Goal: Task Accomplishment & Management: Complete application form

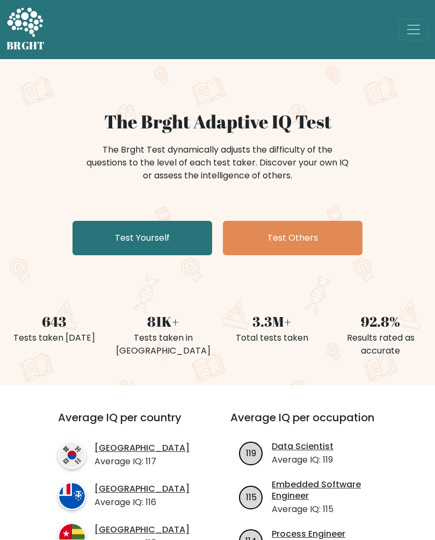
click at [135, 240] on link "Test Yourself" at bounding box center [142, 238] width 140 height 34
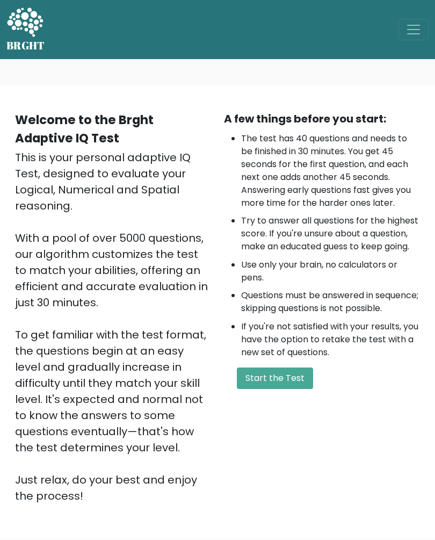
click at [286, 389] on button "Start the Test" at bounding box center [275, 377] width 76 height 21
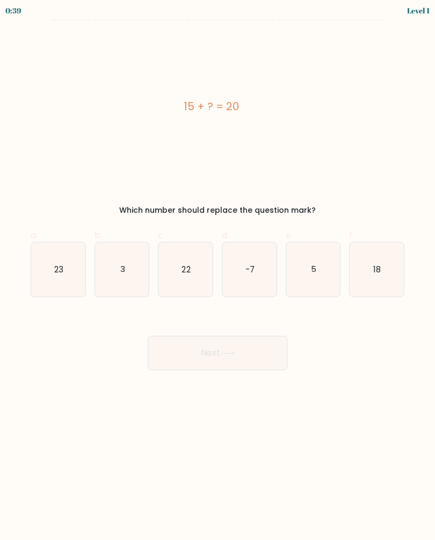
click at [320, 278] on icon "5" at bounding box center [313, 269] width 54 height 54
click at [218, 277] on input "e. 5" at bounding box center [217, 273] width 1 height 7
radio input "true"
click at [255, 348] on button "Next" at bounding box center [218, 353] width 140 height 34
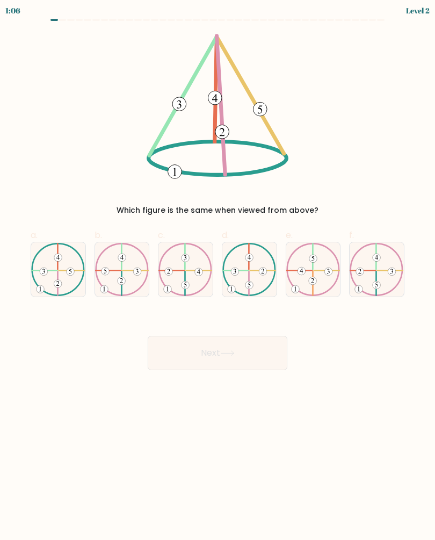
click at [58, 273] on 324 at bounding box center [58, 283] width 0 height 24
click at [217, 273] on input "a." at bounding box center [217, 273] width 1 height 7
radio input "true"
click at [203, 351] on button "Next" at bounding box center [218, 353] width 140 height 34
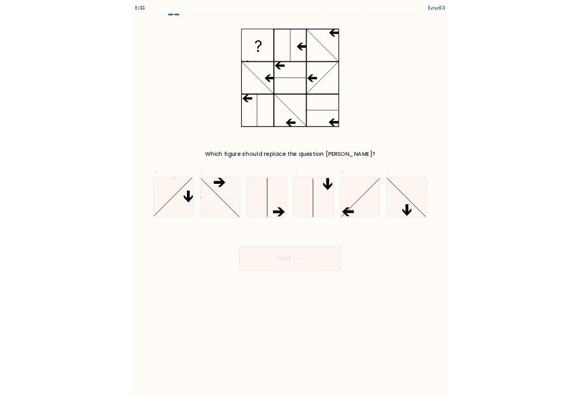
scroll to position [5, 0]
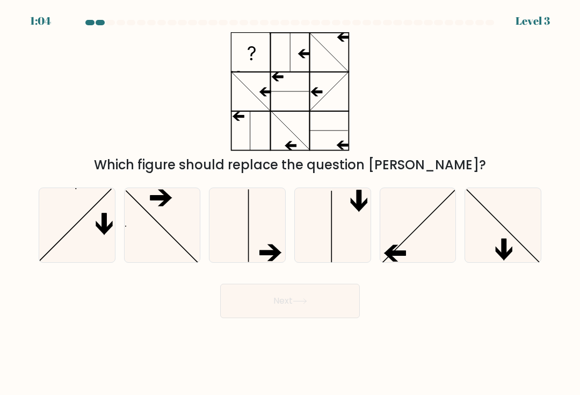
click at [427, 216] on icon at bounding box center [418, 225] width 74 height 74
click at [291, 203] on input "e." at bounding box center [290, 200] width 1 height 5
radio input "true"
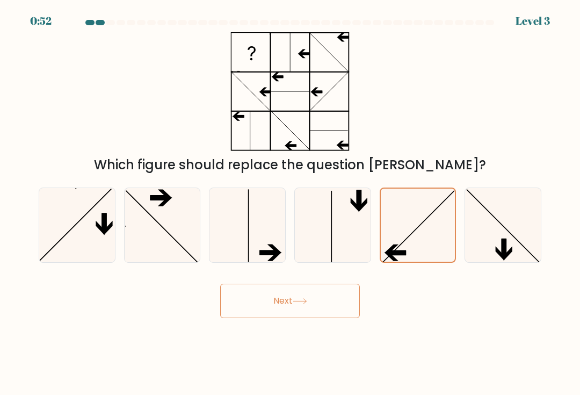
click at [324, 307] on button "Next" at bounding box center [290, 301] width 140 height 34
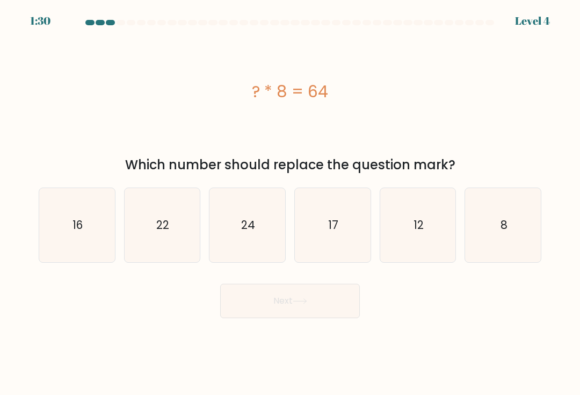
click at [434, 217] on icon "8" at bounding box center [503, 225] width 74 height 74
click at [291, 203] on input "f. 8" at bounding box center [290, 200] width 1 height 5
radio input "true"
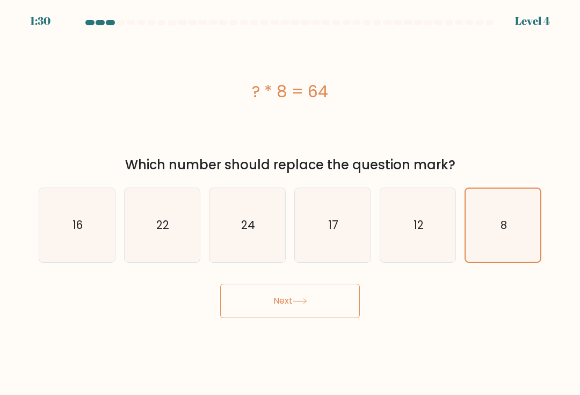
click at [346, 300] on button "Next" at bounding box center [290, 301] width 140 height 34
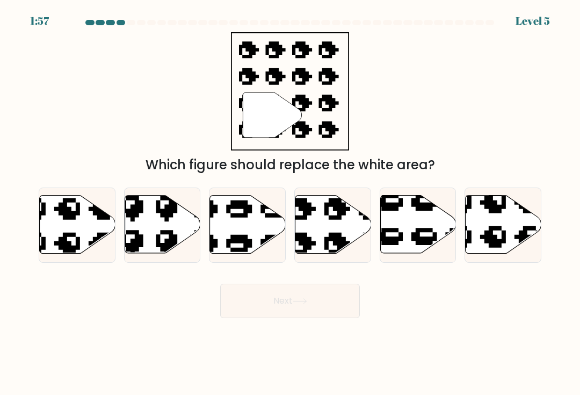
click at [343, 233] on icon at bounding box center [333, 224] width 76 height 58
click at [291, 203] on input "d." at bounding box center [290, 200] width 1 height 5
radio input "true"
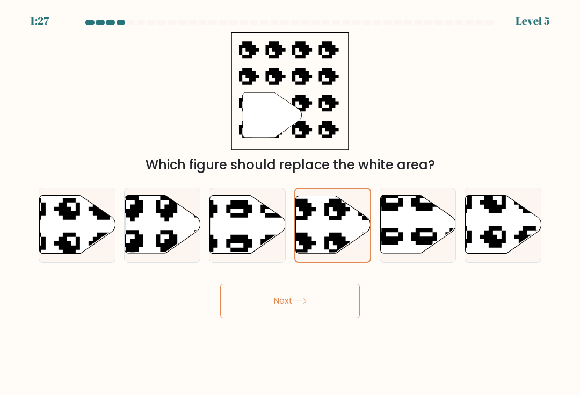
click at [315, 301] on button "Next" at bounding box center [290, 301] width 140 height 34
click at [310, 307] on button "Next" at bounding box center [290, 301] width 140 height 34
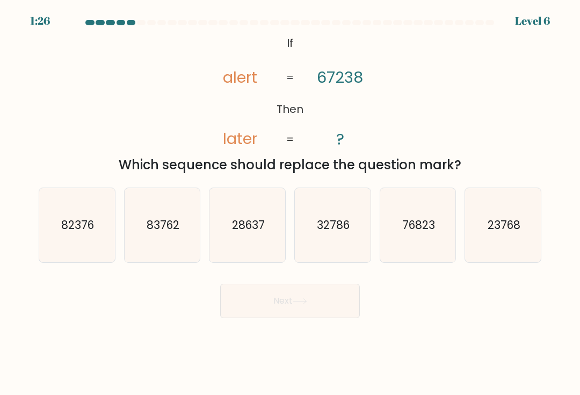
click at [344, 246] on icon "32786" at bounding box center [332, 225] width 74 height 74
click at [291, 203] on input "d. 32786" at bounding box center [290, 200] width 1 height 5
radio input "true"
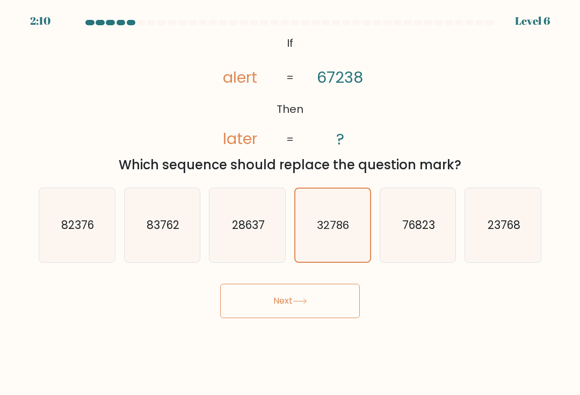
click at [402, 304] on div "Next" at bounding box center [290, 296] width 516 height 42
click at [434, 298] on div "Next" at bounding box center [290, 296] width 516 height 42
click at [434, 311] on div "Next" at bounding box center [290, 296] width 516 height 42
click at [434, 251] on icon "76823" at bounding box center [418, 225] width 74 height 74
click at [291, 203] on input "e. 76823" at bounding box center [290, 200] width 1 height 5
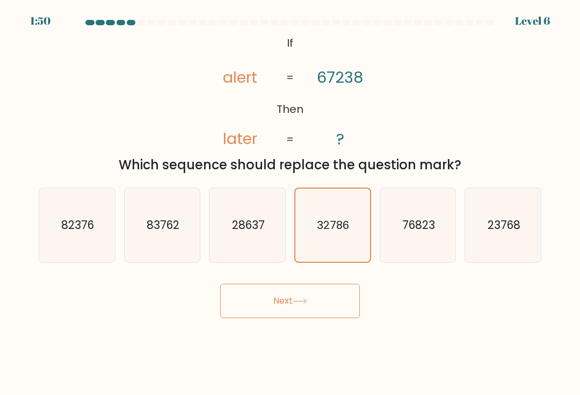
radio input "true"
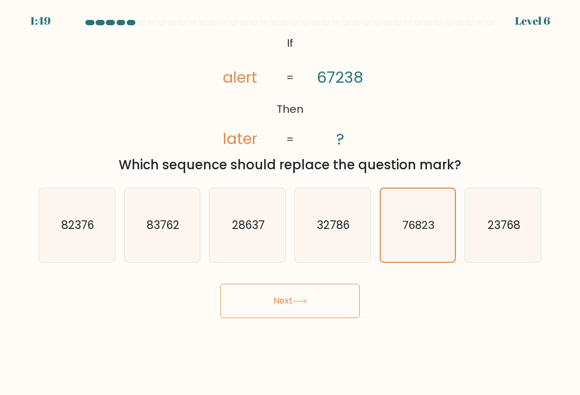
click at [434, 237] on icon "23768" at bounding box center [503, 225] width 74 height 74
click at [291, 203] on input "f. 23768" at bounding box center [290, 200] width 1 height 5
radio input "true"
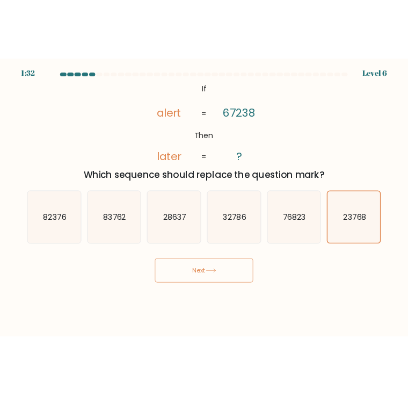
scroll to position [0, 0]
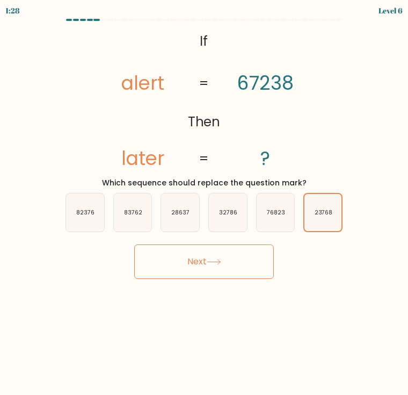
click at [301, 43] on icon "@import url('https://fonts.googleapis.com/css?family=Abril+Fatface:400,100,100i…" at bounding box center [203, 100] width 235 height 145
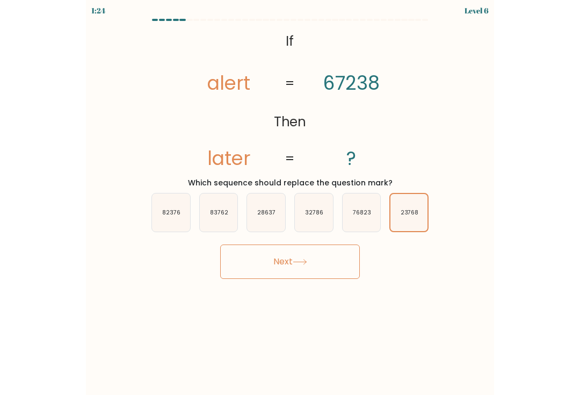
scroll to position [5, 0]
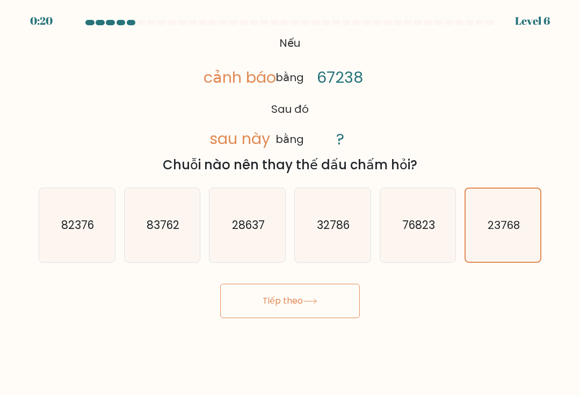
click at [174, 247] on icon "83762" at bounding box center [162, 225] width 74 height 74
click at [290, 203] on input "b. 83762" at bounding box center [290, 200] width 1 height 5
radio input "true"
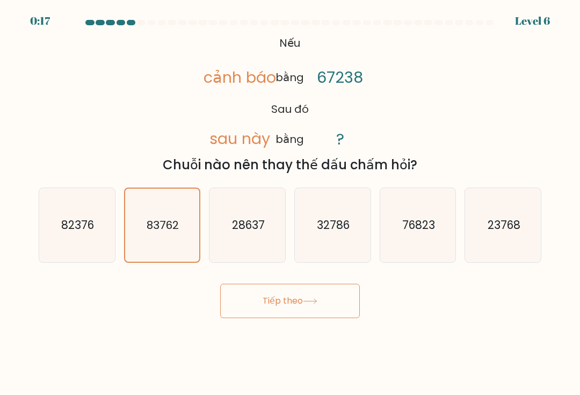
click at [85, 227] on text "82376" at bounding box center [77, 225] width 33 height 16
click at [290, 203] on input "a. 82376" at bounding box center [290, 200] width 1 height 5
radio input "true"
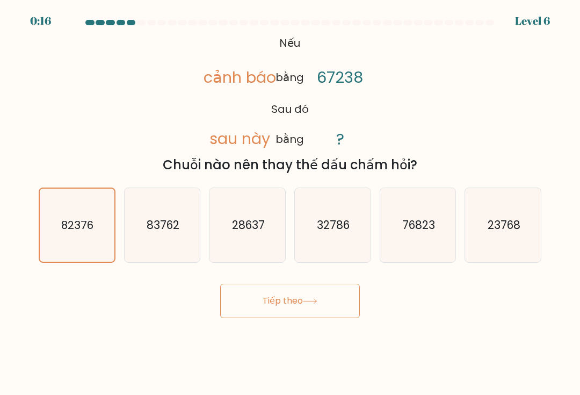
click at [328, 297] on button "Tiếp theo" at bounding box center [290, 301] width 140 height 34
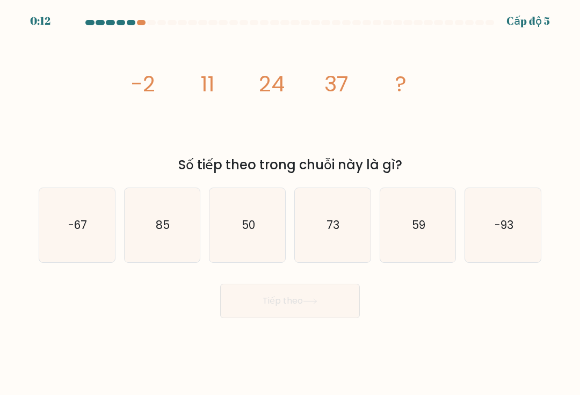
click at [258, 231] on icon "50" at bounding box center [248, 225] width 74 height 74
click at [290, 203] on input "c. 50" at bounding box center [290, 200] width 1 height 5
radio input "true"
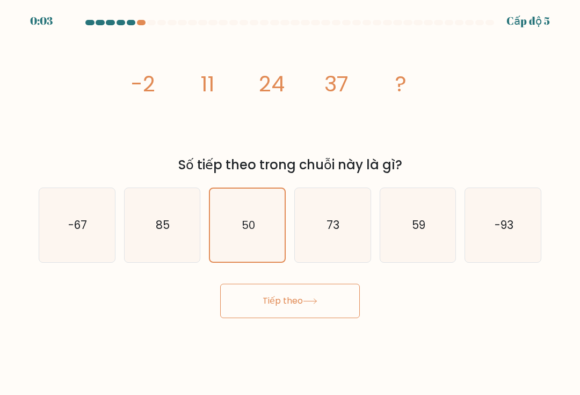
click at [345, 305] on button "Tiếp theo" at bounding box center [290, 301] width 140 height 34
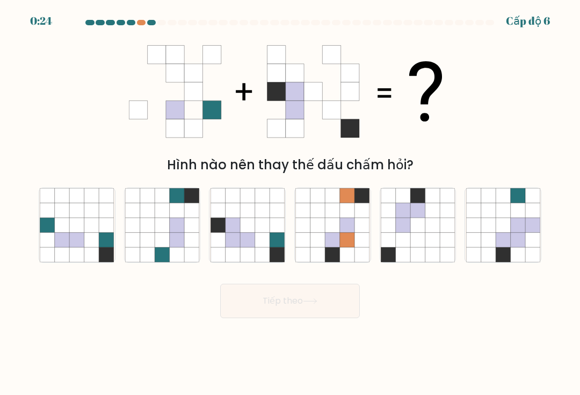
click at [257, 237] on icon at bounding box center [262, 239] width 14 height 14
click at [290, 203] on input "c." at bounding box center [290, 200] width 1 height 5
radio input "true"
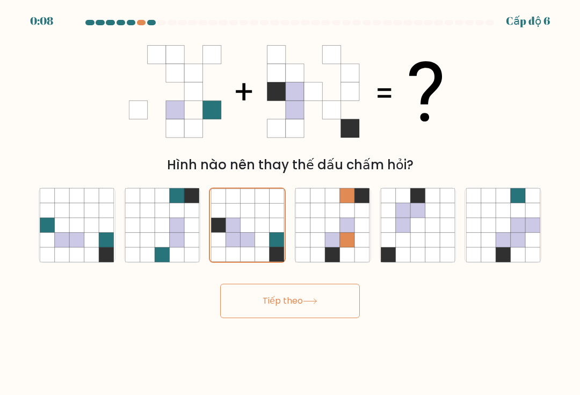
click at [330, 303] on button "Tiếp theo" at bounding box center [290, 301] width 140 height 34
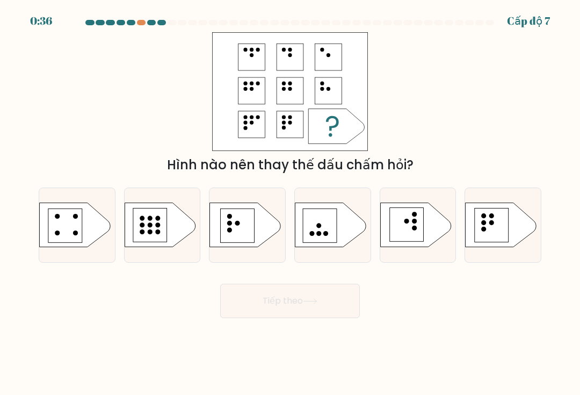
click at [434, 276] on form "a." at bounding box center [290, 169] width 580 height 298
click at [77, 222] on rect at bounding box center [65, 225] width 34 height 34
click at [290, 203] on input "a." at bounding box center [290, 200] width 1 height 5
radio input "true"
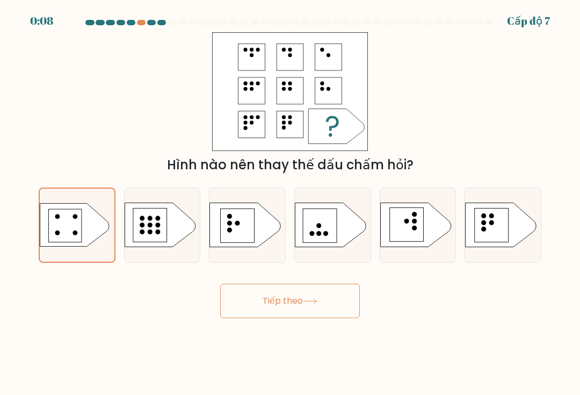
click at [292, 295] on button "Tiếp theo" at bounding box center [290, 301] width 140 height 34
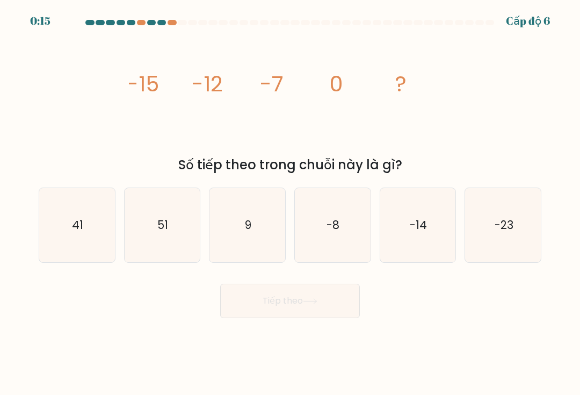
click at [246, 233] on text "9" at bounding box center [248, 225] width 6 height 16
click at [290, 203] on input "c. 9" at bounding box center [290, 200] width 1 height 5
radio input "true"
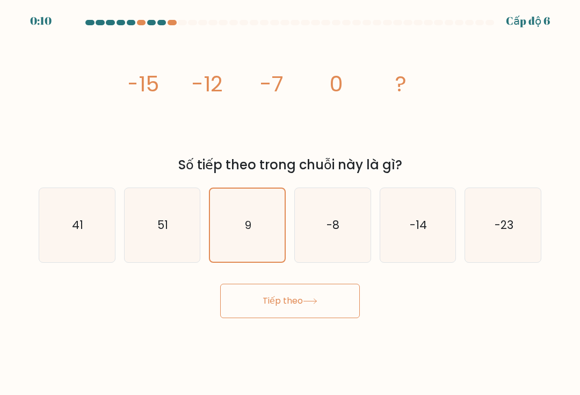
click at [321, 303] on button "Tiếp theo" at bounding box center [290, 301] width 140 height 34
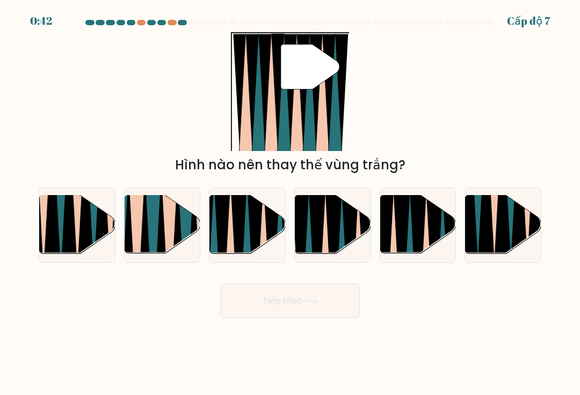
click at [265, 241] on icon at bounding box center [263, 258] width 17 height 151
click at [290, 203] on input "c." at bounding box center [290, 200] width 1 height 5
radio input "true"
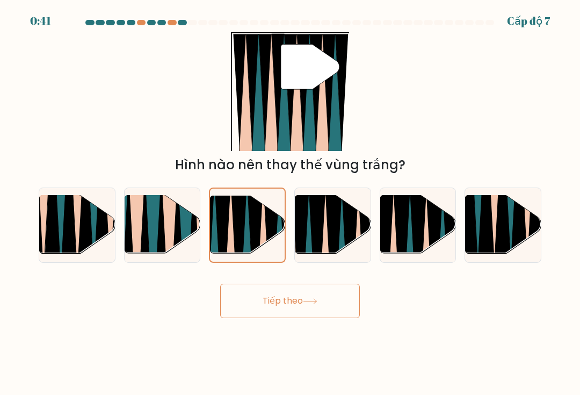
click at [296, 302] on button "Tiếp theo" at bounding box center [290, 301] width 140 height 34
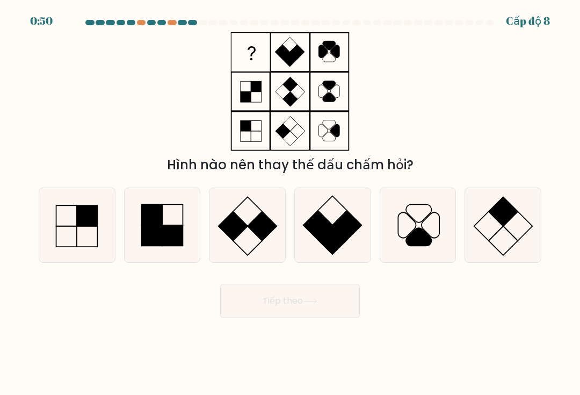
click at [176, 243] on rect at bounding box center [172, 235] width 20 height 20
click at [290, 203] on input "b." at bounding box center [290, 200] width 1 height 5
radio input "true"
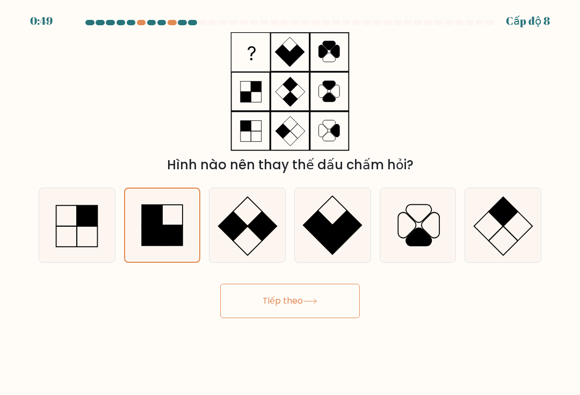
click at [291, 317] on button "Tiếp theo" at bounding box center [290, 301] width 140 height 34
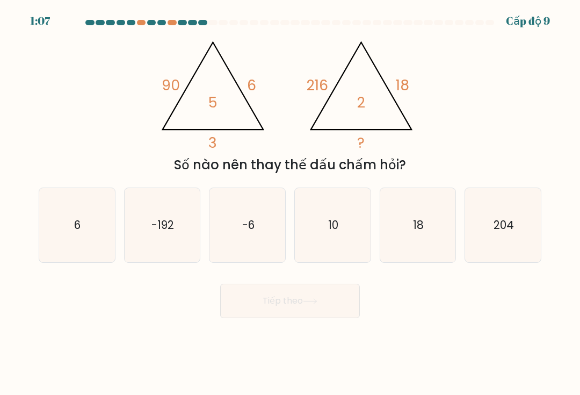
click at [332, 223] on text "10" at bounding box center [333, 225] width 10 height 16
click at [291, 203] on input "d. 10" at bounding box center [290, 200] width 1 height 5
radio input "true"
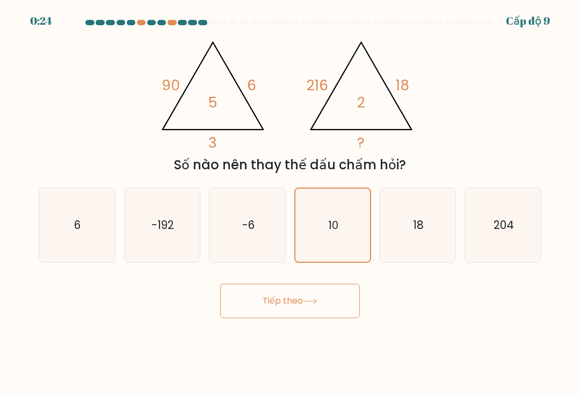
click at [113, 241] on icon "6" at bounding box center [77, 225] width 74 height 74
click at [290, 203] on input "a. 6" at bounding box center [290, 200] width 1 height 5
radio input "true"
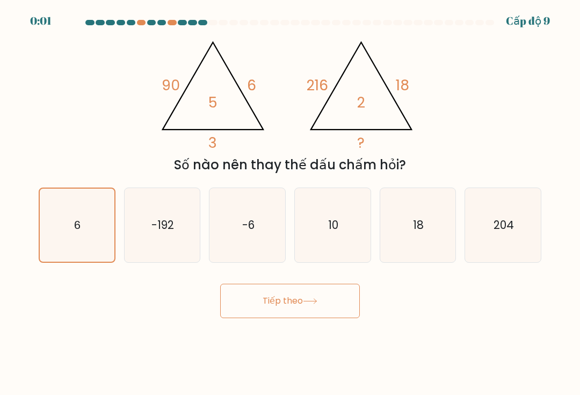
click at [331, 301] on button "Tiếp theo" at bounding box center [290, 301] width 140 height 34
click at [329, 300] on button "Tiếp theo" at bounding box center [290, 301] width 140 height 34
click at [328, 300] on button "Tiếp theo" at bounding box center [290, 301] width 140 height 34
click at [320, 304] on button "Tiếp theo" at bounding box center [290, 301] width 140 height 34
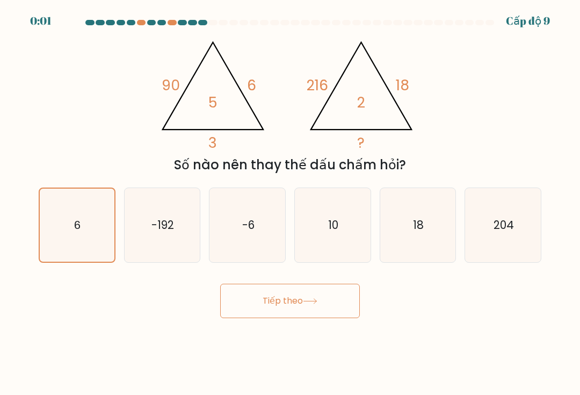
click at [320, 303] on button "Tiếp theo" at bounding box center [290, 301] width 140 height 34
click at [316, 303] on icon at bounding box center [310, 301] width 14 height 6
click at [316, 302] on icon at bounding box center [309, 301] width 13 height 5
click at [313, 300] on icon at bounding box center [310, 301] width 14 height 6
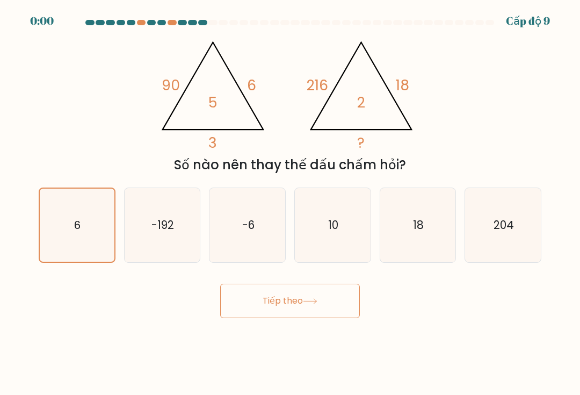
click at [306, 303] on icon at bounding box center [310, 301] width 14 height 6
click at [308, 301] on icon at bounding box center [310, 301] width 14 height 6
click at [307, 301] on icon at bounding box center [310, 301] width 14 height 6
click at [313, 301] on div "Tiếp theo" at bounding box center [290, 296] width 516 height 42
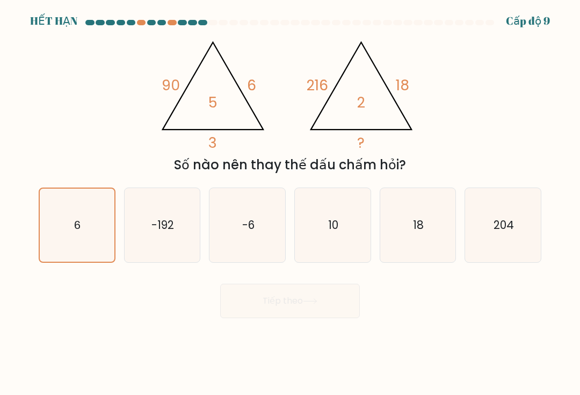
click at [314, 299] on div "Tiếp theo" at bounding box center [290, 296] width 516 height 42
click at [319, 300] on div "Tiếp theo" at bounding box center [290, 296] width 516 height 42
click at [434, 241] on icon "18" at bounding box center [418, 225] width 74 height 74
click at [291, 203] on input "e. 18" at bounding box center [290, 200] width 1 height 5
radio input "true"
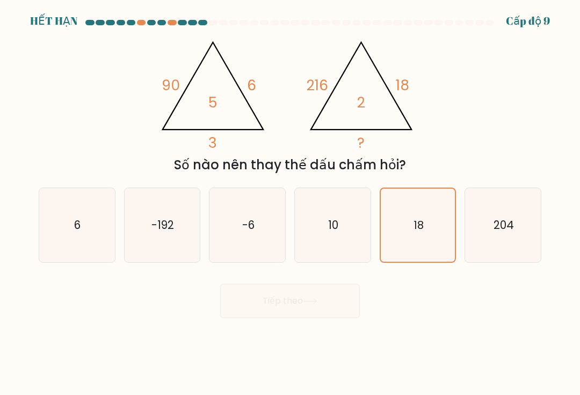
click at [401, 238] on icon "18" at bounding box center [417, 224] width 73 height 73
click at [291, 203] on input "e. 18" at bounding box center [290, 200] width 1 height 5
click at [351, 204] on icon "10" at bounding box center [332, 225] width 74 height 74
click at [291, 203] on input "d. 10" at bounding box center [290, 200] width 1 height 5
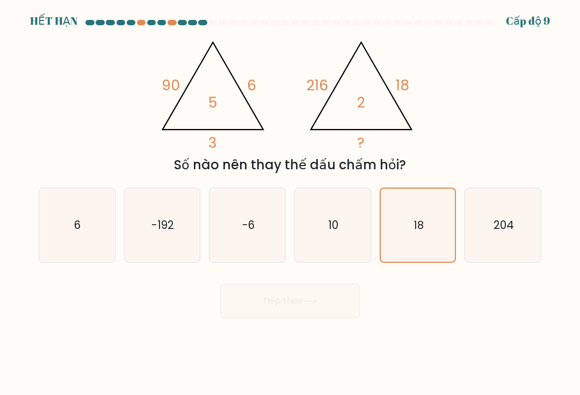
radio input "true"
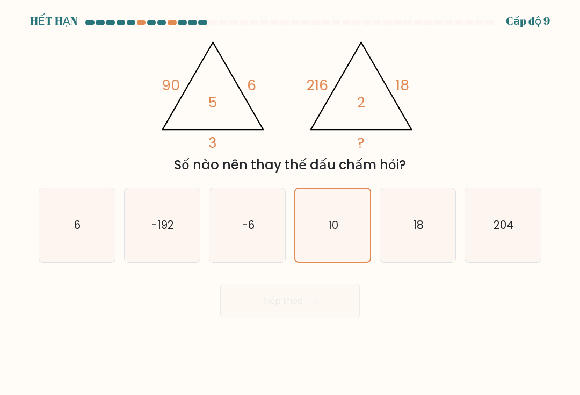
scroll to position [21, 0]
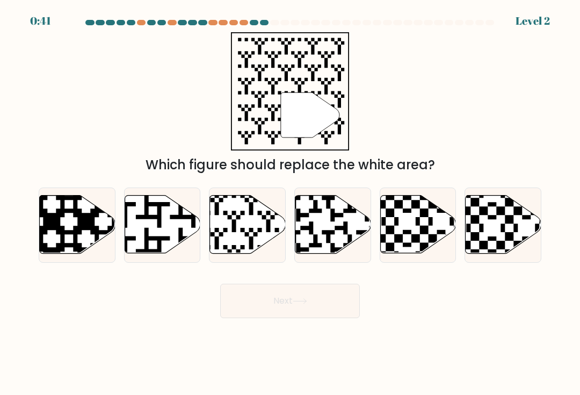
click at [447, 299] on div "Next" at bounding box center [290, 296] width 516 height 42
click at [226, 29] on div at bounding box center [290, 25] width 516 height 10
click at [256, 233] on icon at bounding box center [248, 224] width 76 height 58
click at [290, 203] on input "c." at bounding box center [290, 200] width 1 height 5
radio input "true"
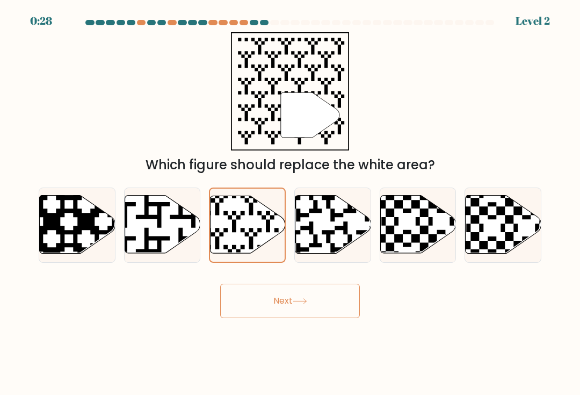
click at [310, 303] on button "Next" at bounding box center [290, 301] width 140 height 34
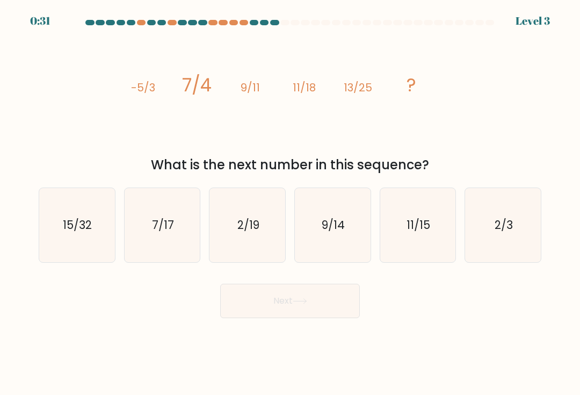
click at [46, 241] on icon "15/32" at bounding box center [77, 225] width 74 height 74
click at [290, 203] on input "a. 15/32" at bounding box center [290, 200] width 1 height 5
radio input "true"
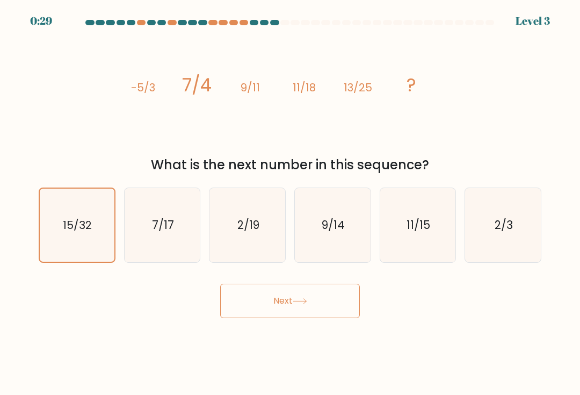
click at [324, 307] on button "Next" at bounding box center [290, 301] width 140 height 34
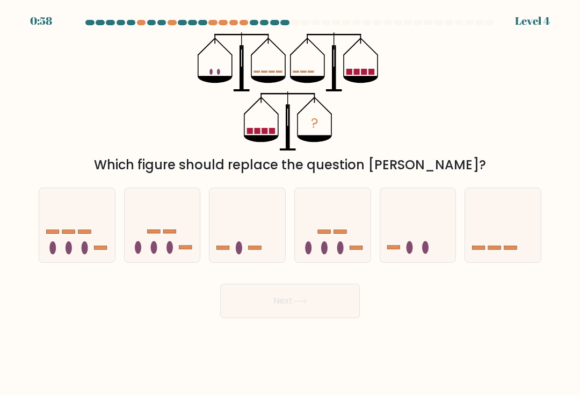
click at [499, 219] on icon at bounding box center [503, 224] width 76 height 63
click at [291, 203] on input "f." at bounding box center [290, 200] width 1 height 5
radio input "true"
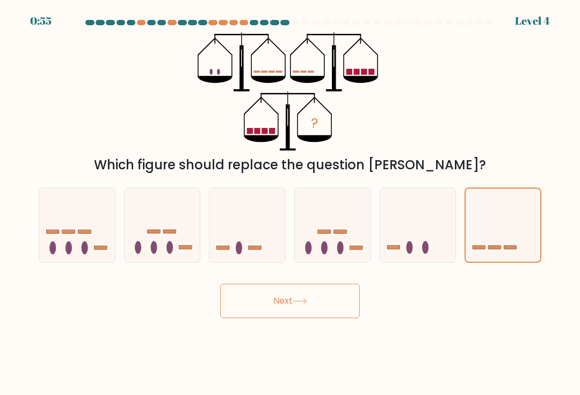
click at [326, 306] on button "Next" at bounding box center [290, 301] width 140 height 34
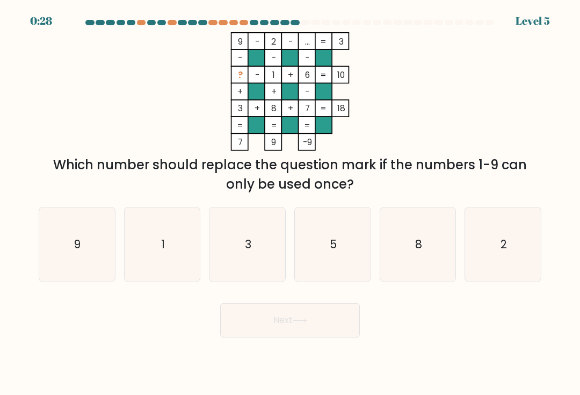
click at [343, 248] on icon "5" at bounding box center [332, 244] width 74 height 74
click at [291, 203] on input "d. 5" at bounding box center [290, 200] width 1 height 5
radio input "true"
click at [320, 326] on button "Next" at bounding box center [290, 320] width 140 height 34
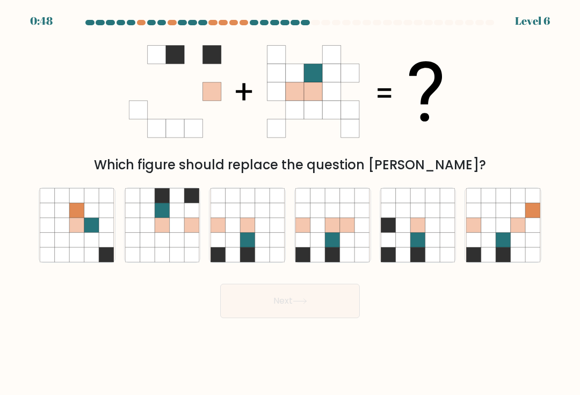
click at [176, 225] on icon at bounding box center [177, 224] width 14 height 14
click at [290, 203] on input "b." at bounding box center [290, 200] width 1 height 5
radio input "true"
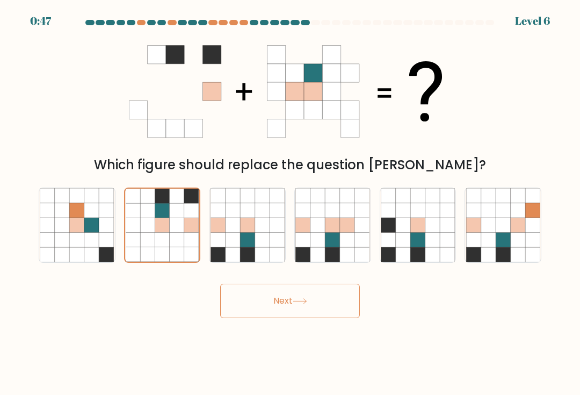
click at [332, 302] on button "Next" at bounding box center [290, 301] width 140 height 34
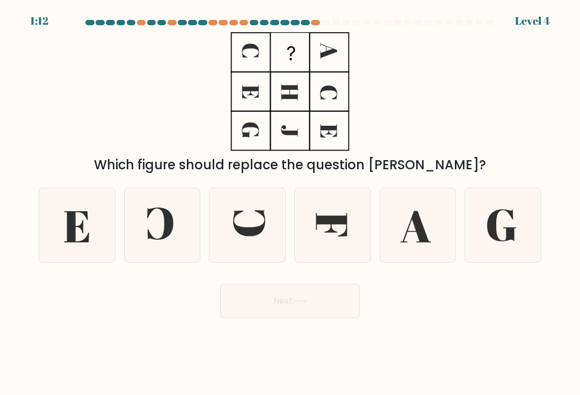
click at [311, 29] on div at bounding box center [290, 25] width 516 height 10
click at [319, 20] on div at bounding box center [315, 22] width 9 height 5
click at [447, 299] on div "Next" at bounding box center [290, 296] width 516 height 42
click at [341, 238] on icon at bounding box center [332, 225] width 74 height 74
click at [291, 203] on input "d." at bounding box center [290, 200] width 1 height 5
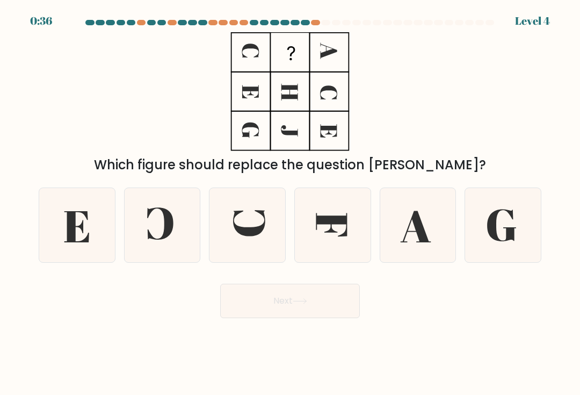
radio input "true"
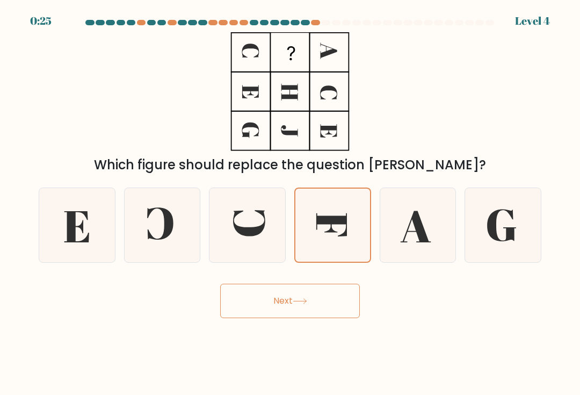
click at [327, 306] on button "Next" at bounding box center [290, 301] width 140 height 34
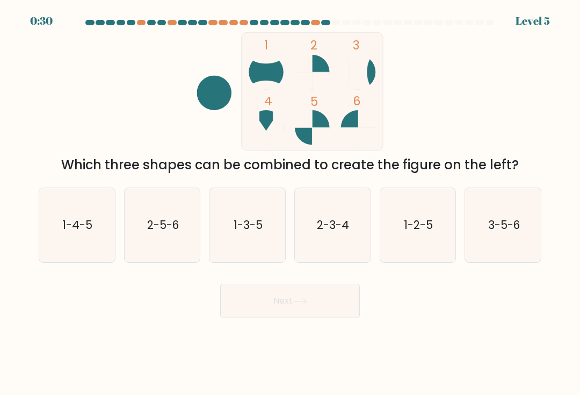
click at [497, 219] on icon "3-5-6" at bounding box center [503, 225] width 74 height 74
click at [291, 203] on input "f. 3-5-6" at bounding box center [290, 200] width 1 height 5
radio input "true"
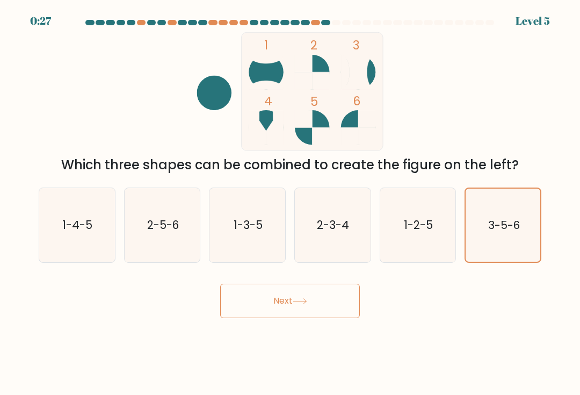
click at [522, 224] on icon "3-5-6" at bounding box center [503, 224] width 73 height 73
click at [291, 203] on input "f. 3-5-6" at bounding box center [290, 200] width 1 height 5
click at [168, 218] on icon "2-5-6" at bounding box center [162, 225] width 74 height 74
click at [290, 203] on input "b. 2-5-6" at bounding box center [290, 200] width 1 height 5
radio input "true"
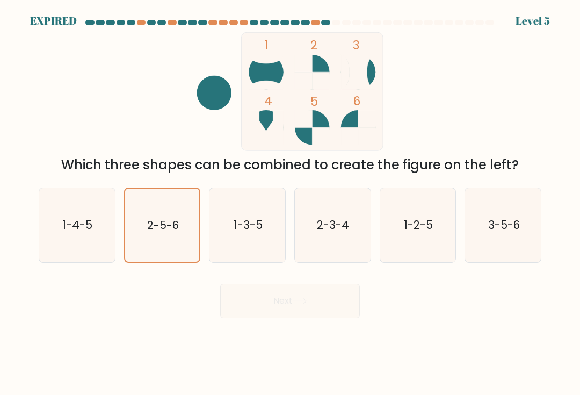
click at [330, 285] on div "Next" at bounding box center [290, 296] width 516 height 42
click at [325, 288] on div "Next" at bounding box center [290, 296] width 516 height 42
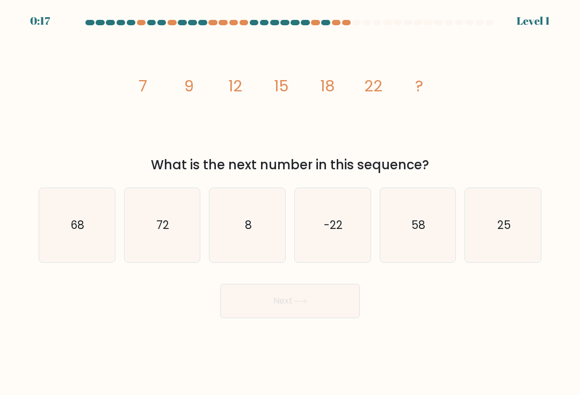
click at [560, 157] on form at bounding box center [290, 169] width 580 height 298
click at [518, 226] on icon "25" at bounding box center [503, 225] width 74 height 74
click at [291, 203] on input "f. 25" at bounding box center [290, 200] width 1 height 5
radio input "true"
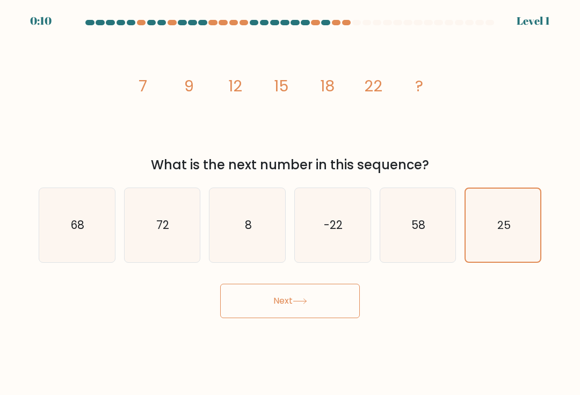
click at [317, 305] on button "Next" at bounding box center [290, 301] width 140 height 34
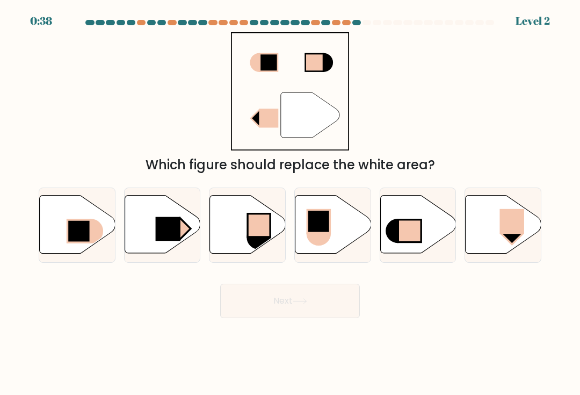
click at [133, 226] on icon at bounding box center [163, 224] width 76 height 58
click at [290, 203] on input "b." at bounding box center [290, 200] width 1 height 5
radio input "true"
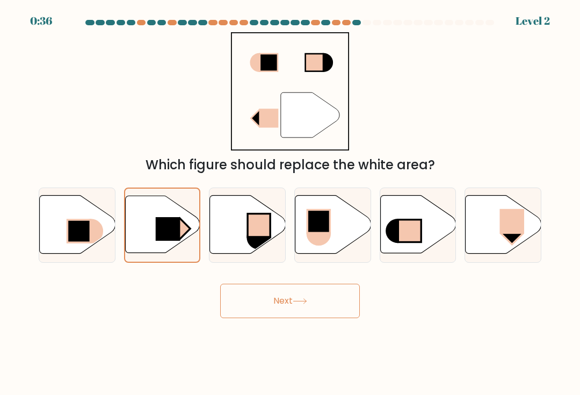
click at [331, 307] on button "Next" at bounding box center [290, 301] width 140 height 34
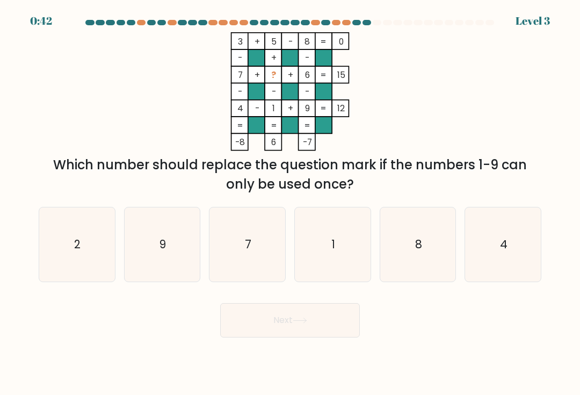
click at [72, 242] on icon "2" at bounding box center [77, 244] width 74 height 74
click at [290, 203] on input "a. 2" at bounding box center [290, 200] width 1 height 5
radio input "true"
click at [332, 329] on button "Next" at bounding box center [290, 320] width 140 height 34
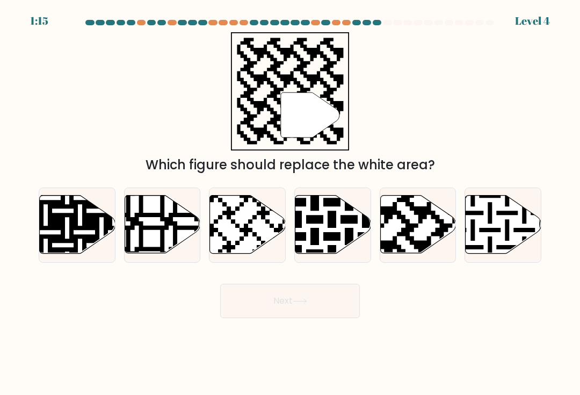
click at [419, 224] on icon at bounding box center [392, 193] width 137 height 137
click at [291, 203] on input "e." at bounding box center [290, 200] width 1 height 5
radio input "true"
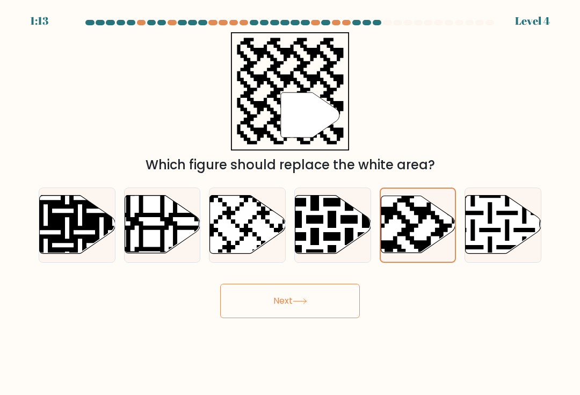
click at [326, 314] on button "Next" at bounding box center [290, 301] width 140 height 34
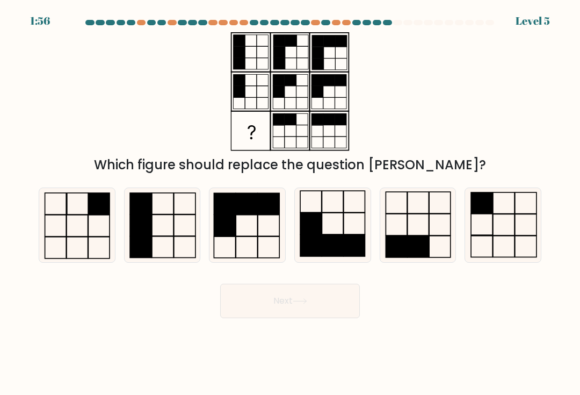
click at [408, 318] on div "Next" at bounding box center [290, 296] width 516 height 42
click at [511, 221] on icon at bounding box center [503, 225] width 74 height 74
click at [291, 203] on input "f." at bounding box center [290, 200] width 1 height 5
radio input "true"
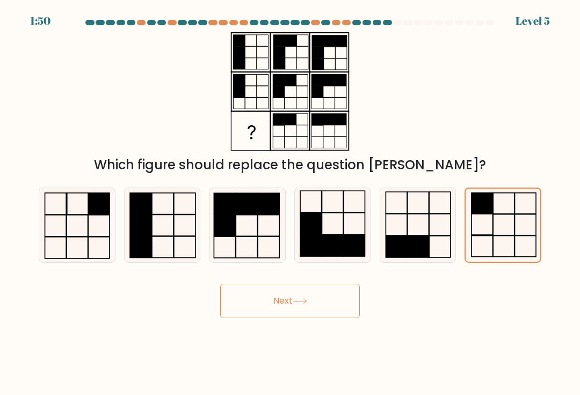
click at [341, 307] on button "Next" at bounding box center [290, 301] width 140 height 34
click at [330, 301] on button "Next" at bounding box center [290, 301] width 140 height 34
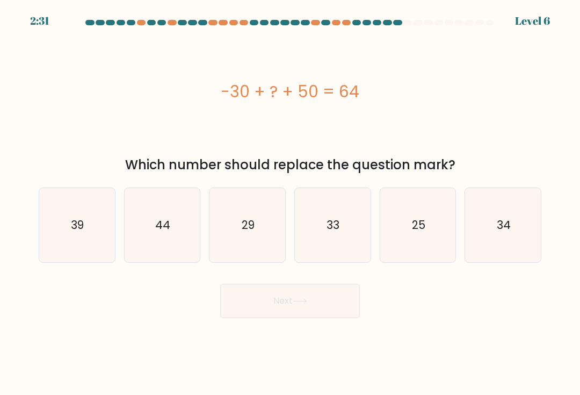
click at [408, 289] on div "Next" at bounding box center [290, 296] width 516 height 42
click at [151, 214] on icon "44" at bounding box center [162, 225] width 74 height 74
click at [290, 203] on input "b. 44" at bounding box center [290, 200] width 1 height 5
radio input "true"
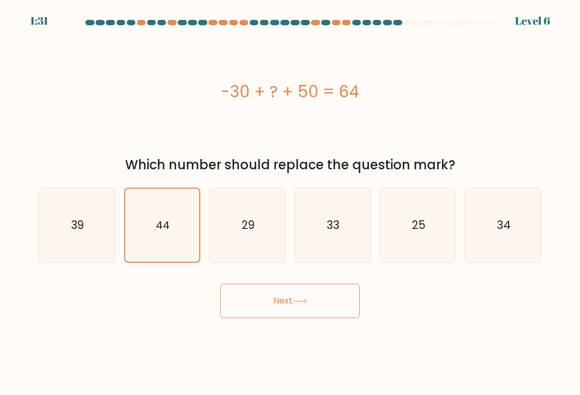
click at [340, 304] on button "Next" at bounding box center [290, 301] width 140 height 34
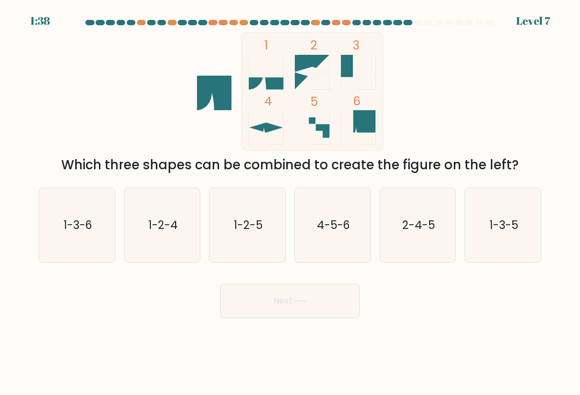
click at [66, 222] on icon "1-3-6" at bounding box center [77, 225] width 74 height 74
click at [290, 203] on input "a. 1-3-6" at bounding box center [290, 200] width 1 height 5
radio input "true"
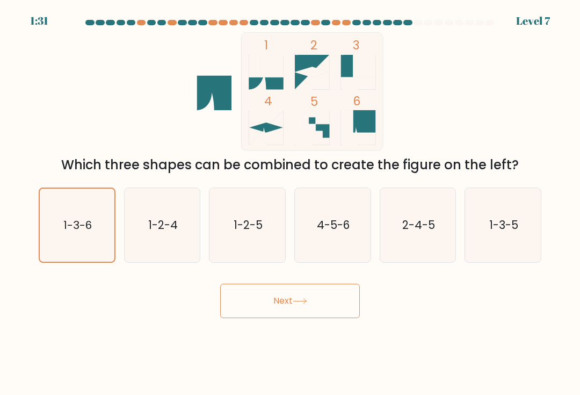
click at [335, 306] on button "Next" at bounding box center [290, 301] width 140 height 34
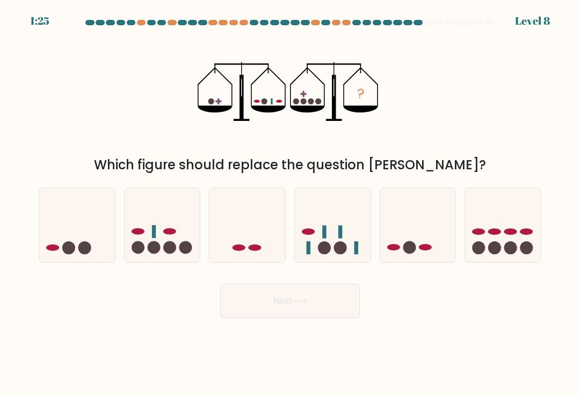
click at [148, 252] on circle at bounding box center [153, 247] width 13 height 13
click at [290, 203] on input "b." at bounding box center [290, 200] width 1 height 5
radio input "true"
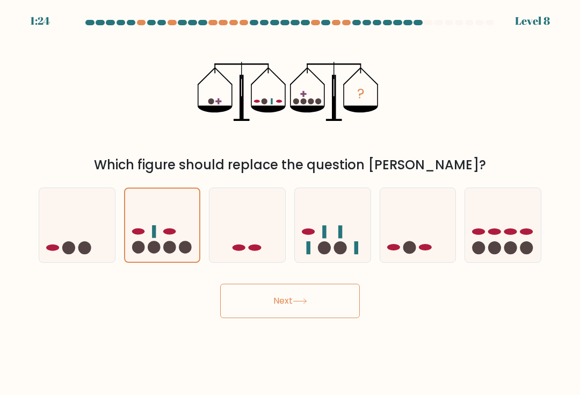
click at [340, 302] on button "Next" at bounding box center [290, 301] width 140 height 34
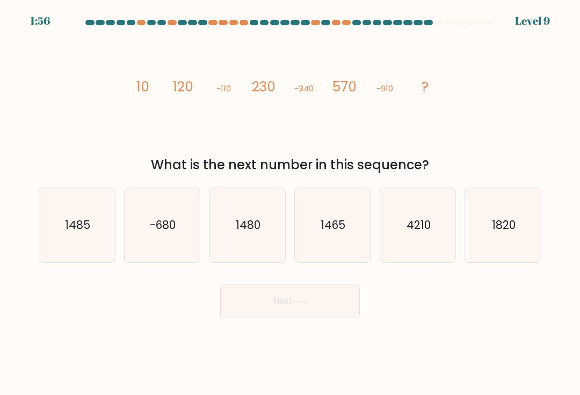
click at [353, 243] on icon "1465" at bounding box center [332, 225] width 74 height 74
click at [291, 203] on input "d. 1465" at bounding box center [290, 200] width 1 height 5
radio input "true"
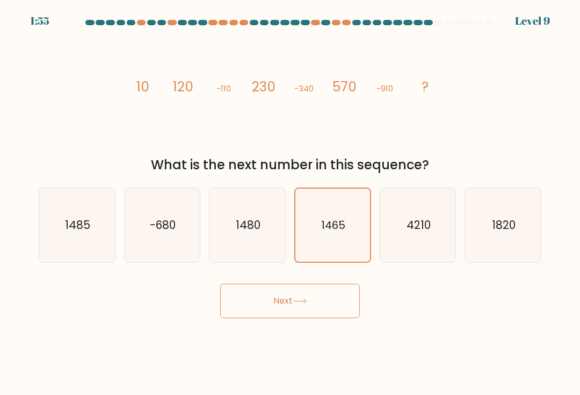
click at [348, 247] on icon "1465" at bounding box center [332, 224] width 73 height 73
click at [291, 203] on input "d. 1465" at bounding box center [290, 200] width 1 height 5
click at [408, 242] on icon "4210" at bounding box center [418, 225] width 74 height 74
click at [291, 203] on input "e. 4210" at bounding box center [290, 200] width 1 height 5
radio input "true"
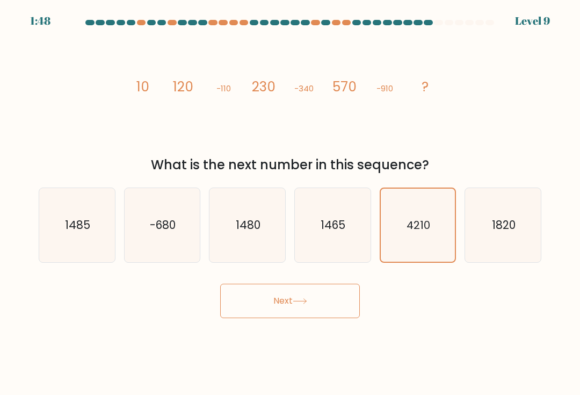
click at [446, 330] on body "1:48 Level 9" at bounding box center [290, 197] width 580 height 395
click at [514, 242] on icon "1820" at bounding box center [503, 225] width 74 height 74
click at [291, 203] on input "f. 1820" at bounding box center [290, 200] width 1 height 5
radio input "true"
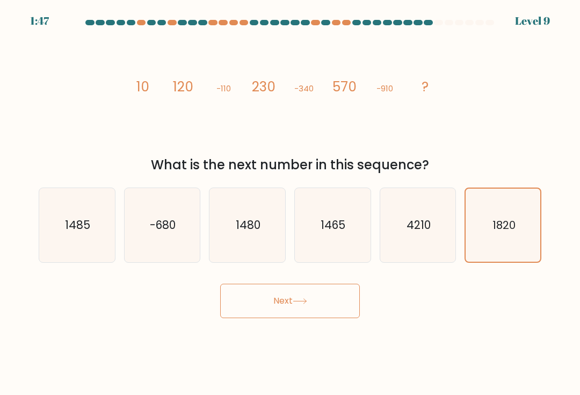
click at [491, 243] on icon "1820" at bounding box center [503, 224] width 73 height 73
click at [291, 203] on input "f. 1820" at bounding box center [290, 200] width 1 height 5
click at [443, 318] on div "Next" at bounding box center [290, 296] width 516 height 42
click at [340, 310] on button "Next" at bounding box center [290, 301] width 140 height 34
click at [340, 309] on button "Next" at bounding box center [290, 301] width 140 height 34
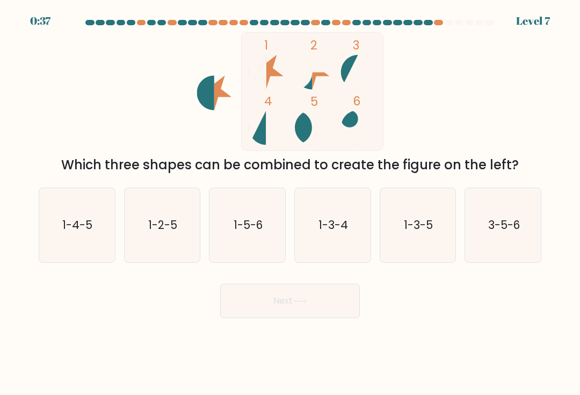
click at [475, 302] on div "Next" at bounding box center [290, 296] width 516 height 42
click at [428, 246] on icon "1-3-5" at bounding box center [418, 225] width 74 height 74
click at [291, 203] on input "e. 1-3-5" at bounding box center [290, 200] width 1 height 5
radio input "true"
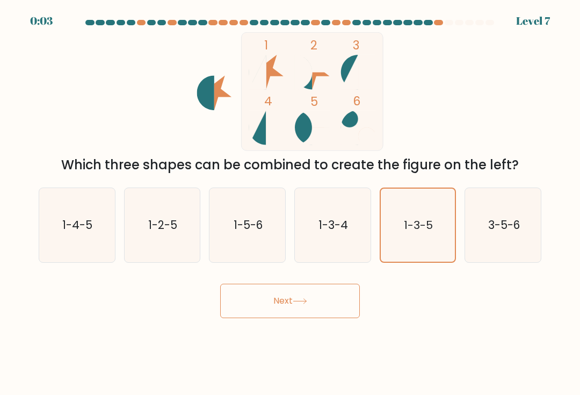
click at [308, 312] on button "Next" at bounding box center [290, 301] width 140 height 34
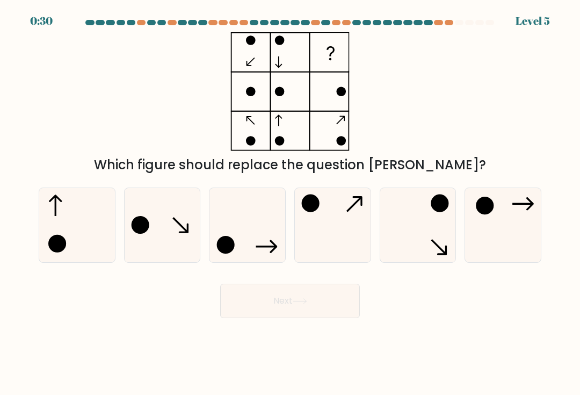
click at [430, 253] on icon at bounding box center [418, 225] width 74 height 74
click at [291, 203] on input "e." at bounding box center [290, 200] width 1 height 5
radio input "true"
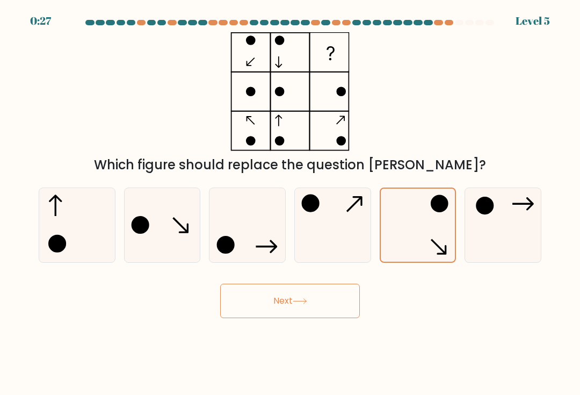
click at [57, 223] on icon at bounding box center [77, 225] width 74 height 74
click at [290, 203] on input "a." at bounding box center [290, 200] width 1 height 5
radio input "true"
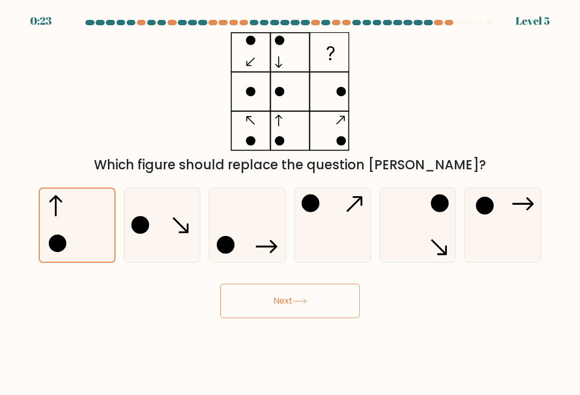
click at [431, 248] on icon at bounding box center [418, 225] width 74 height 74
click at [291, 203] on input "e." at bounding box center [290, 200] width 1 height 5
radio input "true"
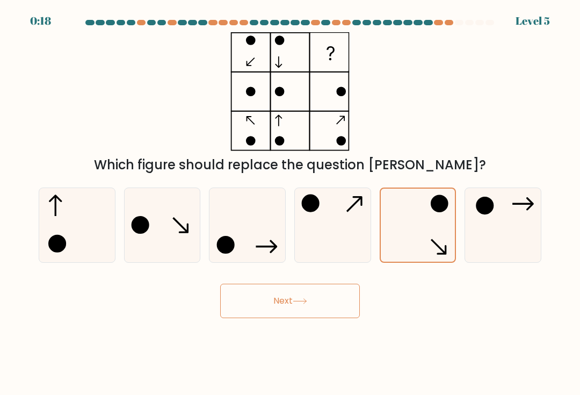
click at [329, 306] on button "Next" at bounding box center [290, 301] width 140 height 34
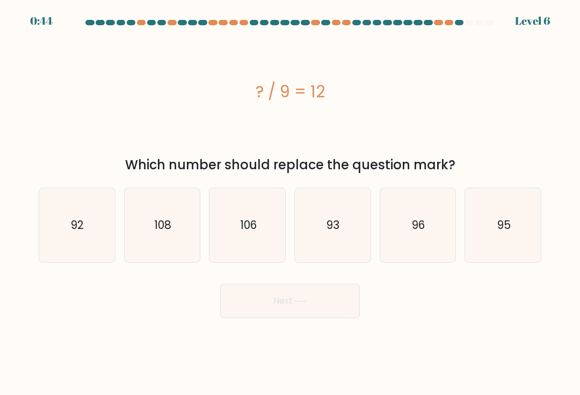
click at [160, 243] on icon "108" at bounding box center [162, 225] width 74 height 74
click at [290, 203] on input "b. 108" at bounding box center [290, 200] width 1 height 5
radio input "true"
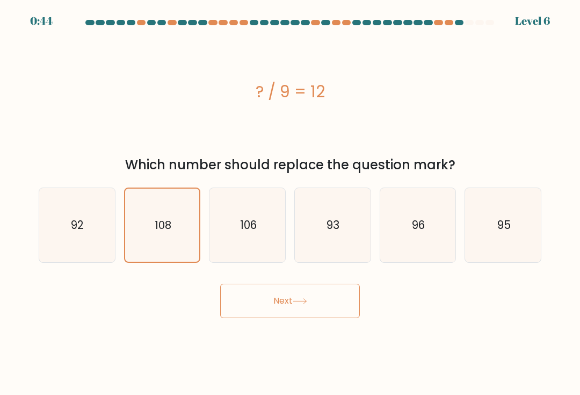
click at [282, 311] on button "Next" at bounding box center [290, 301] width 140 height 34
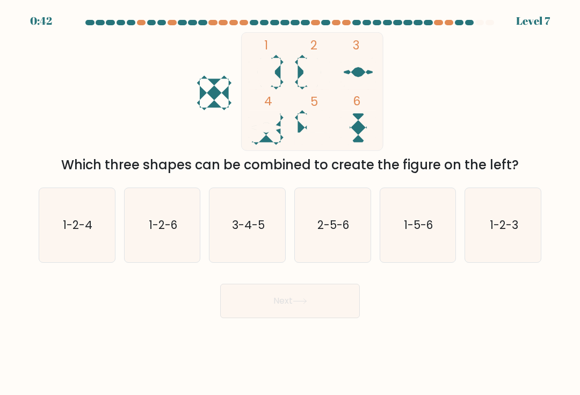
click at [331, 308] on button "Next" at bounding box center [290, 301] width 140 height 34
click at [456, 304] on div "Next" at bounding box center [290, 296] width 516 height 42
click at [149, 250] on icon "1-2-6" at bounding box center [162, 225] width 74 height 74
click at [290, 203] on input "b. 1-2-6" at bounding box center [290, 200] width 1 height 5
radio input "true"
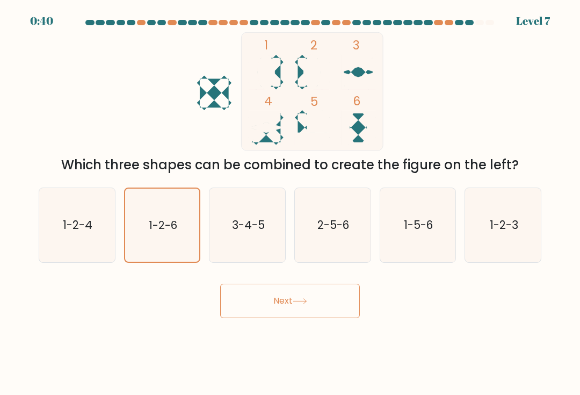
click at [342, 308] on button "Next" at bounding box center [290, 301] width 140 height 34
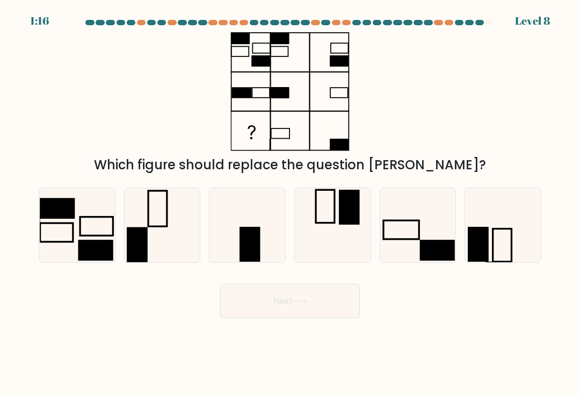
click at [404, 318] on div "Next" at bounding box center [290, 296] width 516 height 42
click at [427, 253] on rect at bounding box center [437, 249] width 35 height 20
click at [291, 203] on input "e." at bounding box center [290, 200] width 1 height 5
radio input "true"
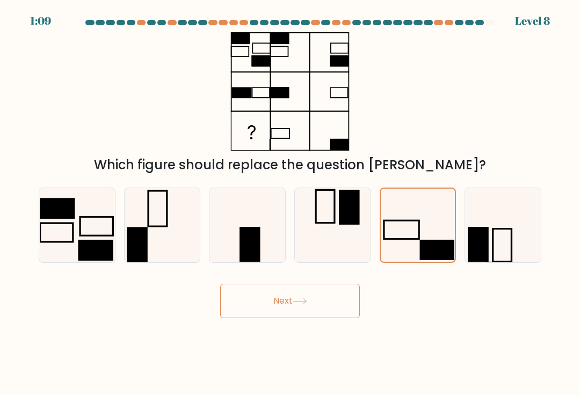
click at [328, 308] on button "Next" at bounding box center [290, 301] width 140 height 34
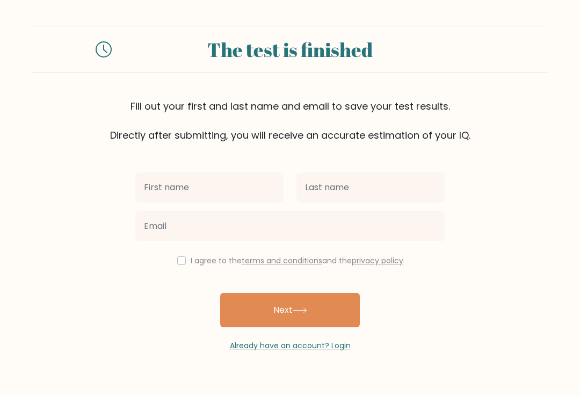
click at [168, 186] on input "text" at bounding box center [209, 187] width 148 height 30
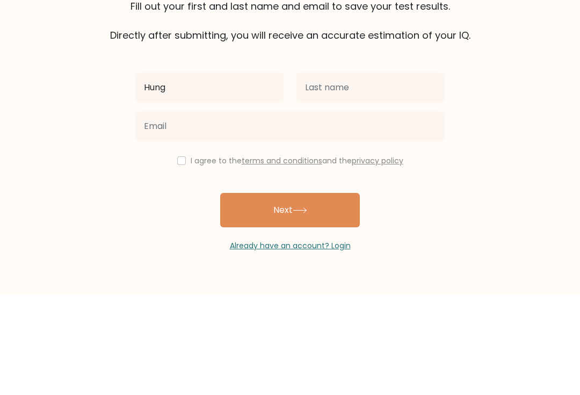
type input "Hung"
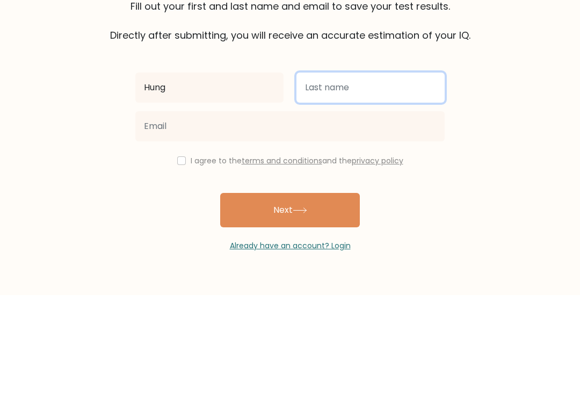
click at [345, 172] on input "text" at bounding box center [370, 187] width 148 height 30
type input "Hung"
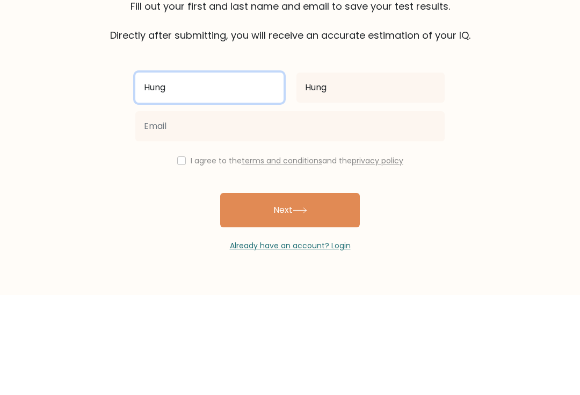
click at [152, 172] on input "Hung" at bounding box center [209, 187] width 148 height 30
click at [151, 172] on input "Hung" at bounding box center [209, 187] width 148 height 30
click at [157, 172] on input "Hung" at bounding box center [209, 187] width 148 height 30
type input "H"
type input "Vu"
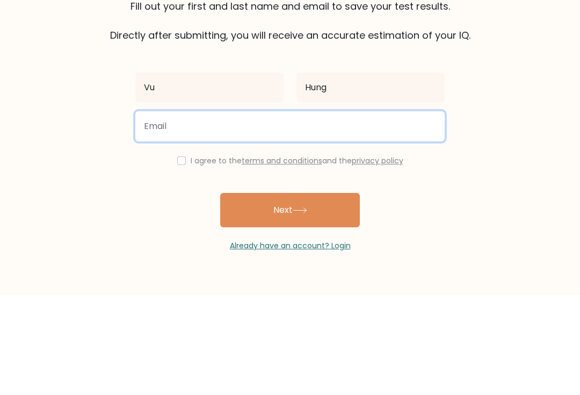
click at [274, 211] on input "email" at bounding box center [289, 226] width 309 height 30
type input "sôztrio@gmail.com"
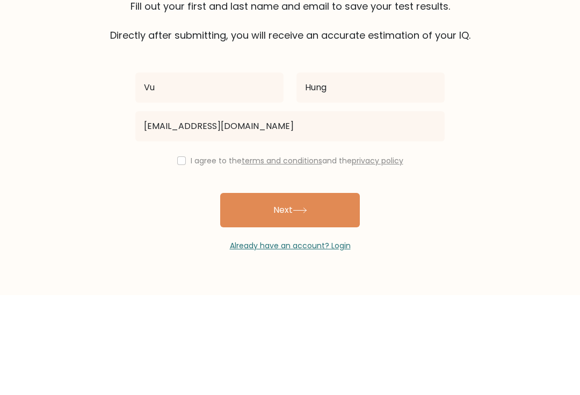
click at [525, 135] on form "The test is finished Fill out your first and last name and email to save your t…" at bounding box center [290, 188] width 580 height 325
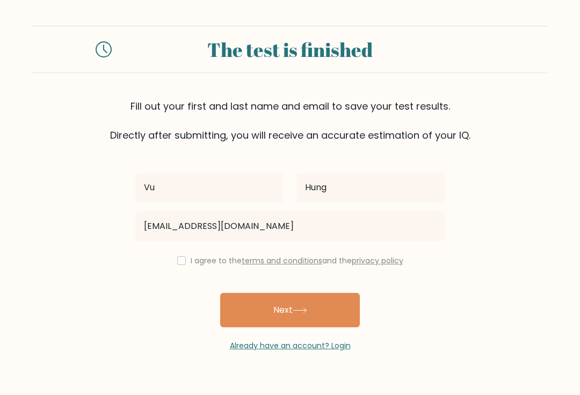
click at [180, 256] on input "checkbox" at bounding box center [181, 260] width 9 height 9
checkbox input "true"
click at [339, 293] on button "Next" at bounding box center [290, 310] width 140 height 34
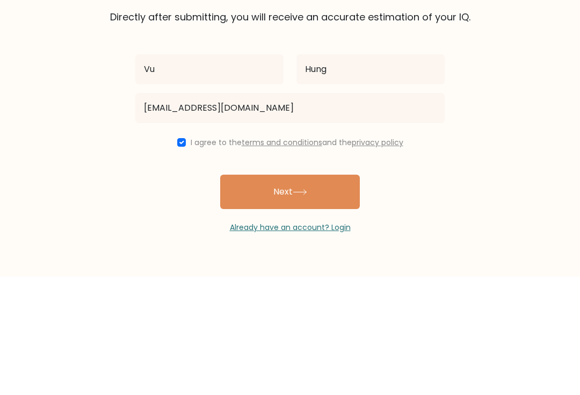
click at [527, 156] on form "The test is finished Fill out your first and last name and email to save your t…" at bounding box center [290, 188] width 580 height 325
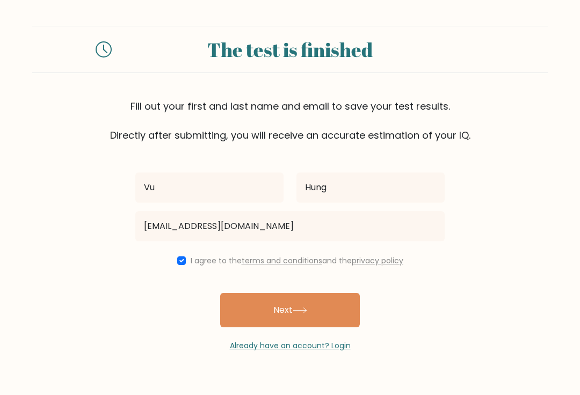
click at [337, 293] on button "Next" at bounding box center [290, 310] width 140 height 34
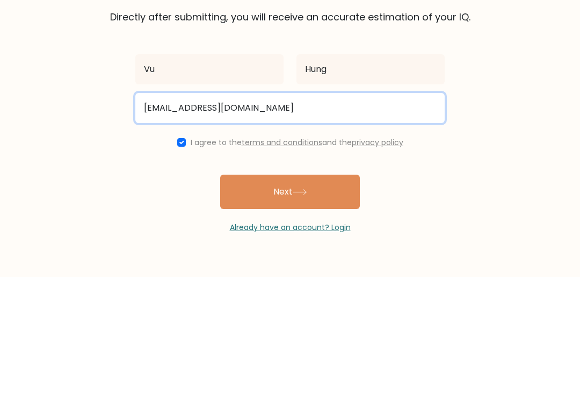
click at [150, 211] on input "sôztrio@gmail.com" at bounding box center [289, 226] width 309 height 30
click at [149, 211] on input "sôztrio@gmail.com" at bounding box center [289, 226] width 309 height 30
type input "sozotrio@gmail.com"
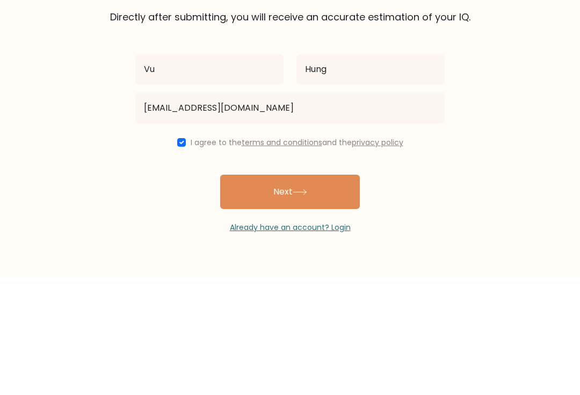
click at [318, 293] on button "Next" at bounding box center [290, 310] width 140 height 34
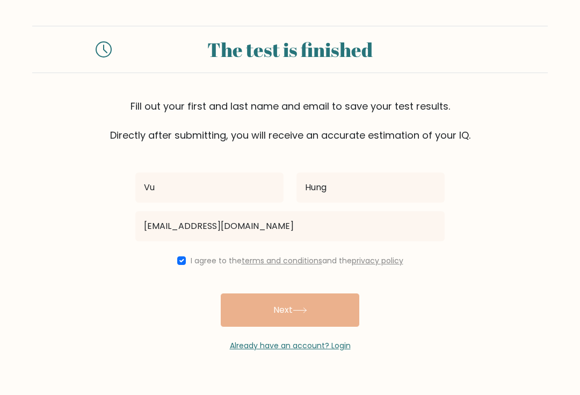
click at [328, 288] on div "Vu Hung sozotrio@gmail.com I agree to the terms and conditions and the privacy …" at bounding box center [290, 246] width 322 height 209
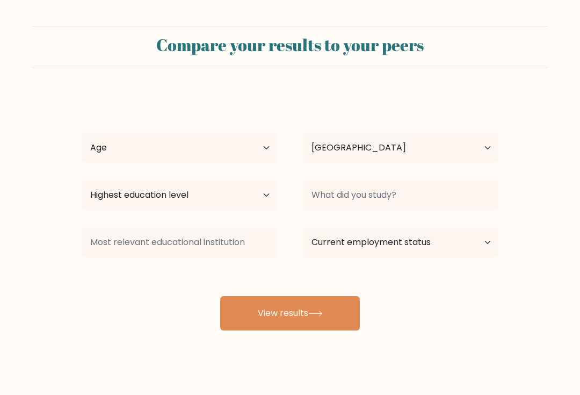
select select "VN"
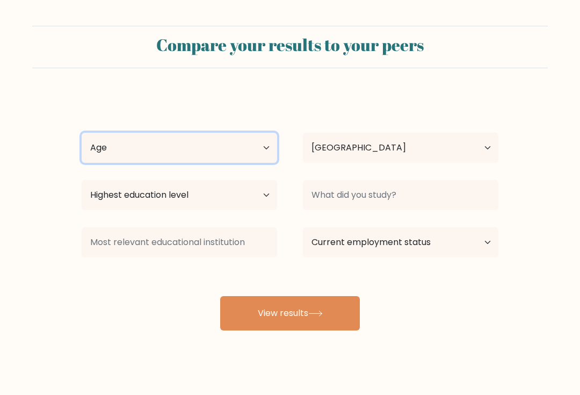
click at [142, 147] on select "Age Under 18 years old 18-24 years old 25-34 years old 35-44 years old 45-54 ye…" at bounding box center [179, 148] width 195 height 30
click at [255, 159] on select "Age Under 18 years old 18-24 years old 25-34 years old 35-44 years old 45-54 ye…" at bounding box center [179, 148] width 195 height 30
select select "25_34"
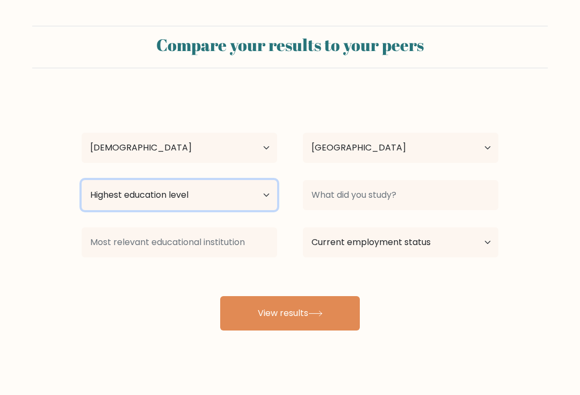
click at [260, 195] on select "Highest education level No schooling Primary Lower Secondary Upper Secondary Oc…" at bounding box center [179, 195] width 195 height 30
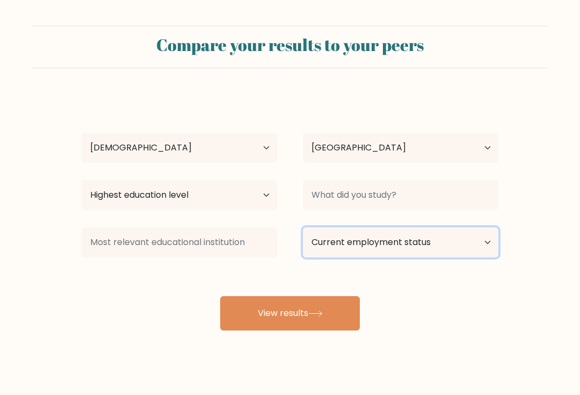
click at [460, 233] on select "Current employment status Employed Student Retired Other / prefer not to answer" at bounding box center [400, 242] width 195 height 30
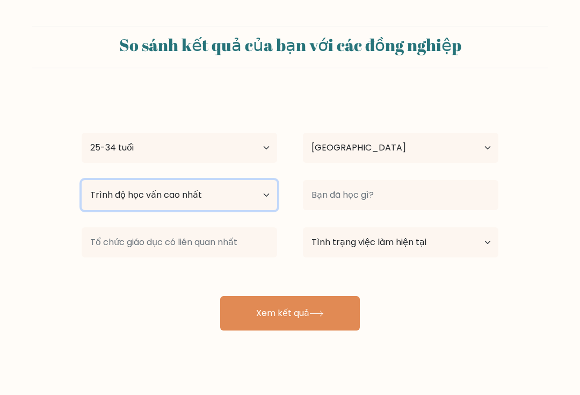
click at [253, 205] on select "Trình độ học vấn cao nhất Không đi học Tiểu học Trung học cơ sở Trung học phổ t…" at bounding box center [179, 195] width 195 height 30
select select "upper_secondary"
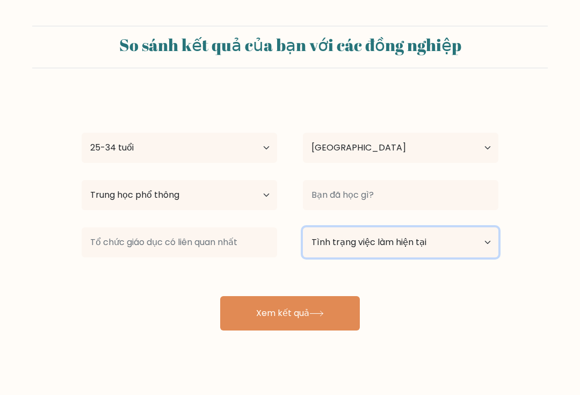
click at [464, 253] on select "Tình trạng việc làm hiện tại Được tuyển dụng Học sinh Đã nghỉ hưu Khác / không …" at bounding box center [400, 242] width 195 height 30
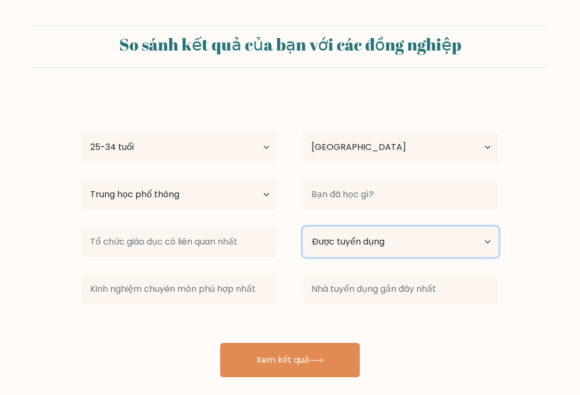
click at [460, 248] on select "Tình trạng việc làm hiện tại Được tuyển dụng Học sinh Đã nghỉ hưu Khác / không …" at bounding box center [400, 242] width 195 height 30
select select "other"
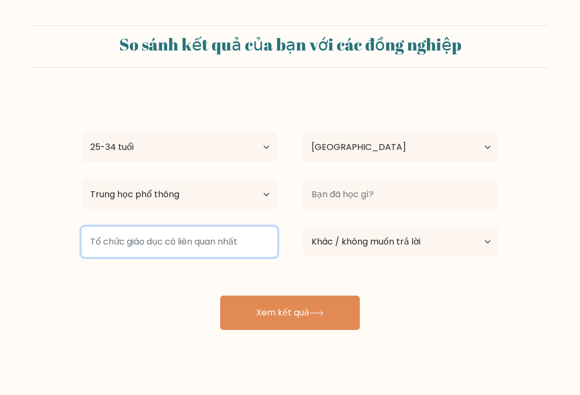
click at [249, 249] on input at bounding box center [179, 242] width 195 height 30
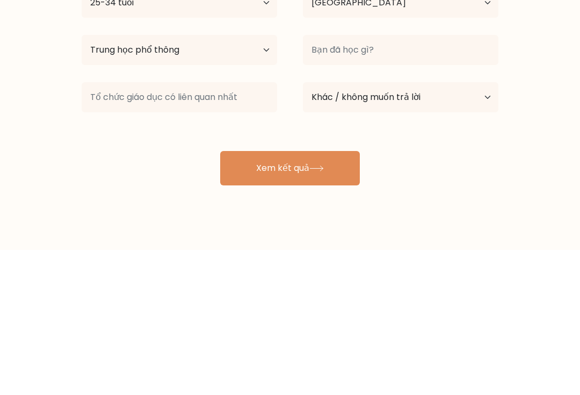
click at [458, 170] on div "Vu Hung Tuổi tác Dưới 18 tuổi 18-24 tuổi 25-34 tuổi 35-44 tuổi 45-54 tuổi 55-64…" at bounding box center [290, 212] width 430 height 236
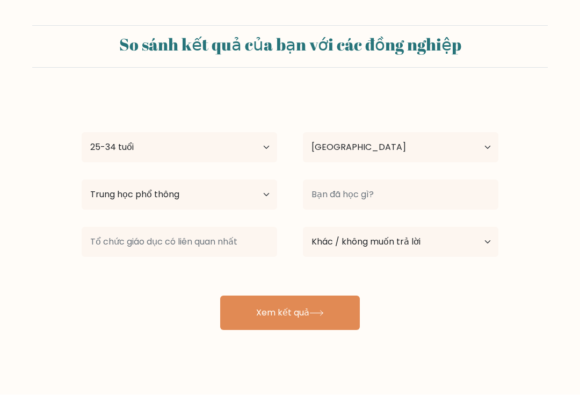
click at [335, 317] on button "Xem kết quả" at bounding box center [290, 313] width 140 height 34
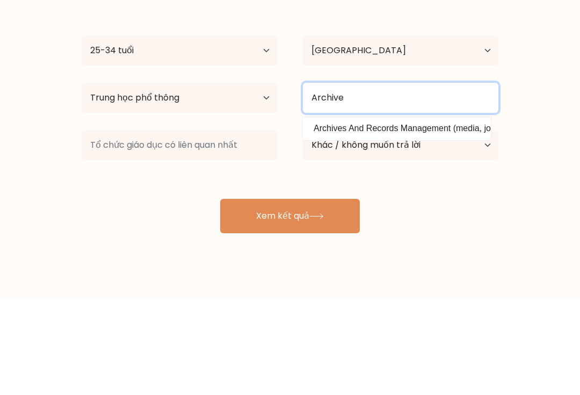
type input "Archive"
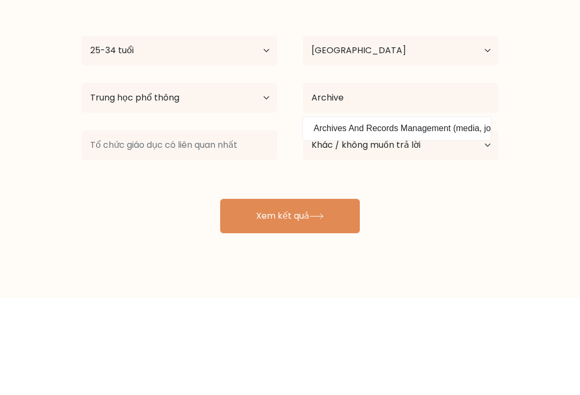
click at [560, 164] on form "So sánh kết quả của bạn với các đồng nghiệp Vu Hung Tuổi tác Dưới 18 tuổi 18-24…" at bounding box center [290, 178] width 580 height 304
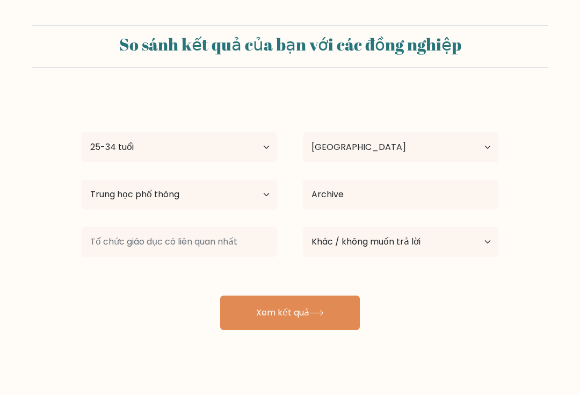
click at [529, 233] on form "So sánh kết quả của bạn với các đồng nghiệp Vu Hung Tuổi tác Dưới 18 tuổi 18-24…" at bounding box center [290, 178] width 580 height 304
click at [339, 308] on button "Xem kết quả" at bounding box center [290, 313] width 140 height 34
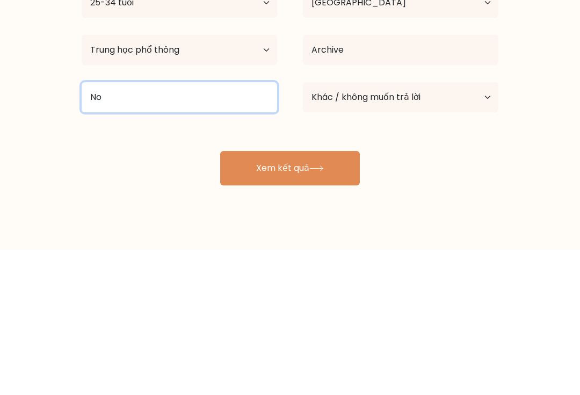
type input "No"
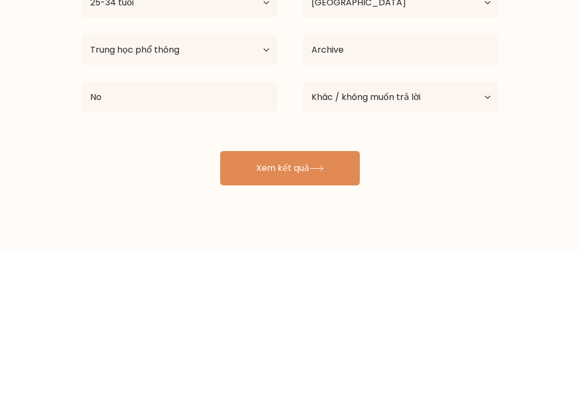
click at [328, 296] on button "Xem kết quả" at bounding box center [290, 313] width 140 height 34
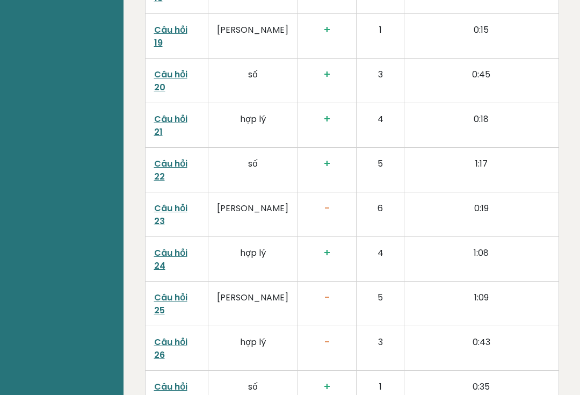
scroll to position [2735, 0]
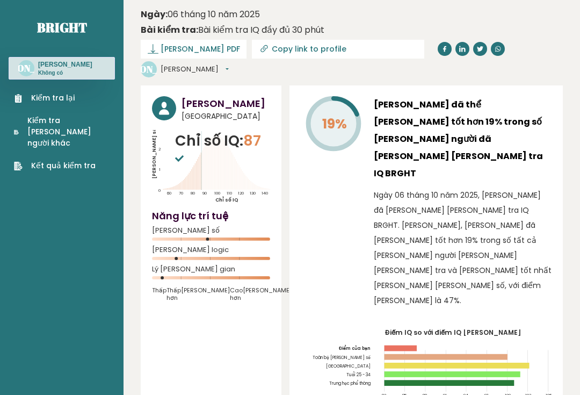
click at [52, 98] on link "Kiểm tra lại" at bounding box center [62, 97] width 96 height 11
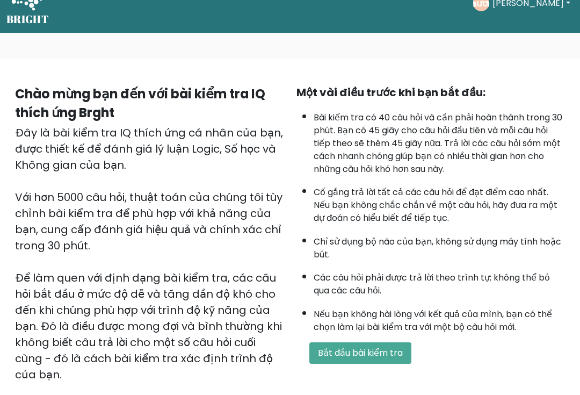
scroll to position [26, 0]
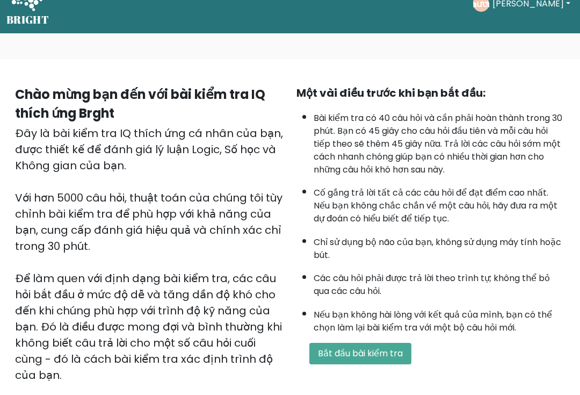
click at [390, 364] on button "Bắt đầu bài kiểm tra" at bounding box center [360, 353] width 102 height 21
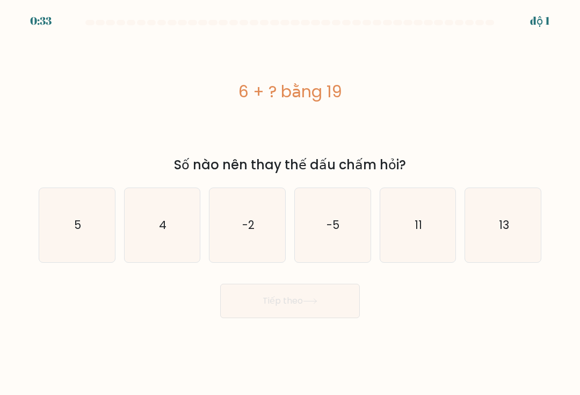
click at [494, 239] on icon "13" at bounding box center [503, 225] width 74 height 74
click at [291, 203] on input "f. 13" at bounding box center [290, 200] width 1 height 5
radio input "true"
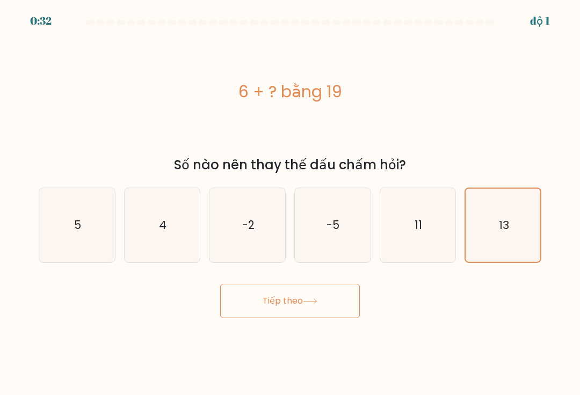
click at [330, 300] on button "Tiếp theo" at bounding box center [290, 301] width 140 height 34
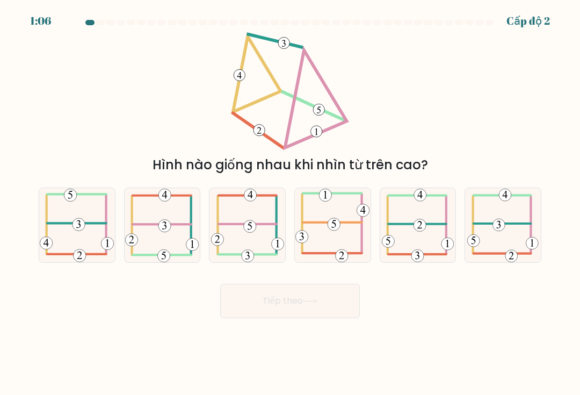
click at [68, 219] on icon at bounding box center [77, 225] width 74 height 74
click at [290, 203] on input "a." at bounding box center [290, 200] width 1 height 5
radio input "true"
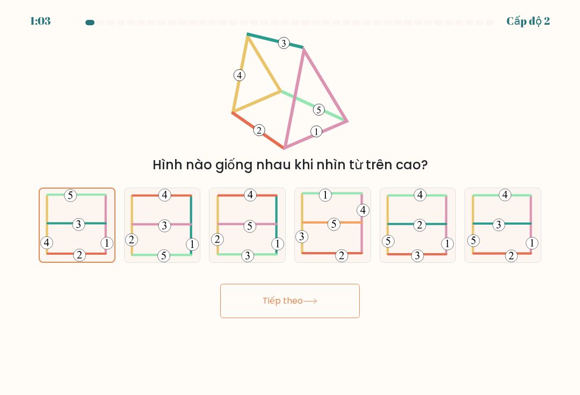
click at [336, 309] on button "Tiếp theo" at bounding box center [290, 301] width 140 height 34
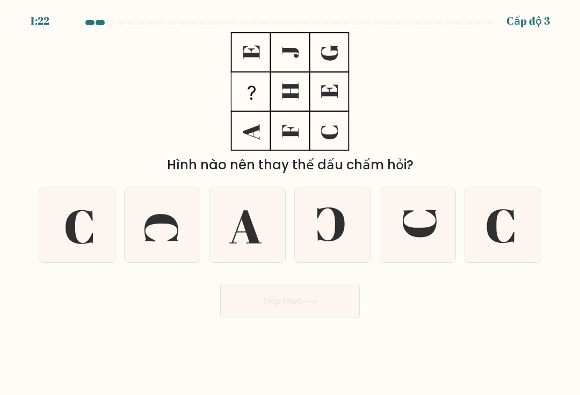
click at [434, 225] on icon at bounding box center [418, 225] width 74 height 74
click at [291, 203] on input "e." at bounding box center [290, 200] width 1 height 5
radio input "true"
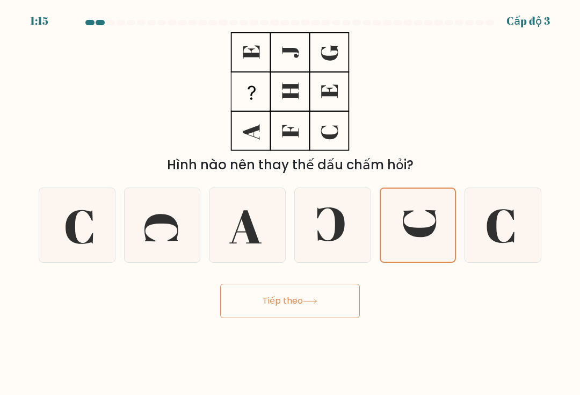
click at [340, 304] on button "Tiếp theo" at bounding box center [290, 301] width 140 height 34
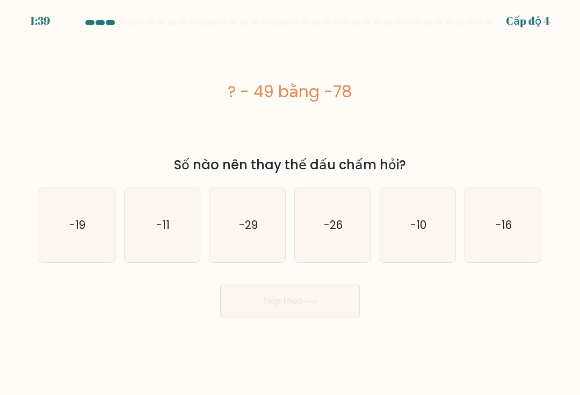
click at [277, 224] on icon "-29" at bounding box center [248, 225] width 74 height 74
click at [290, 203] on input "c. -29" at bounding box center [290, 200] width 1 height 5
radio input "true"
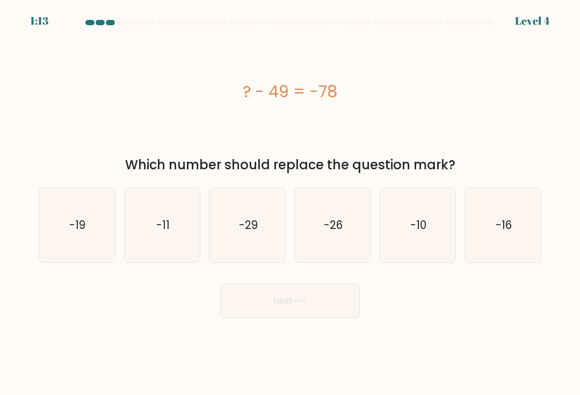
click at [270, 228] on icon "-29" at bounding box center [248, 225] width 74 height 74
click at [290, 203] on input "c. -29" at bounding box center [290, 200] width 1 height 5
radio input "true"
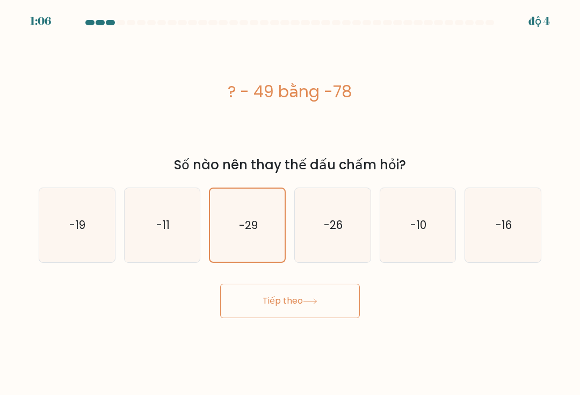
click at [326, 304] on button "Tiếp theo" at bounding box center [290, 301] width 140 height 34
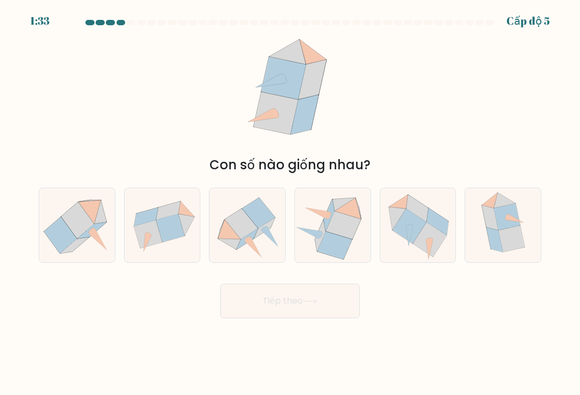
click at [408, 251] on icon at bounding box center [418, 225] width 76 height 70
click at [291, 203] on input "e." at bounding box center [290, 200] width 1 height 5
radio input "true"
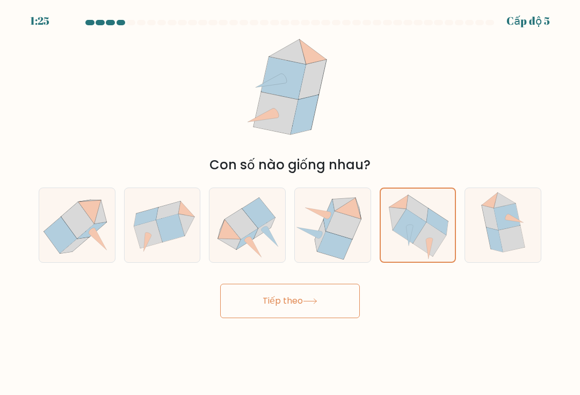
click at [325, 304] on button "Tiếp theo" at bounding box center [290, 301] width 140 height 34
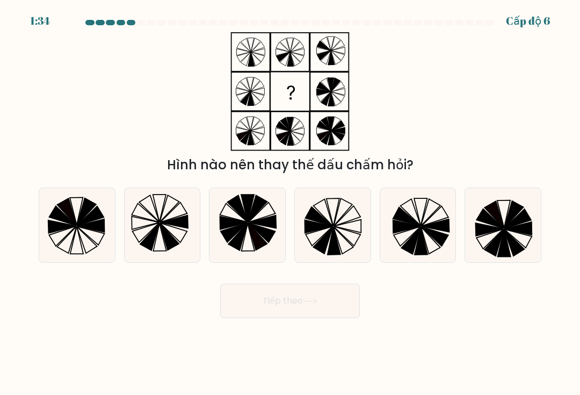
click at [344, 241] on icon at bounding box center [332, 225] width 74 height 74
click at [291, 203] on input "d." at bounding box center [290, 200] width 1 height 5
radio input "true"
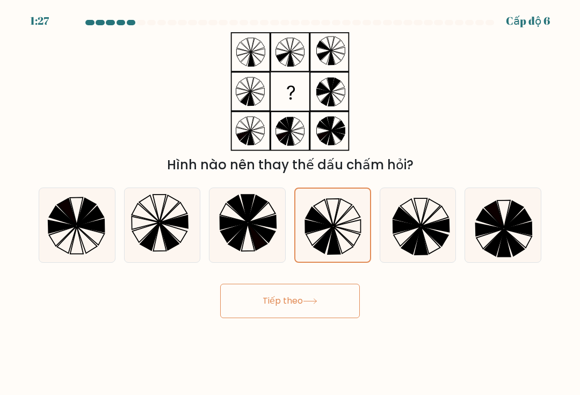
click at [338, 307] on button "Tiếp theo" at bounding box center [290, 301] width 140 height 34
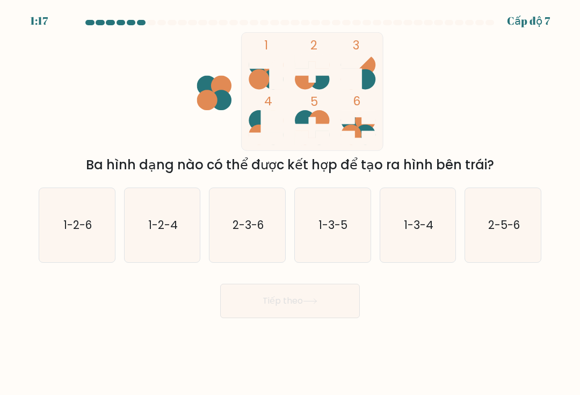
click at [504, 233] on text "2-5-6" at bounding box center [504, 225] width 32 height 16
click at [291, 203] on input "f. 2-5-6" at bounding box center [290, 200] width 1 height 5
radio input "true"
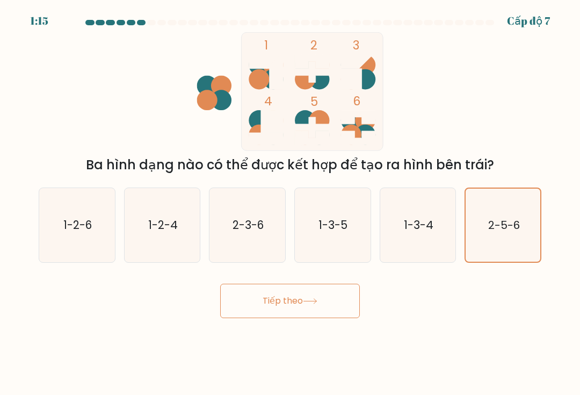
click at [324, 309] on button "Tiếp theo" at bounding box center [290, 301] width 140 height 34
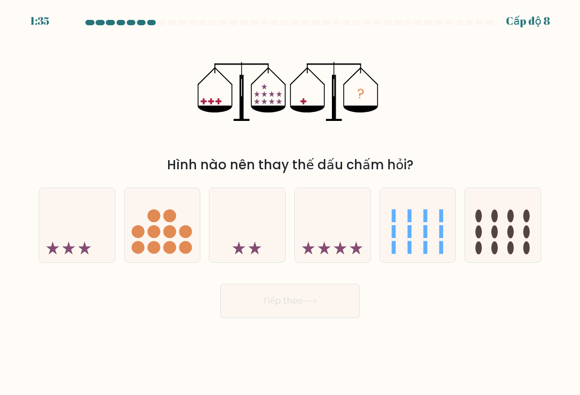
click at [57, 247] on icon at bounding box center [77, 224] width 76 height 63
click at [290, 203] on input "a." at bounding box center [290, 200] width 1 height 5
radio input "true"
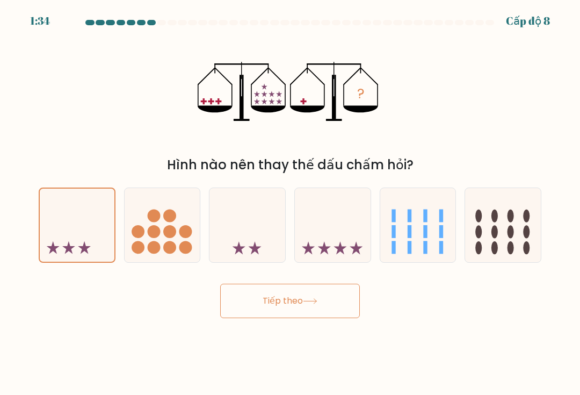
click at [251, 317] on button "Tiếp theo" at bounding box center [290, 301] width 140 height 34
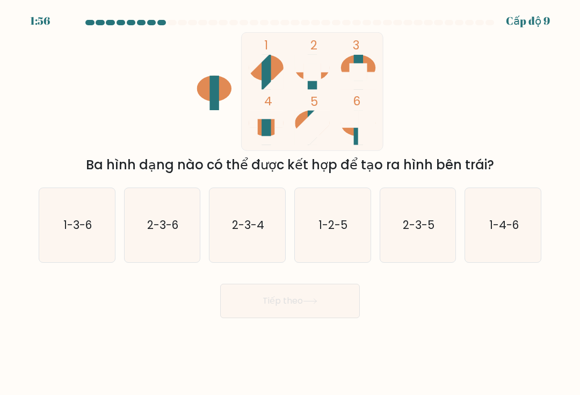
click at [237, 243] on icon "2-3-4" at bounding box center [248, 225] width 74 height 74
click at [290, 203] on input "c. 2-3-4" at bounding box center [290, 200] width 1 height 5
radio input "true"
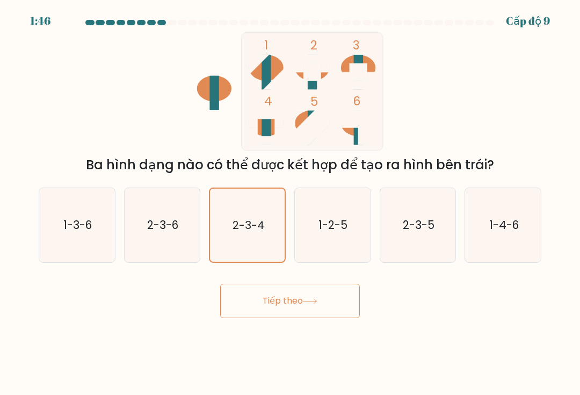
click at [331, 308] on button "Tiếp theo" at bounding box center [290, 301] width 140 height 34
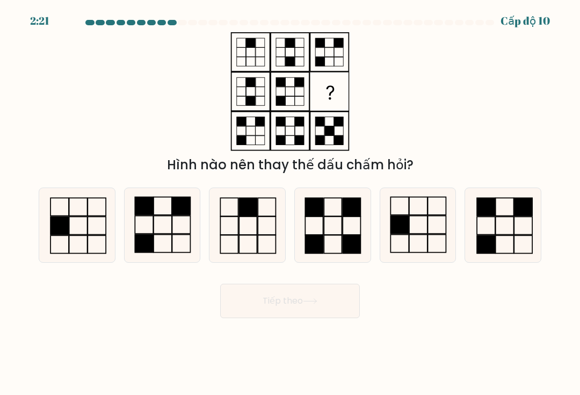
click at [334, 241] on rect at bounding box center [333, 244] width 18 height 18
click at [291, 203] on input "d." at bounding box center [290, 200] width 1 height 5
radio input "true"
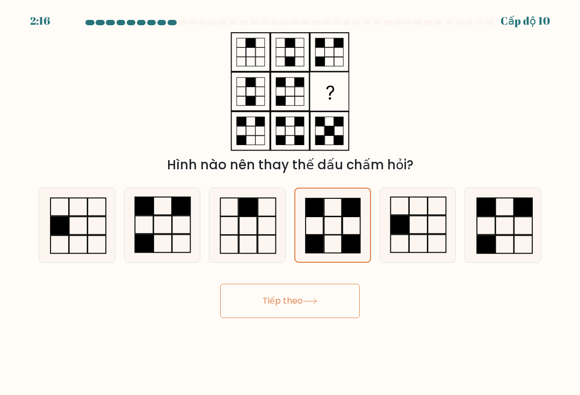
click at [321, 309] on button "Tiếp theo" at bounding box center [290, 301] width 140 height 34
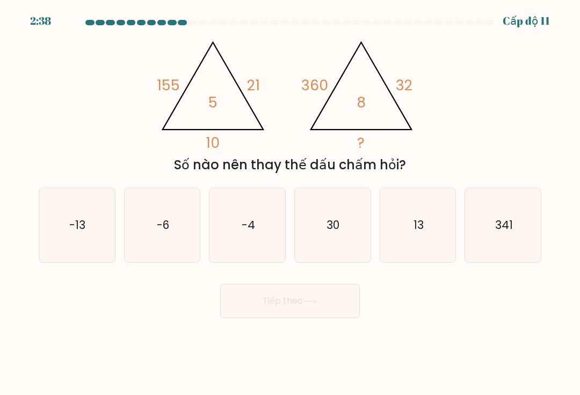
click at [518, 241] on icon "341" at bounding box center [503, 225] width 74 height 74
click at [291, 203] on input "f. 341" at bounding box center [290, 200] width 1 height 5
radio input "true"
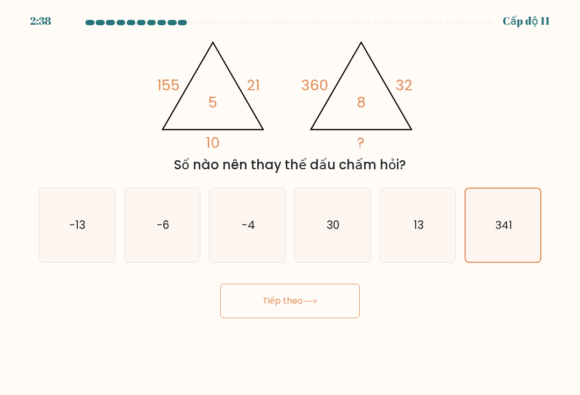
click at [502, 243] on icon "341" at bounding box center [503, 224] width 73 height 73
click at [291, 203] on input "f. 341" at bounding box center [290, 200] width 1 height 5
click at [416, 254] on icon "13" at bounding box center [418, 225] width 74 height 74
click at [291, 203] on input "e. 13" at bounding box center [290, 200] width 1 height 5
radio input "true"
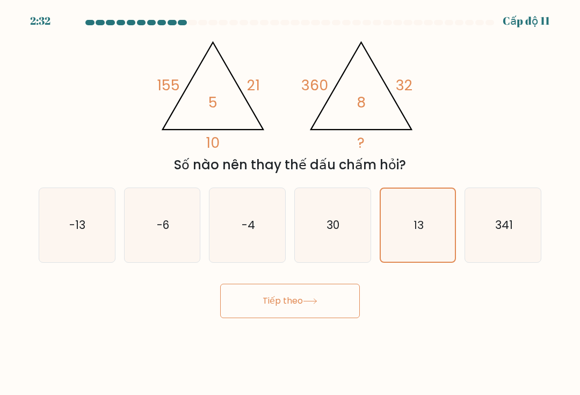
click at [258, 244] on icon "-4" at bounding box center [248, 225] width 74 height 74
click at [290, 203] on input "c. -4" at bounding box center [290, 200] width 1 height 5
radio input "true"
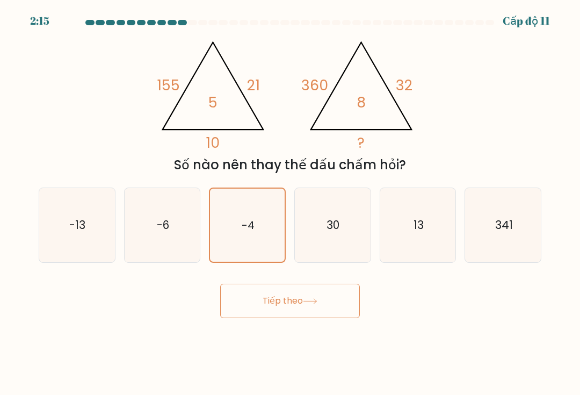
click at [325, 303] on button "Tiếp theo" at bounding box center [290, 301] width 140 height 34
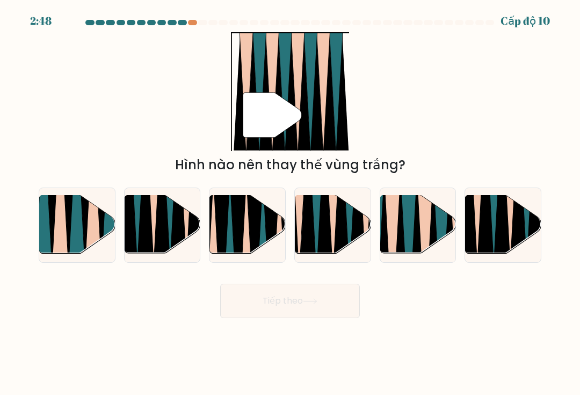
click at [344, 232] on icon at bounding box center [340, 194] width 17 height 151
click at [291, 203] on input "d." at bounding box center [290, 200] width 1 height 5
radio input "true"
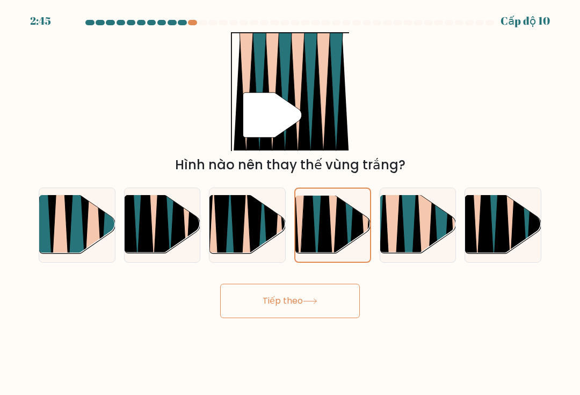
click at [349, 313] on button "Tiếp theo" at bounding box center [290, 301] width 140 height 34
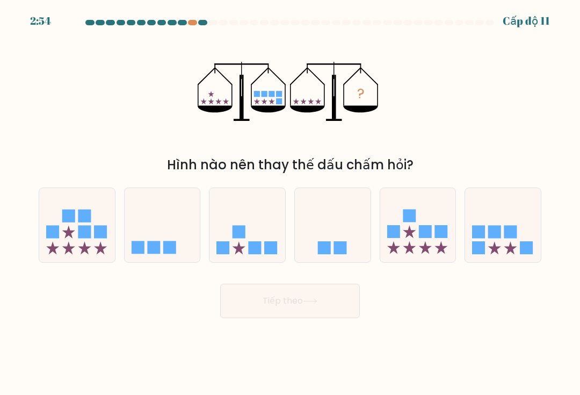
click at [518, 247] on icon at bounding box center [503, 224] width 76 height 63
click at [291, 203] on input "f." at bounding box center [290, 200] width 1 height 5
radio input "true"
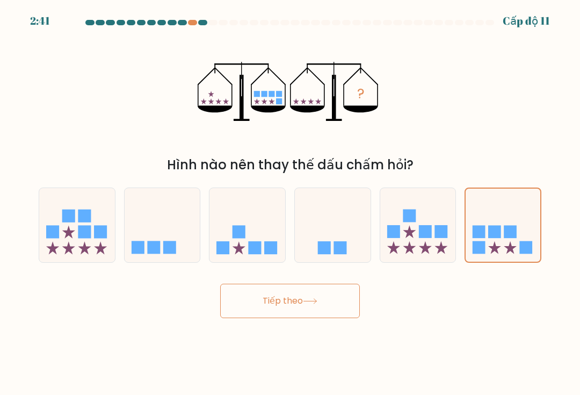
click at [448, 263] on div at bounding box center [418, 224] width 77 height 75
click at [291, 203] on input "e." at bounding box center [290, 200] width 1 height 5
radio input "true"
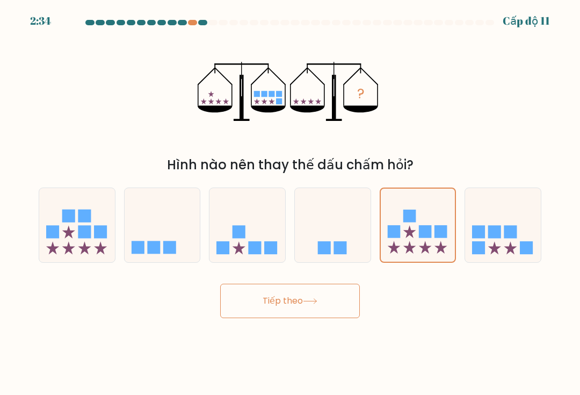
click at [433, 249] on icon at bounding box center [418, 225] width 75 height 62
click at [291, 203] on input "e." at bounding box center [290, 200] width 1 height 5
click at [488, 256] on icon at bounding box center [503, 224] width 76 height 63
click at [291, 203] on input "f." at bounding box center [290, 200] width 1 height 5
radio input "true"
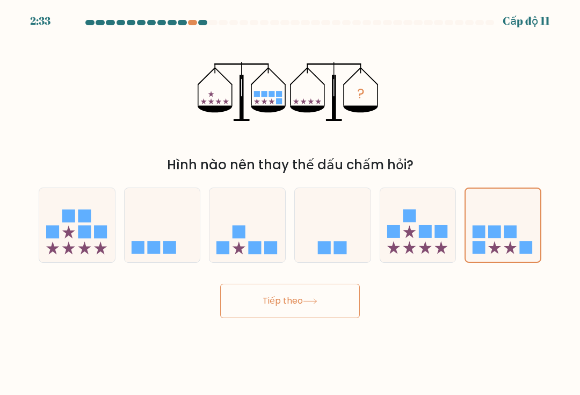
click at [428, 254] on icon at bounding box center [425, 247] width 13 height 13
click at [291, 203] on input "e." at bounding box center [290, 200] width 1 height 5
radio input "true"
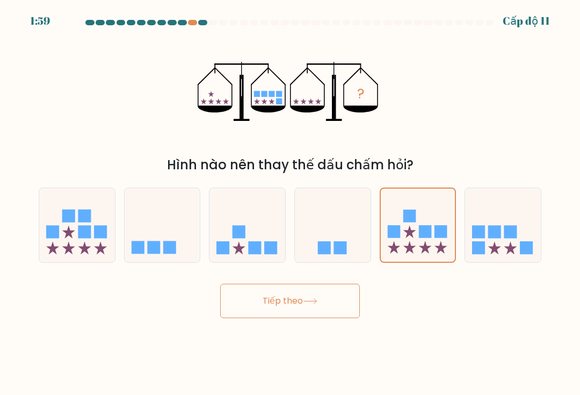
click at [432, 318] on div "Tiếp theo" at bounding box center [290, 296] width 516 height 42
click at [512, 247] on icon at bounding box center [503, 224] width 76 height 63
click at [291, 203] on input "f." at bounding box center [290, 200] width 1 height 5
radio input "true"
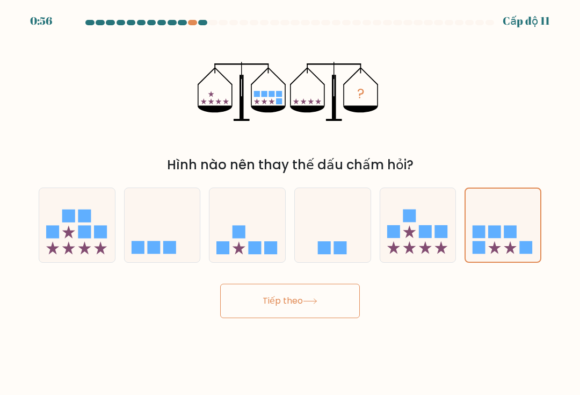
click at [272, 249] on rect at bounding box center [270, 247] width 13 height 13
click at [290, 203] on input "c." at bounding box center [290, 200] width 1 height 5
radio input "true"
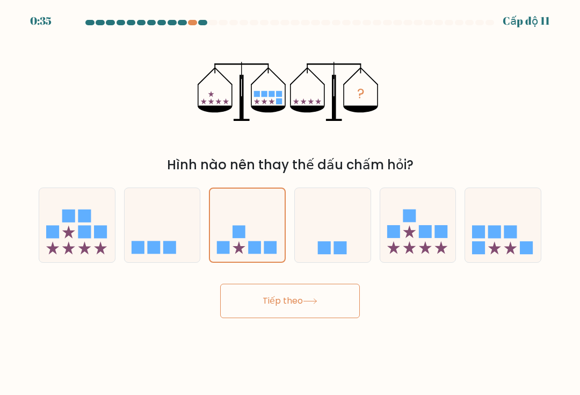
click at [519, 256] on icon at bounding box center [503, 224] width 76 height 63
click at [291, 203] on input "f." at bounding box center [290, 200] width 1 height 5
radio input "true"
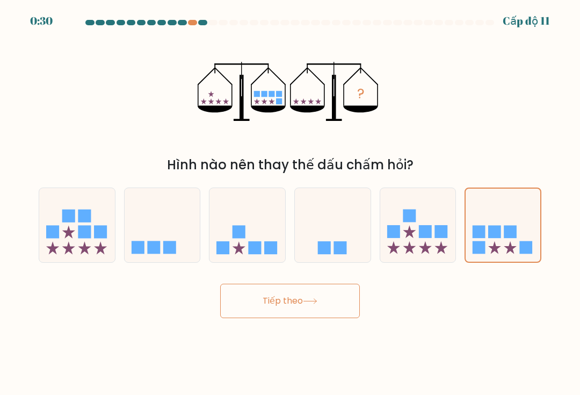
click at [328, 306] on button "Tiếp theo" at bounding box center [290, 301] width 140 height 34
click at [324, 310] on button "Tiếp theo" at bounding box center [290, 301] width 140 height 34
click at [322, 315] on button "Tiếp theo" at bounding box center [290, 301] width 140 height 34
click at [313, 304] on icon at bounding box center [310, 301] width 14 height 6
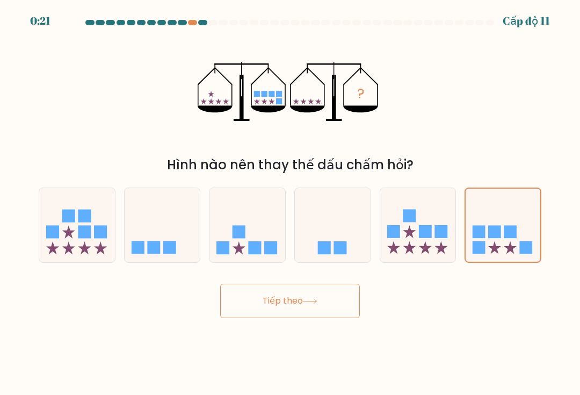
click at [498, 249] on icon at bounding box center [503, 225] width 75 height 62
click at [291, 203] on input "f." at bounding box center [290, 200] width 1 height 5
click at [335, 301] on button "Tiếp theo" at bounding box center [290, 301] width 140 height 34
click at [326, 303] on button "Tiếp theo" at bounding box center [290, 301] width 140 height 34
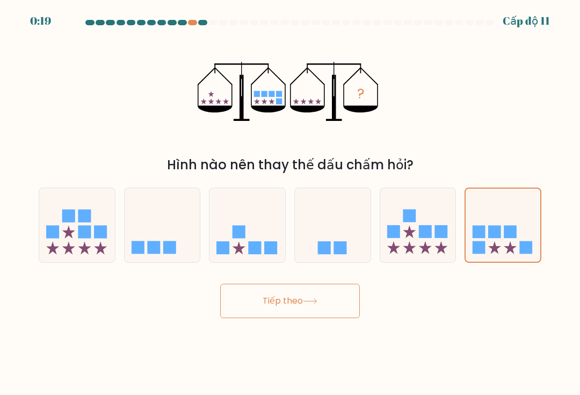
click at [303, 304] on icon at bounding box center [310, 301] width 14 height 6
click at [300, 309] on button "Tiếp theo" at bounding box center [290, 301] width 140 height 34
click at [301, 310] on button "Tiếp theo" at bounding box center [290, 301] width 140 height 34
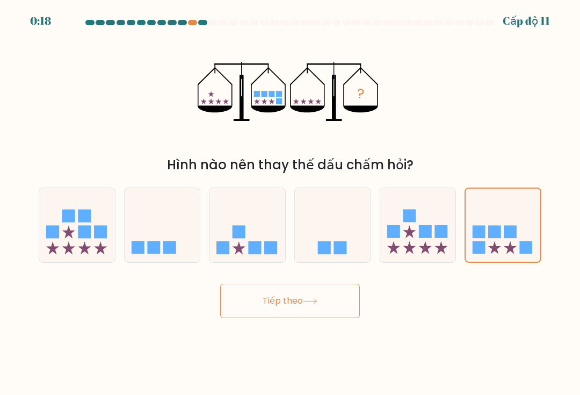
click at [301, 310] on button "Tiếp theo" at bounding box center [290, 301] width 140 height 34
click at [306, 311] on button "Tiếp theo" at bounding box center [290, 301] width 140 height 34
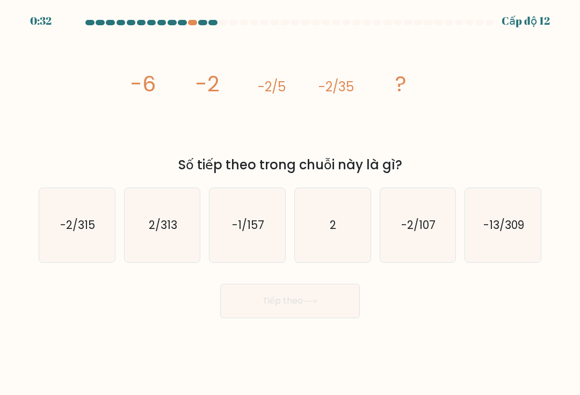
click at [438, 237] on icon "-2/107" at bounding box center [418, 225] width 74 height 74
click at [291, 203] on input "e. -2/107" at bounding box center [290, 200] width 1 height 5
radio input "true"
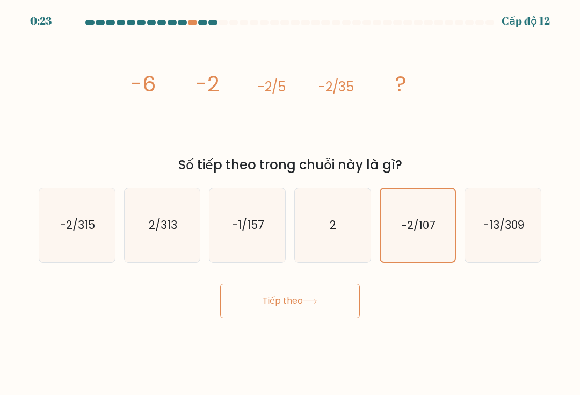
click at [432, 256] on icon "-2/107" at bounding box center [417, 224] width 73 height 73
click at [291, 203] on input "e. -2/107" at bounding box center [290, 200] width 1 height 5
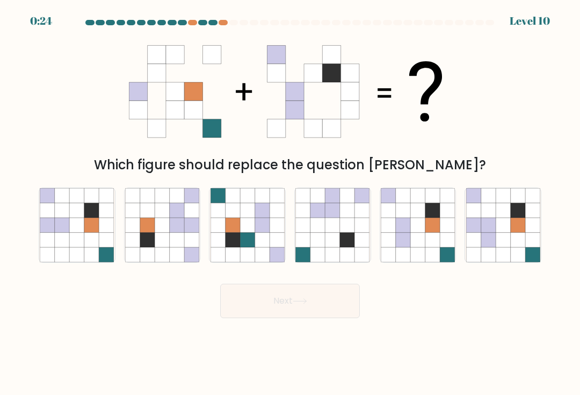
click at [227, 24] on div at bounding box center [223, 22] width 9 height 5
click at [522, 232] on icon at bounding box center [517, 224] width 14 height 14
click at [291, 203] on input "f." at bounding box center [290, 200] width 1 height 5
radio input "true"
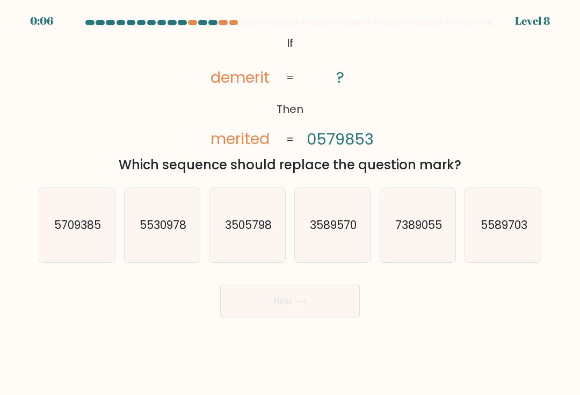
click at [491, 245] on icon "5589703" at bounding box center [503, 225] width 74 height 74
click at [291, 203] on input "f. 5589703" at bounding box center [290, 200] width 1 height 5
radio input "true"
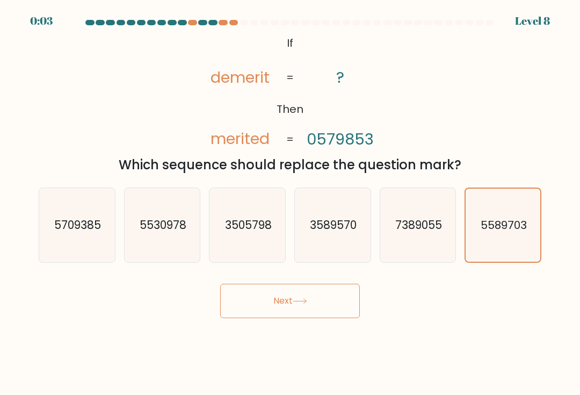
click at [332, 312] on button "Next" at bounding box center [290, 301] width 140 height 34
click at [332, 311] on button "Next" at bounding box center [290, 301] width 140 height 34
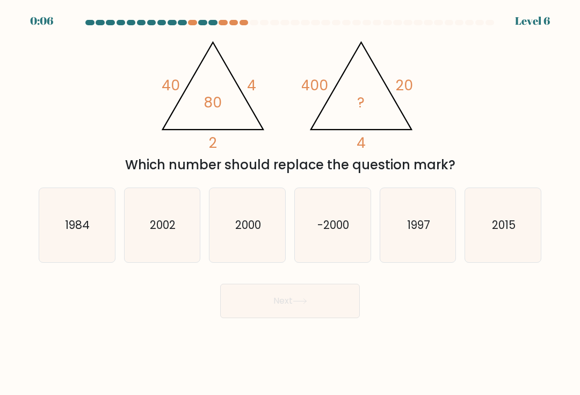
click at [491, 245] on icon "2015" at bounding box center [503, 225] width 74 height 74
click at [291, 203] on input "f. 2015" at bounding box center [290, 200] width 1 height 5
radio input "true"
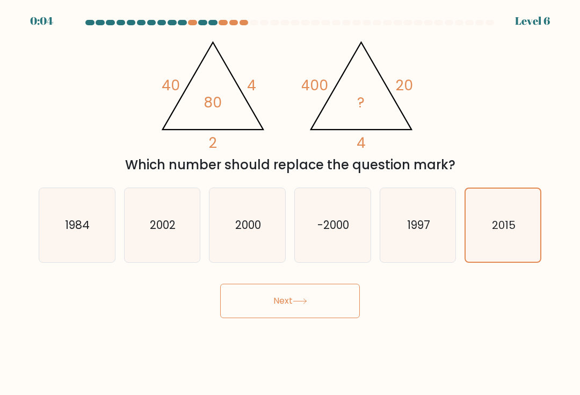
click at [327, 308] on button "Next" at bounding box center [290, 301] width 140 height 34
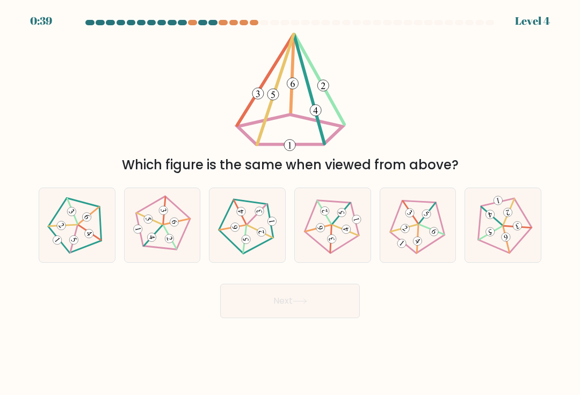
click at [349, 235] on 275 at bounding box center [346, 229] width 11 height 11
click at [291, 203] on input "d." at bounding box center [290, 200] width 1 height 5
radio input "true"
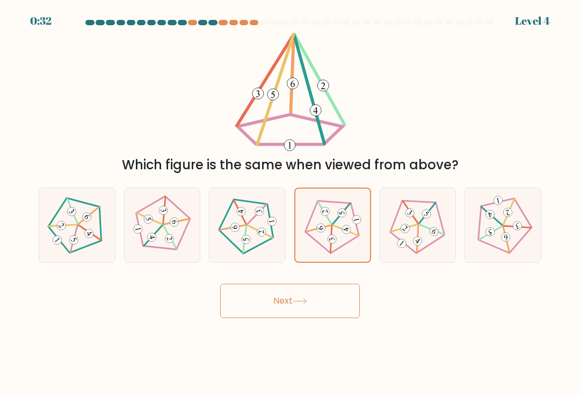
click at [190, 239] on icon at bounding box center [162, 224] width 59 height 59
click at [290, 203] on input "b." at bounding box center [290, 200] width 1 height 5
radio input "true"
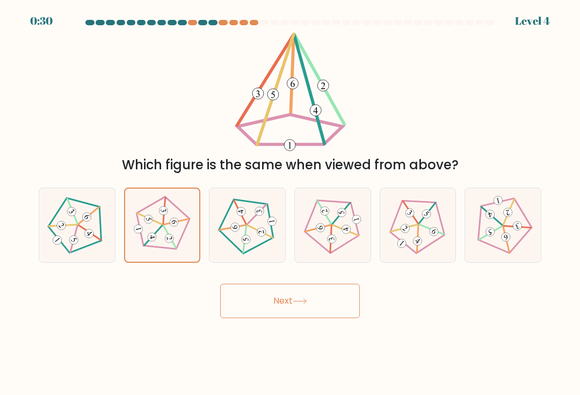
click at [297, 303] on button "Next" at bounding box center [290, 301] width 140 height 34
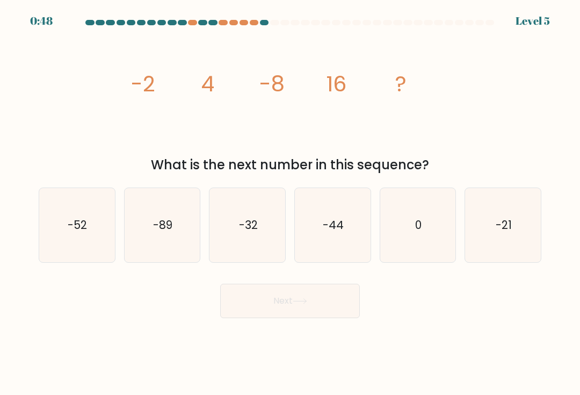
click at [244, 243] on icon "-32" at bounding box center [248, 225] width 74 height 74
click at [290, 203] on input "c. -32" at bounding box center [290, 200] width 1 height 5
radio input "true"
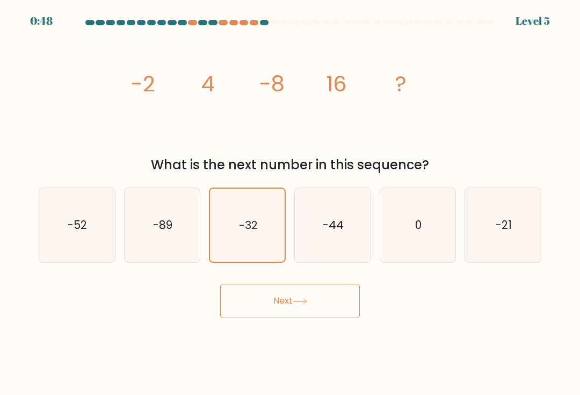
click at [299, 302] on button "Next" at bounding box center [290, 301] width 140 height 34
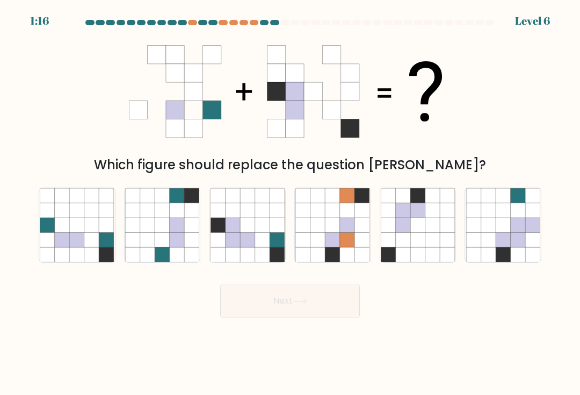
click at [265, 246] on icon at bounding box center [262, 239] width 14 height 14
click at [290, 203] on input "c." at bounding box center [290, 200] width 1 height 5
radio input "true"
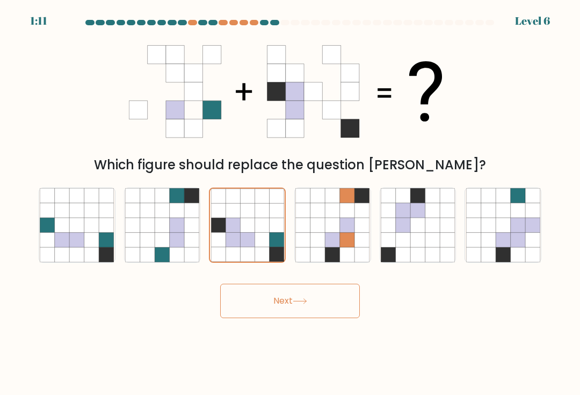
click at [337, 304] on button "Next" at bounding box center [290, 301] width 140 height 34
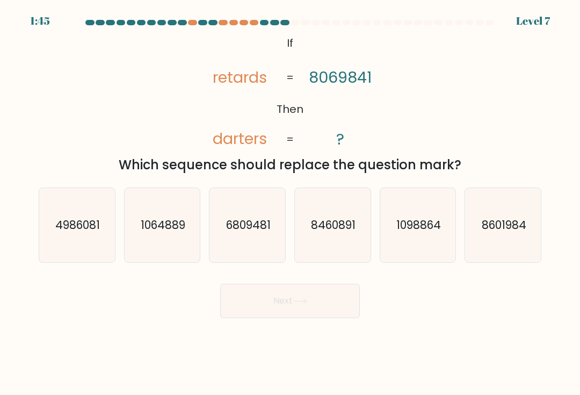
click at [345, 252] on icon "8460891" at bounding box center [332, 225] width 74 height 74
click at [291, 203] on input "d. 8460891" at bounding box center [290, 200] width 1 height 5
radio input "true"
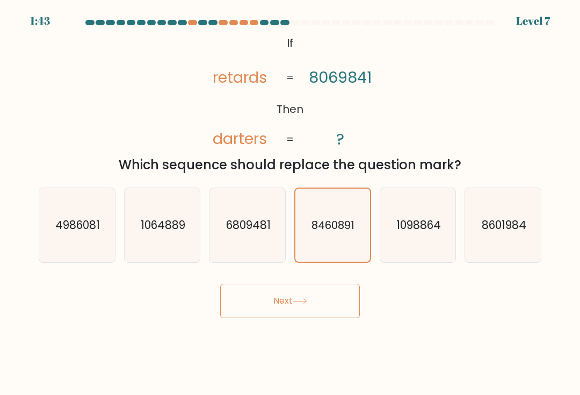
click at [510, 248] on icon "8601984" at bounding box center [503, 225] width 74 height 74
click at [291, 203] on input "f. 8601984" at bounding box center [290, 200] width 1 height 5
radio input "true"
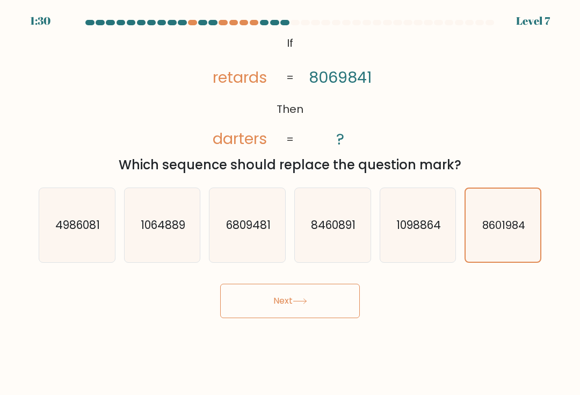
click at [336, 305] on button "Next" at bounding box center [290, 301] width 140 height 34
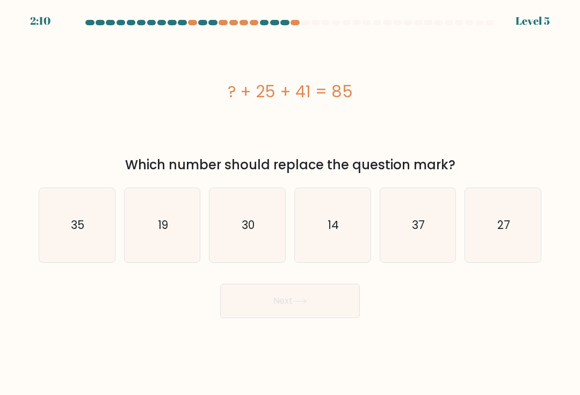
click at [413, 318] on div "Next" at bounding box center [290, 296] width 516 height 42
click at [508, 336] on body "2:09 Level 5 a." at bounding box center [290, 197] width 580 height 395
click at [499, 318] on div "Next" at bounding box center [290, 296] width 516 height 42
click at [490, 318] on div "Next" at bounding box center [290, 296] width 516 height 42
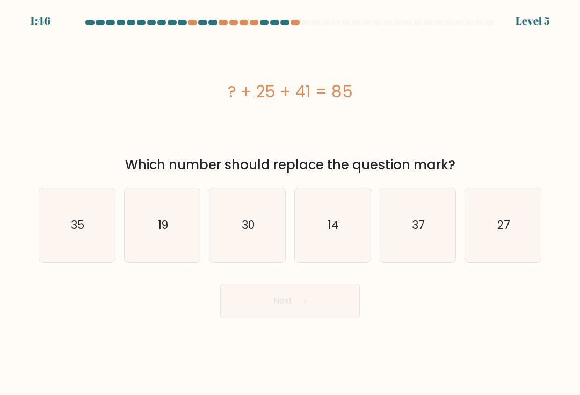
click at [192, 252] on icon "19" at bounding box center [162, 225] width 74 height 74
click at [290, 203] on input "b. 19" at bounding box center [290, 200] width 1 height 5
radio input "true"
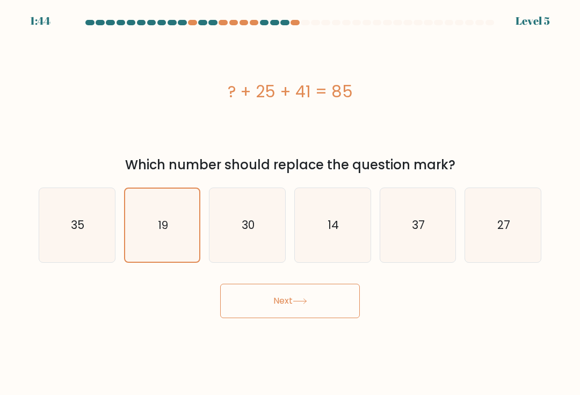
click at [351, 308] on button "Next" at bounding box center [290, 301] width 140 height 34
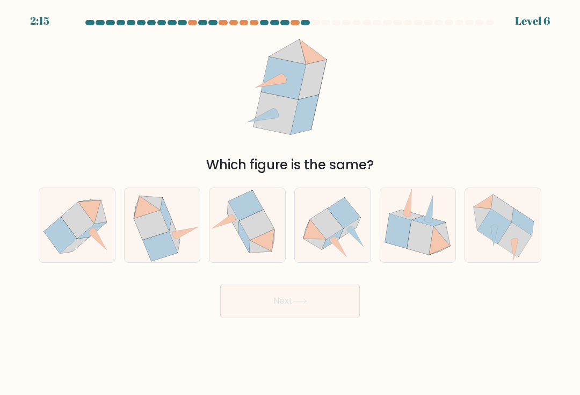
click at [348, 246] on icon at bounding box center [333, 225] width 76 height 69
click at [291, 203] on input "d." at bounding box center [290, 200] width 1 height 5
radio input "true"
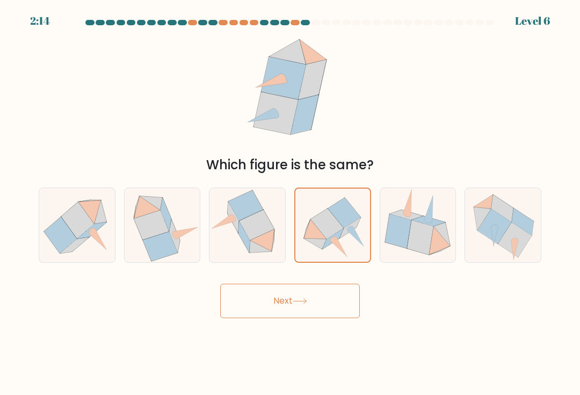
click at [330, 309] on button "Next" at bounding box center [290, 301] width 140 height 34
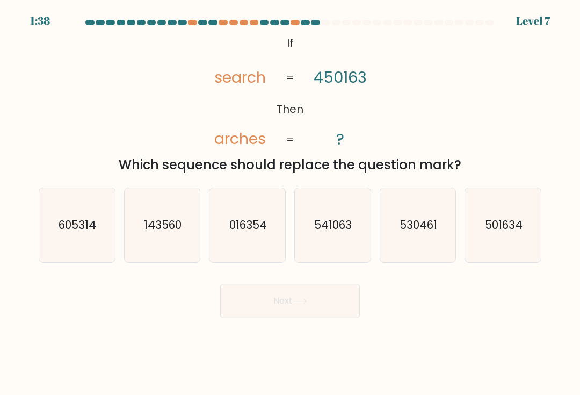
click at [509, 61] on div "@import url('https://fonts.googleapis.com/css?family=Abril+Fatface:400,100,100i…" at bounding box center [290, 103] width 516 height 142
click at [432, 227] on text "530461" at bounding box center [419, 225] width 38 height 16
click at [291, 203] on input "e. 530461" at bounding box center [290, 200] width 1 height 5
radio input "true"
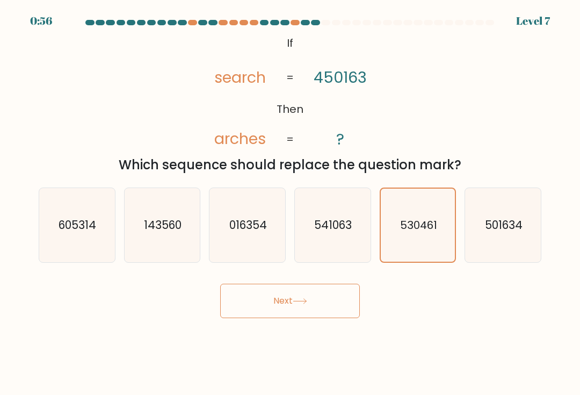
click at [499, 213] on icon "501634" at bounding box center [503, 225] width 74 height 74
click at [291, 203] on input "f. 501634" at bounding box center [290, 200] width 1 height 5
radio input "true"
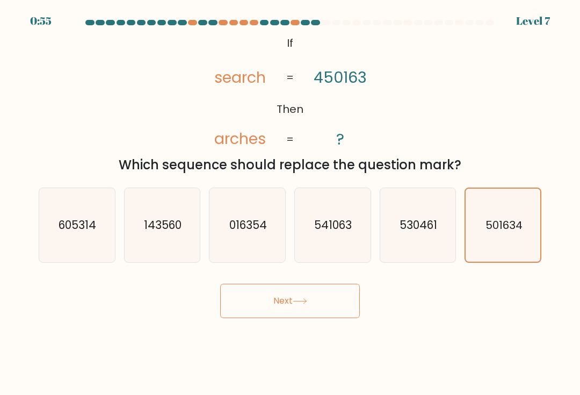
click at [369, 219] on icon "541063" at bounding box center [332, 225] width 74 height 74
click at [291, 203] on input "d. 541063" at bounding box center [290, 200] width 1 height 5
radio input "true"
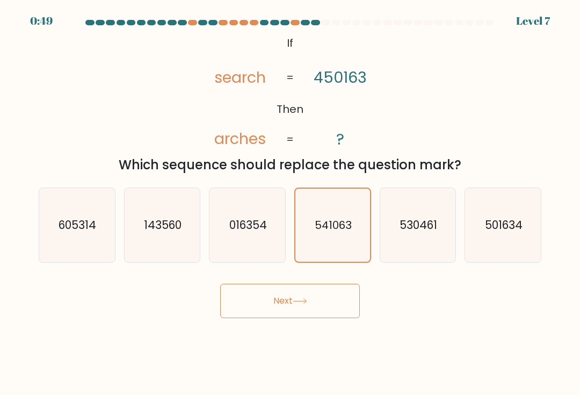
click at [349, 300] on button "Next" at bounding box center [290, 301] width 140 height 34
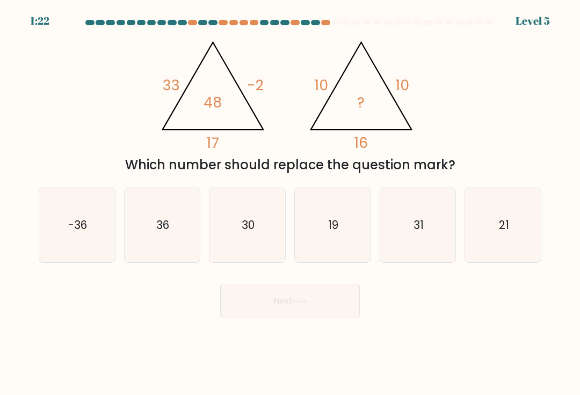
click at [148, 234] on icon "36" at bounding box center [162, 225] width 74 height 74
click at [290, 203] on input "b. 36" at bounding box center [290, 200] width 1 height 5
radio input "true"
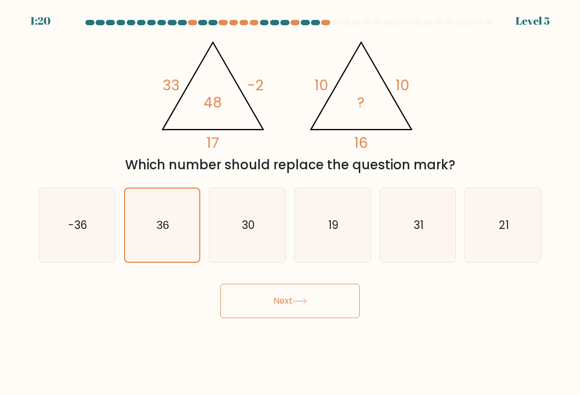
click at [114, 227] on icon "-36" at bounding box center [77, 225] width 74 height 74
click at [290, 203] on input "a. -36" at bounding box center [290, 200] width 1 height 5
radio input "true"
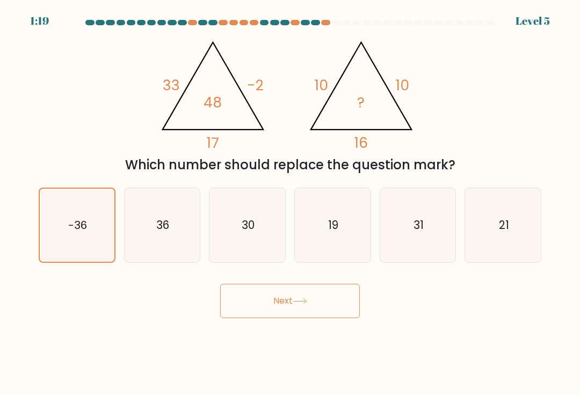
click at [125, 233] on icon "36" at bounding box center [162, 225] width 74 height 74
click at [290, 203] on input "b. 36" at bounding box center [290, 200] width 1 height 5
radio input "true"
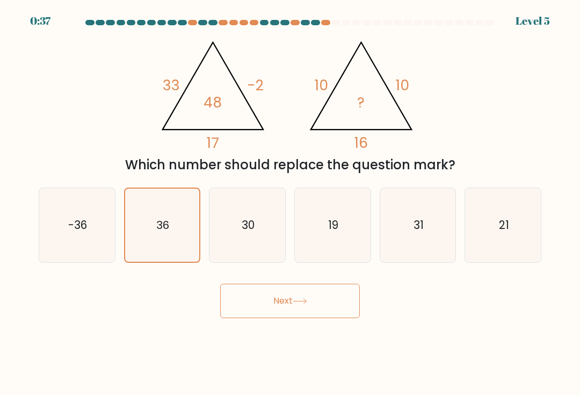
click at [348, 308] on button "Next" at bounding box center [290, 301] width 140 height 34
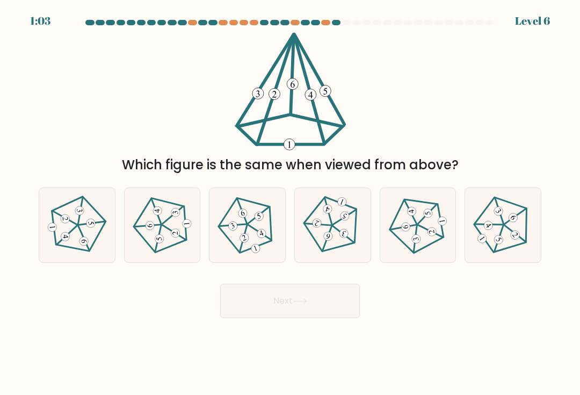
click at [256, 217] on icon at bounding box center [246, 224] width 59 height 59
click at [290, 203] on input "c." at bounding box center [290, 200] width 1 height 5
radio input "true"
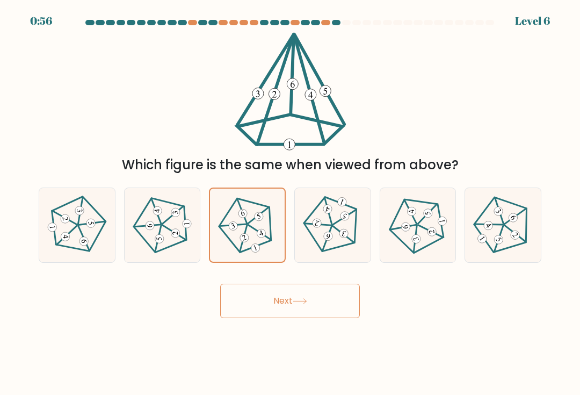
click at [349, 306] on button "Next" at bounding box center [290, 301] width 140 height 34
click at [335, 306] on button "Next" at bounding box center [290, 301] width 140 height 34
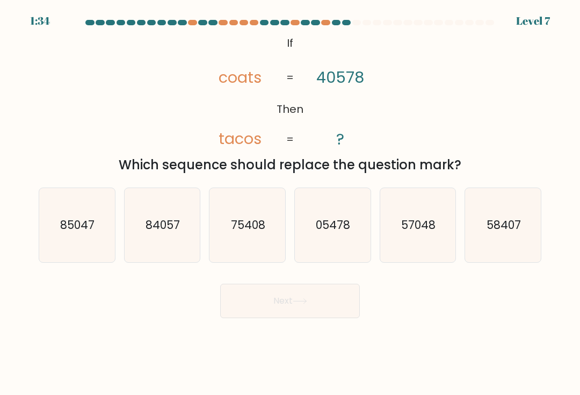
click at [436, 243] on icon "57048" at bounding box center [418, 225] width 74 height 74
click at [291, 203] on input "e. 57048" at bounding box center [290, 200] width 1 height 5
radio input "true"
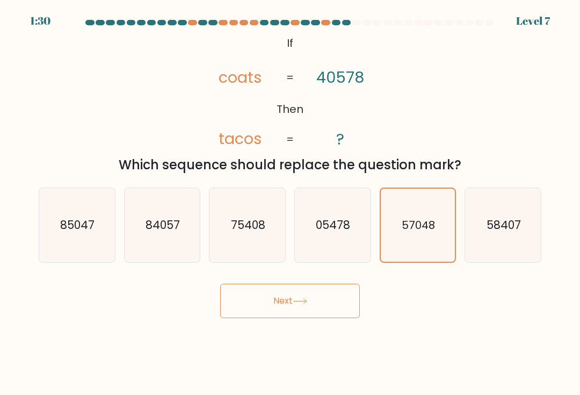
click at [69, 223] on text "85047" at bounding box center [78, 225] width 34 height 16
click at [290, 203] on input "a. 85047" at bounding box center [290, 200] width 1 height 5
radio input "true"
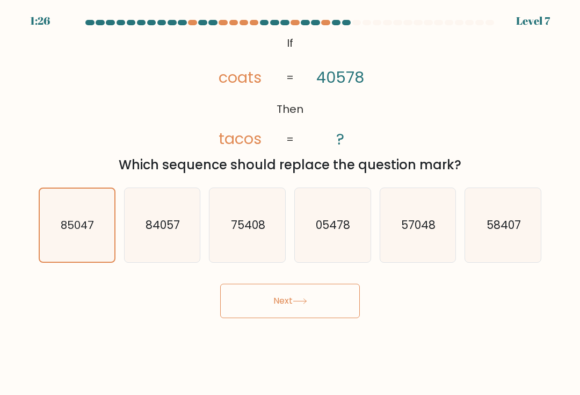
click at [148, 243] on icon "84057" at bounding box center [162, 225] width 74 height 74
click at [290, 203] on input "b. 84057" at bounding box center [290, 200] width 1 height 5
radio input "true"
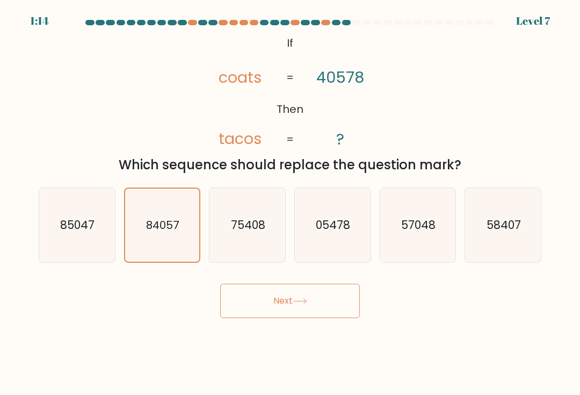
click at [444, 244] on icon "57048" at bounding box center [418, 225] width 74 height 74
click at [291, 203] on input "e. 57048" at bounding box center [290, 200] width 1 height 5
radio input "true"
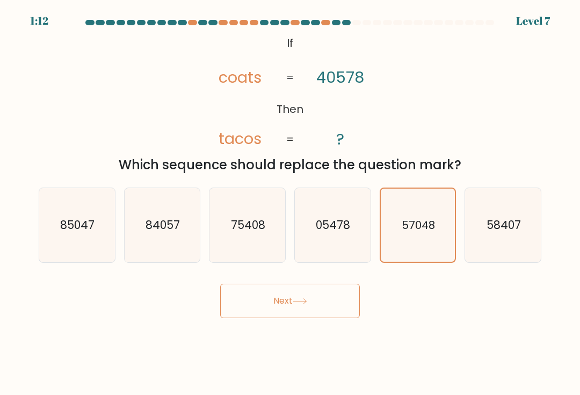
click at [364, 255] on icon "05478" at bounding box center [332, 225] width 74 height 74
click at [291, 203] on input "d. 05478" at bounding box center [290, 200] width 1 height 5
radio input "true"
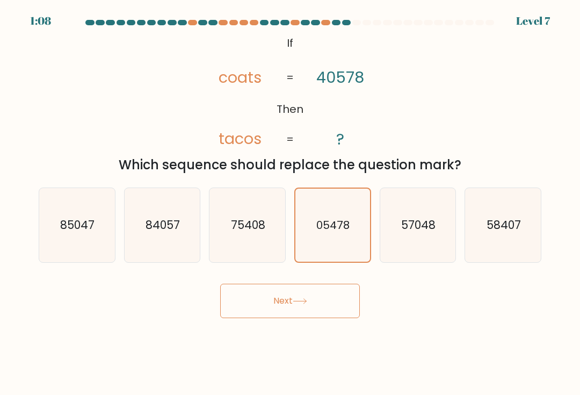
click at [431, 250] on icon "57048" at bounding box center [418, 225] width 74 height 74
click at [291, 203] on input "e. 57048" at bounding box center [290, 200] width 1 height 5
radio input "true"
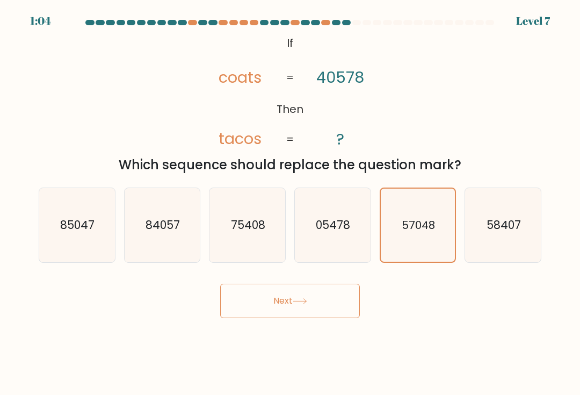
click at [510, 242] on icon "58407" at bounding box center [503, 225] width 74 height 74
click at [291, 203] on input "f. 58407" at bounding box center [290, 200] width 1 height 5
radio input "true"
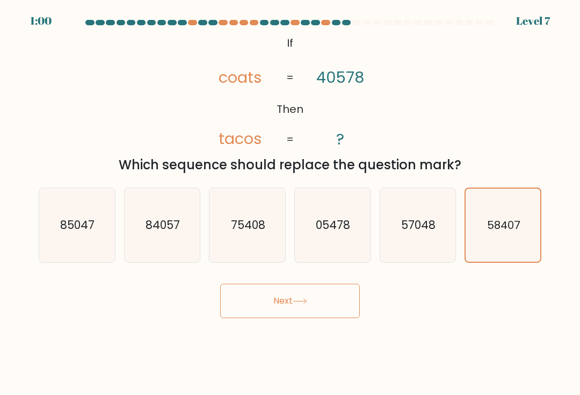
click at [71, 205] on icon "85047" at bounding box center [77, 225] width 74 height 74
click at [290, 203] on input "a. 85047" at bounding box center [290, 200] width 1 height 5
radio input "true"
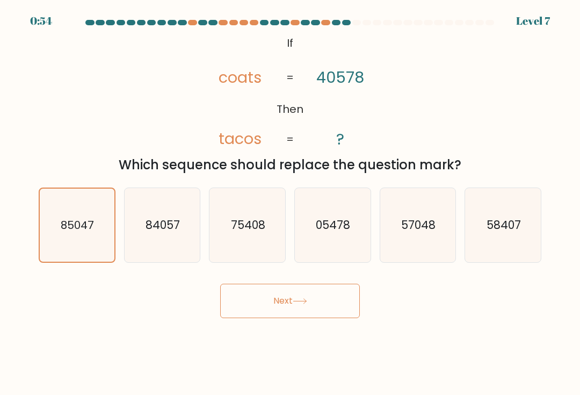
click at [146, 233] on text "84057" at bounding box center [163, 225] width 34 height 16
click at [290, 203] on input "b. 84057" at bounding box center [290, 200] width 1 height 5
radio input "true"
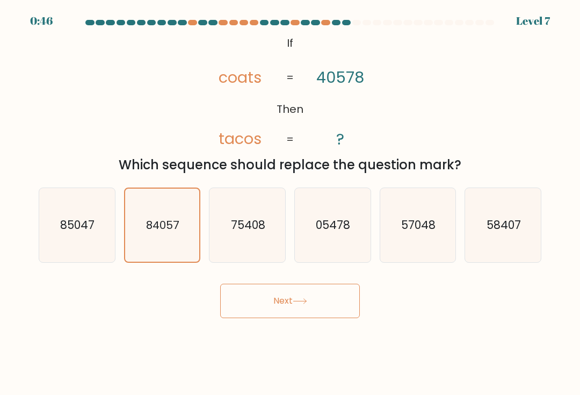
click at [347, 303] on button "Next" at bounding box center [290, 301] width 140 height 34
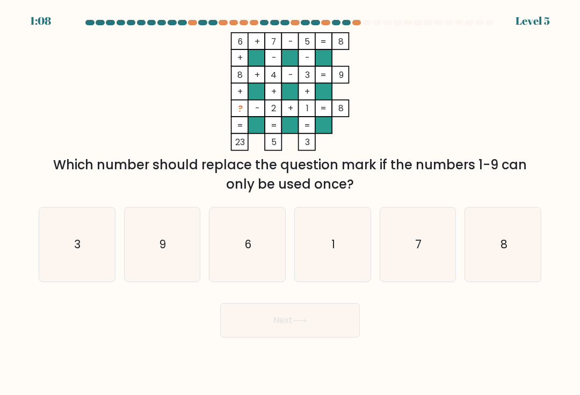
click at [139, 261] on icon "9" at bounding box center [162, 244] width 74 height 74
click at [290, 203] on input "b. 9" at bounding box center [290, 200] width 1 height 5
radio input "true"
click at [332, 322] on button "Next" at bounding box center [290, 320] width 140 height 34
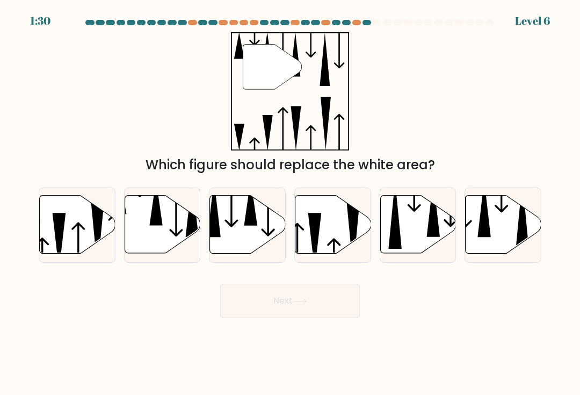
click at [129, 251] on icon at bounding box center [163, 224] width 76 height 58
click at [290, 203] on input "b." at bounding box center [290, 200] width 1 height 5
radio input "true"
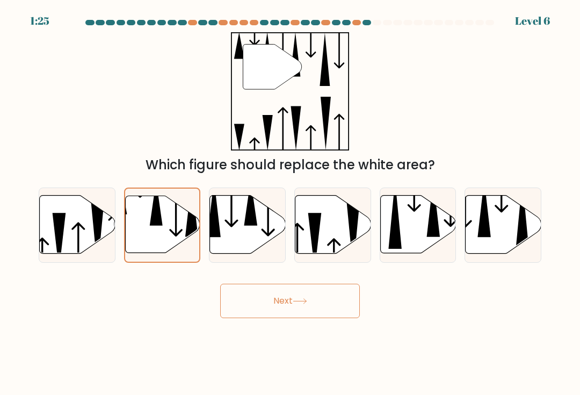
click at [350, 307] on button "Next" at bounding box center [290, 301] width 140 height 34
click at [314, 305] on button "Next" at bounding box center [290, 301] width 140 height 34
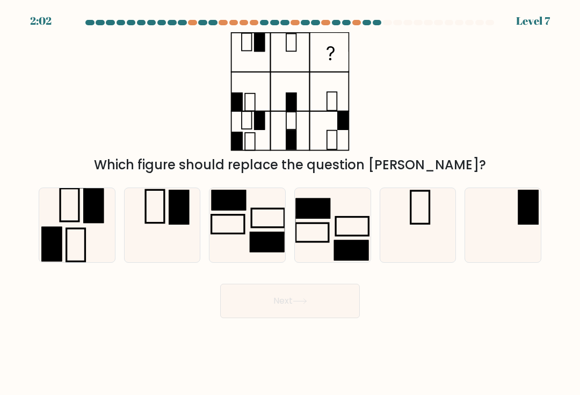
click at [532, 217] on rect at bounding box center [528, 207] width 20 height 35
click at [291, 203] on input "f." at bounding box center [290, 200] width 1 height 5
radio input "true"
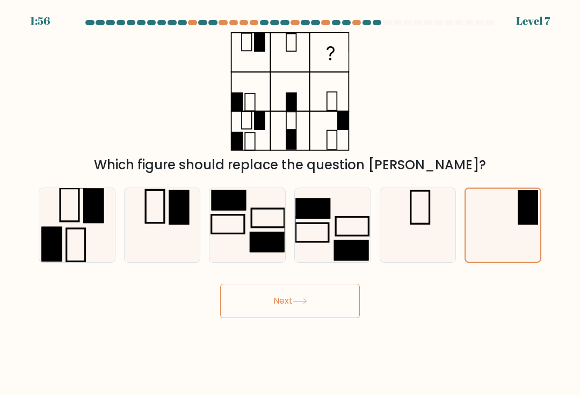
click at [335, 311] on button "Next" at bounding box center [290, 301] width 140 height 34
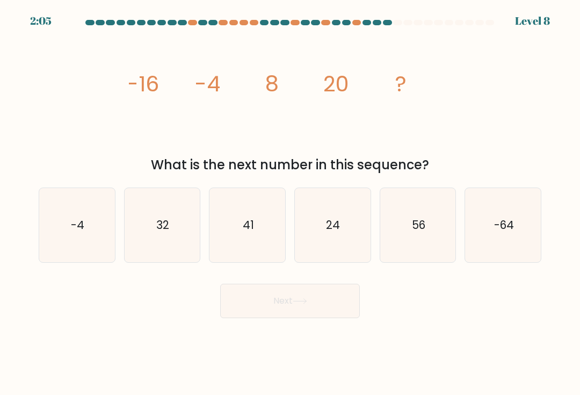
click at [441, 237] on icon "56" at bounding box center [418, 225] width 74 height 74
click at [291, 203] on input "e. 56" at bounding box center [290, 200] width 1 height 5
radio input "true"
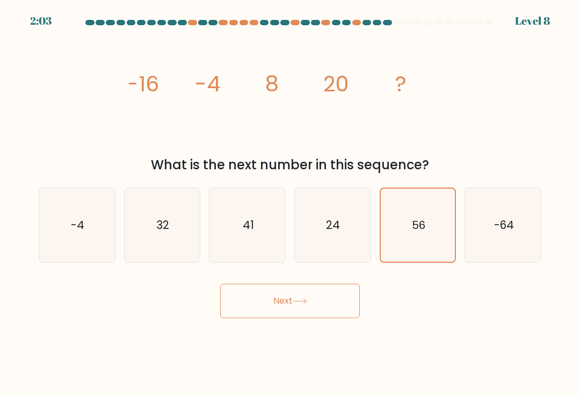
click at [501, 231] on text "-64" at bounding box center [503, 225] width 20 height 16
click at [291, 203] on input "f. -64" at bounding box center [290, 200] width 1 height 5
radio input "true"
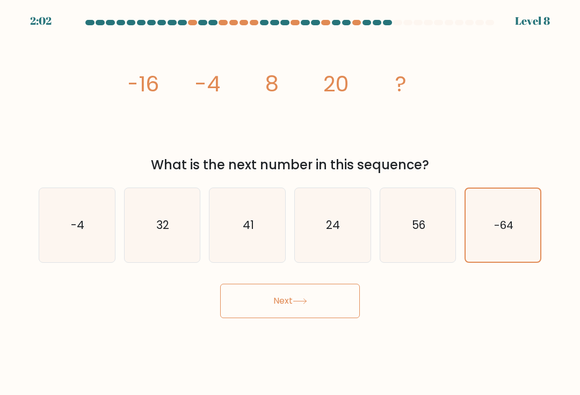
click at [516, 229] on icon "-64" at bounding box center [503, 224] width 73 height 73
click at [291, 203] on input "f. -64" at bounding box center [290, 200] width 1 height 5
click at [482, 314] on div "Next" at bounding box center [290, 296] width 516 height 42
click at [444, 248] on icon "56" at bounding box center [418, 225] width 74 height 74
click at [291, 203] on input "e. 56" at bounding box center [290, 200] width 1 height 5
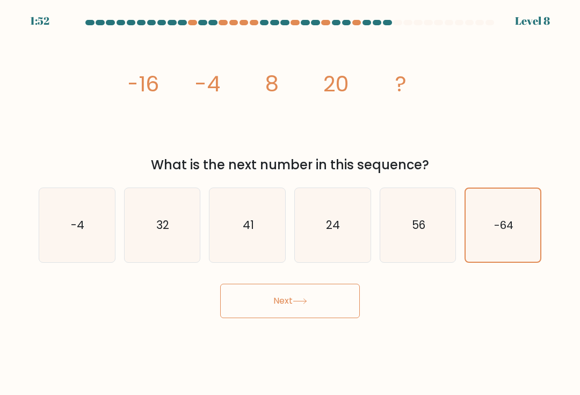
radio input "true"
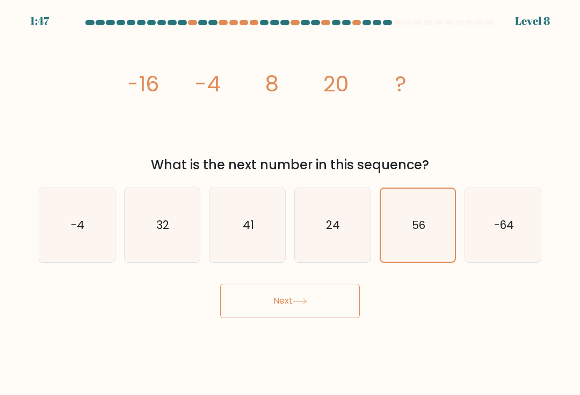
click at [445, 302] on div "Next" at bounding box center [290, 296] width 516 height 42
click at [447, 349] on body "1:41 Level 8" at bounding box center [290, 197] width 580 height 395
click at [467, 307] on div "Next" at bounding box center [290, 296] width 516 height 42
click at [153, 258] on icon "32" at bounding box center [162, 225] width 74 height 74
click at [290, 203] on input "b. 32" at bounding box center [290, 200] width 1 height 5
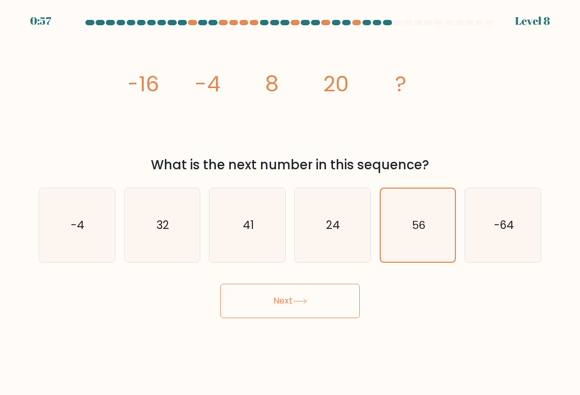
radio input "true"
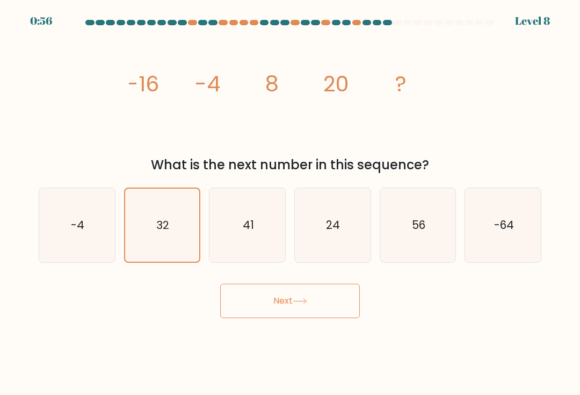
click at [330, 300] on button "Next" at bounding box center [290, 301] width 140 height 34
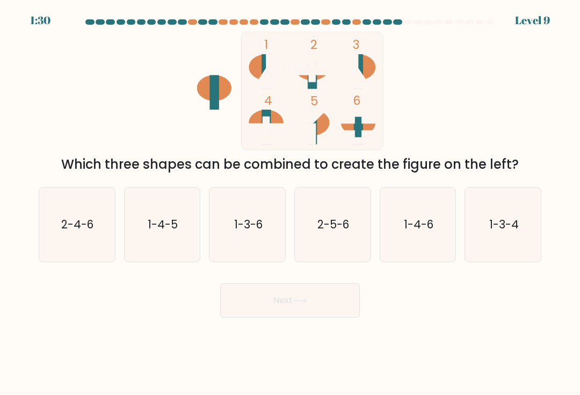
click at [51, 232] on icon "2-4-6" at bounding box center [77, 225] width 74 height 74
click at [290, 203] on input "a. 2-4-6" at bounding box center [290, 200] width 1 height 5
radio input "true"
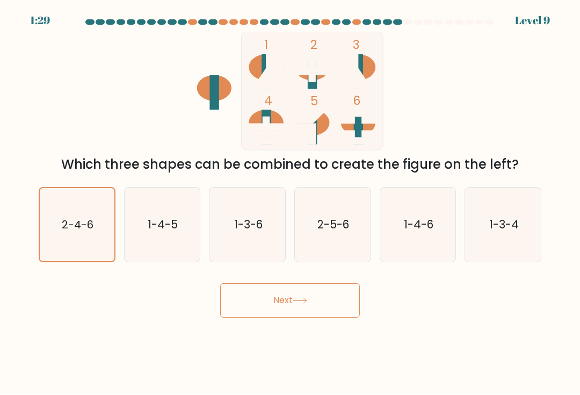
click at [265, 307] on button "Next" at bounding box center [290, 301] width 140 height 34
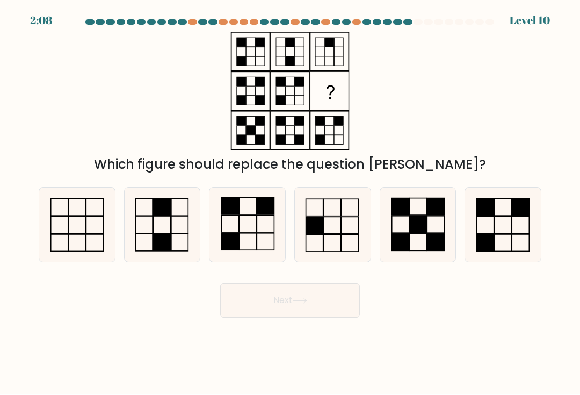
click at [141, 236] on icon at bounding box center [162, 225] width 74 height 74
click at [290, 203] on input "b." at bounding box center [290, 200] width 1 height 5
radio input "true"
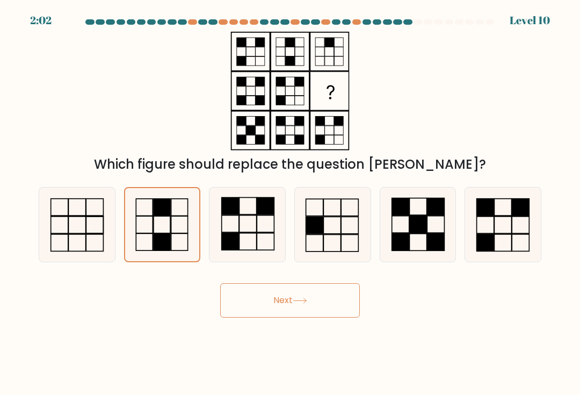
click at [260, 309] on button "Next" at bounding box center [290, 301] width 140 height 34
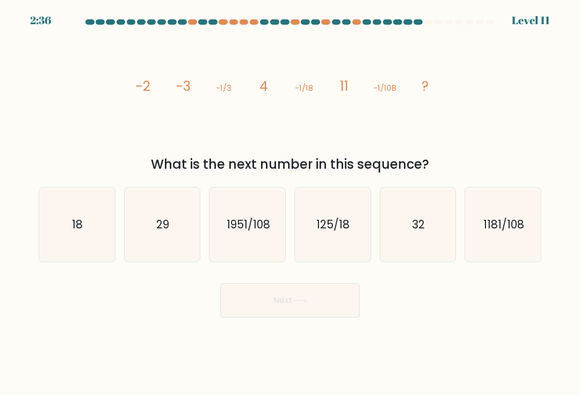
click at [532, 312] on div "Next" at bounding box center [290, 296] width 516 height 42
click at [66, 239] on icon "18" at bounding box center [77, 225] width 74 height 74
click at [290, 203] on input "a. 18" at bounding box center [290, 200] width 1 height 5
radio input "true"
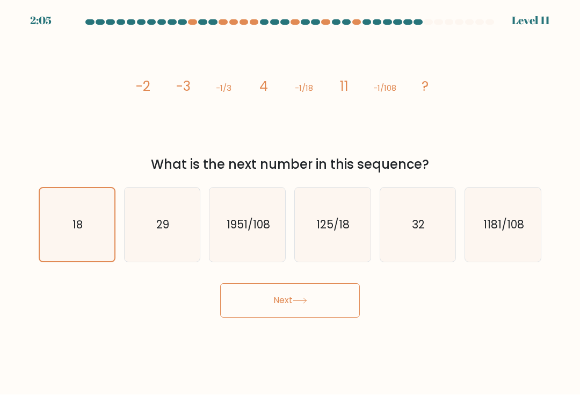
click at [143, 234] on icon "29" at bounding box center [162, 225] width 74 height 74
click at [290, 203] on input "b. 29" at bounding box center [290, 200] width 1 height 5
radio input "true"
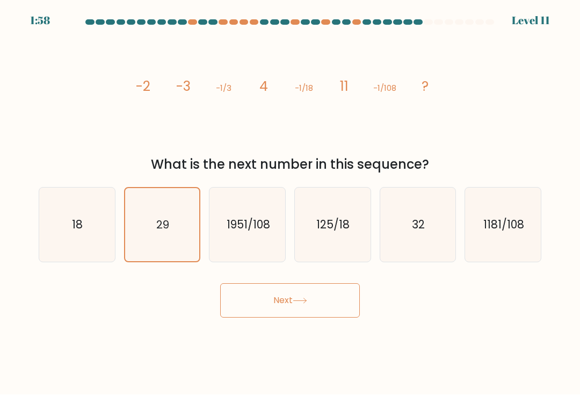
click at [88, 242] on icon "18" at bounding box center [77, 225] width 74 height 74
click at [290, 203] on input "a. 18" at bounding box center [290, 200] width 1 height 5
radio input "true"
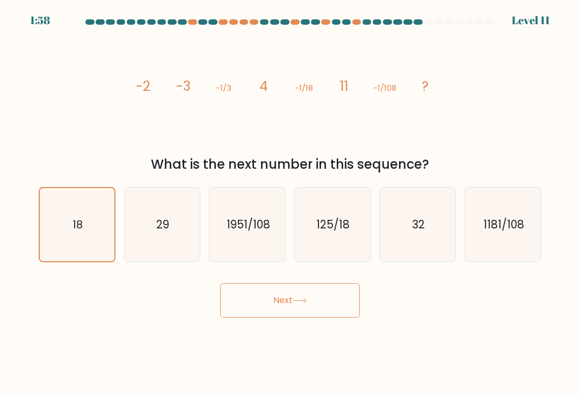
click at [141, 259] on icon "29" at bounding box center [162, 225] width 74 height 74
click at [290, 203] on input "b. 29" at bounding box center [290, 200] width 1 height 5
radio input "true"
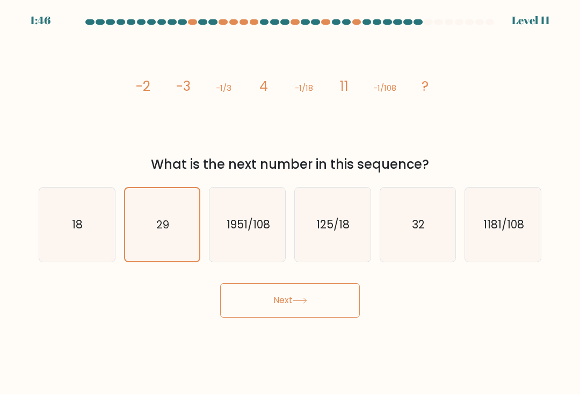
click at [252, 261] on icon "1951/108" at bounding box center [248, 225] width 74 height 74
click at [290, 203] on input "c. 1951/108" at bounding box center [290, 200] width 1 height 5
radio input "true"
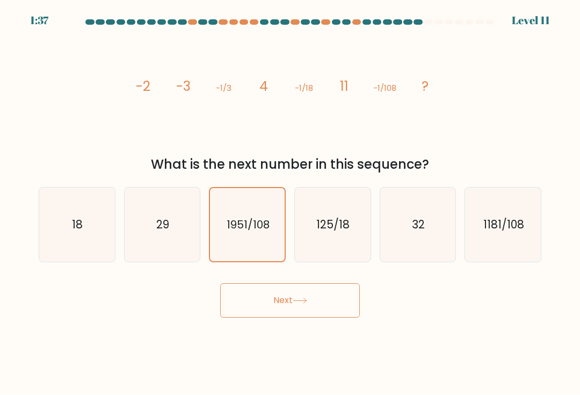
click at [439, 256] on icon "32" at bounding box center [418, 225] width 74 height 74
click at [291, 203] on input "e. 32" at bounding box center [290, 200] width 1 height 5
radio input "true"
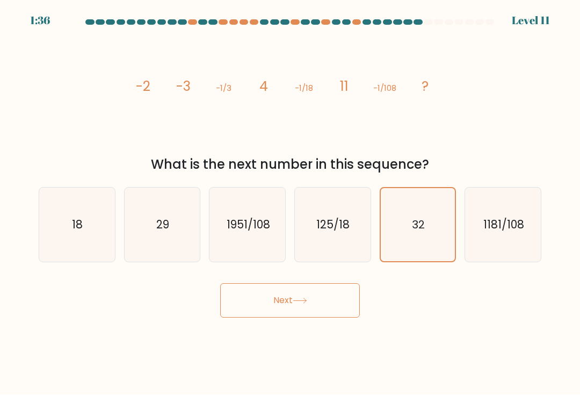
click at [434, 250] on icon "32" at bounding box center [417, 224] width 73 height 73
click at [291, 203] on input "e. 32" at bounding box center [290, 200] width 1 height 5
click at [63, 213] on icon "18" at bounding box center [77, 225] width 74 height 74
click at [290, 203] on input "a. 18" at bounding box center [290, 200] width 1 height 5
radio input "true"
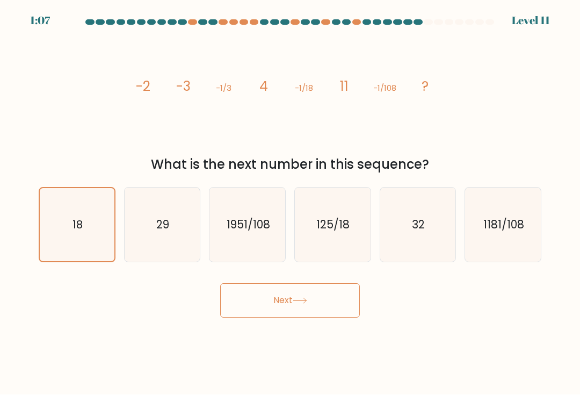
click at [328, 307] on button "Next" at bounding box center [290, 301] width 140 height 34
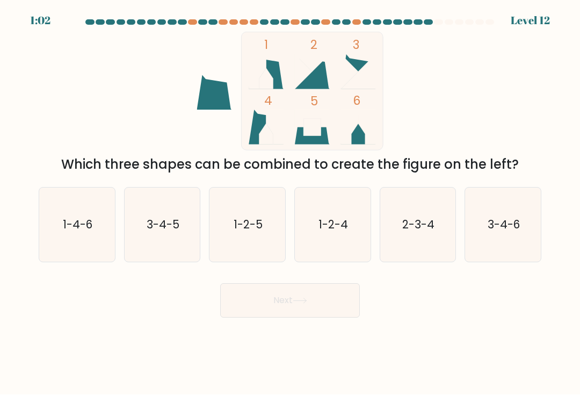
click at [41, 231] on icon "1-4-6" at bounding box center [77, 225] width 74 height 74
click at [290, 203] on input "a. 1-4-6" at bounding box center [290, 200] width 1 height 5
radio input "true"
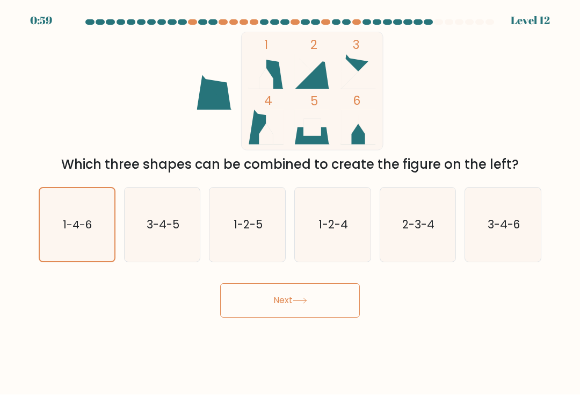
click at [335, 302] on button "Next" at bounding box center [290, 301] width 140 height 34
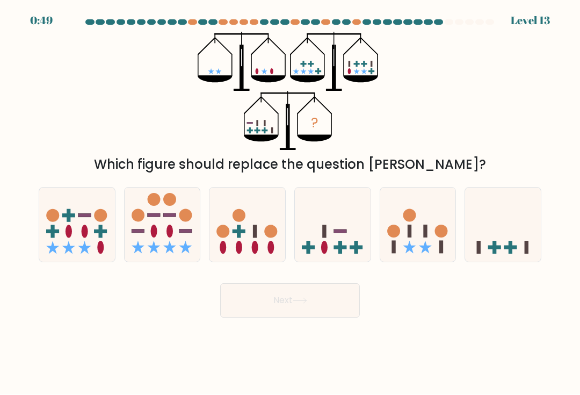
click at [53, 249] on icon at bounding box center [52, 247] width 13 height 13
click at [290, 203] on input "a." at bounding box center [290, 200] width 1 height 5
radio input "true"
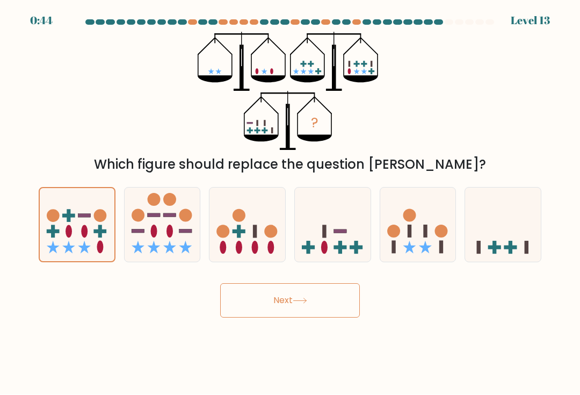
click at [146, 226] on icon at bounding box center [163, 224] width 76 height 63
click at [290, 203] on input "b." at bounding box center [290, 200] width 1 height 5
radio input "true"
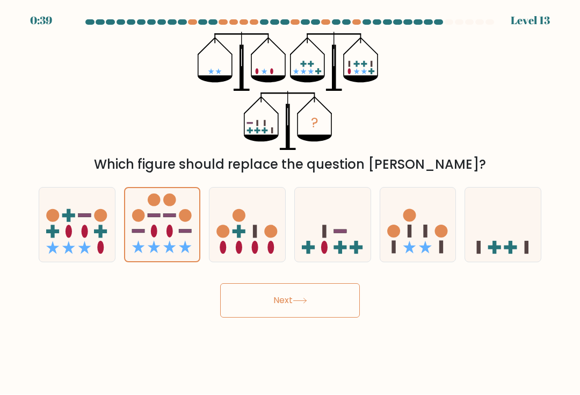
click at [85, 228] on icon at bounding box center [77, 224] width 76 height 63
click at [290, 203] on input "a." at bounding box center [290, 200] width 1 height 5
radio input "true"
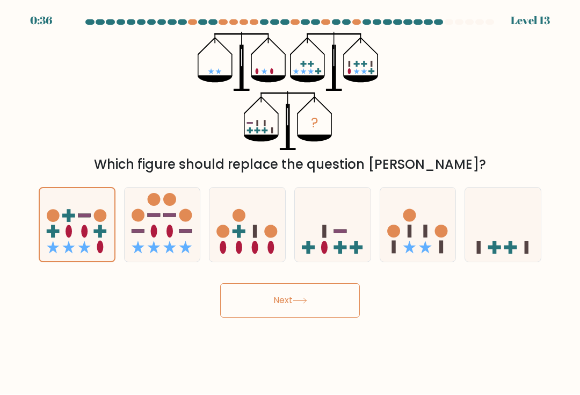
click at [357, 249] on rect at bounding box center [356, 247] width 13 height 4
click at [291, 203] on input "d." at bounding box center [290, 200] width 1 height 5
radio input "true"
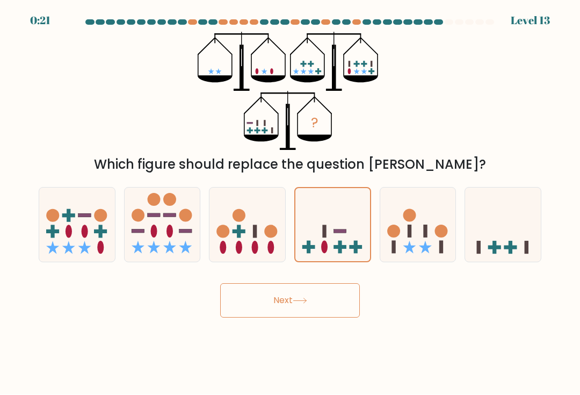
click at [531, 252] on icon at bounding box center [503, 224] width 76 height 63
click at [291, 203] on input "f." at bounding box center [290, 200] width 1 height 5
radio input "true"
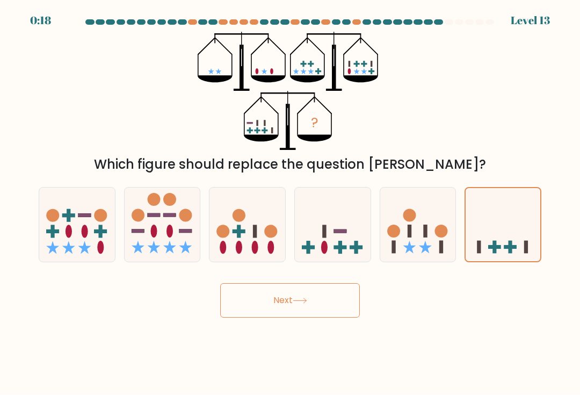
click at [355, 249] on rect at bounding box center [356, 247] width 13 height 4
click at [291, 203] on input "d." at bounding box center [290, 200] width 1 height 5
radio input "true"
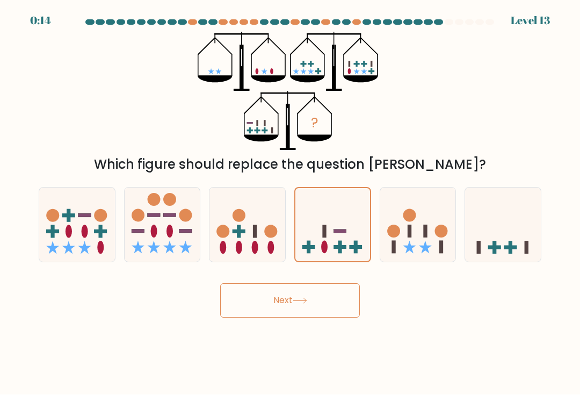
click at [524, 244] on icon at bounding box center [503, 224] width 76 height 63
click at [291, 203] on input "f." at bounding box center [290, 200] width 1 height 5
radio input "true"
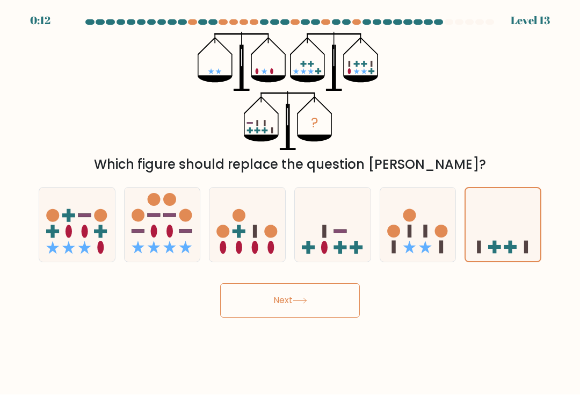
click at [434, 256] on icon at bounding box center [418, 224] width 76 height 63
click at [291, 203] on input "e." at bounding box center [290, 200] width 1 height 5
radio input "true"
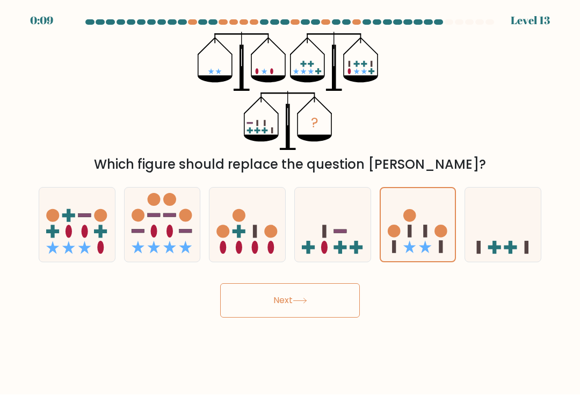
click at [125, 237] on icon at bounding box center [163, 224] width 76 height 63
click at [290, 203] on input "b." at bounding box center [290, 200] width 1 height 5
radio input "true"
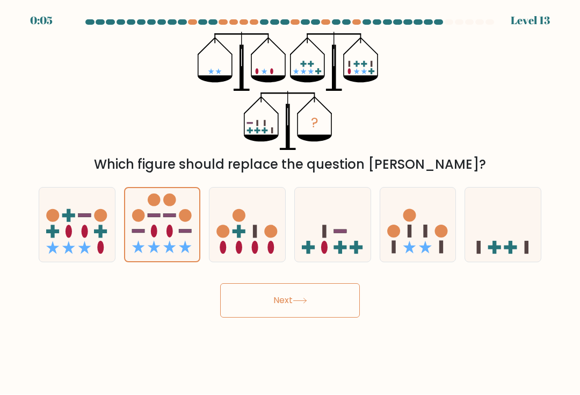
click at [48, 230] on icon at bounding box center [77, 224] width 76 height 63
click at [290, 203] on input "a." at bounding box center [290, 200] width 1 height 5
radio input "true"
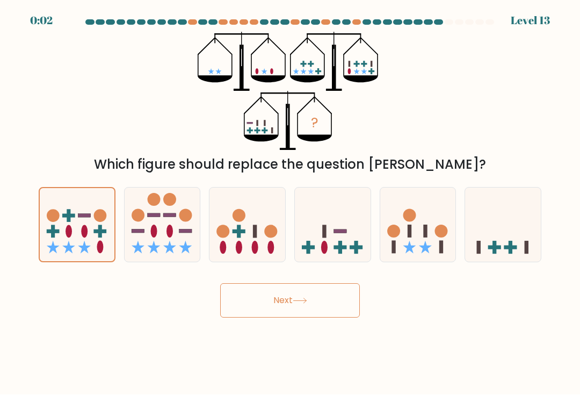
click at [332, 304] on button "Next" at bounding box center [290, 301] width 140 height 34
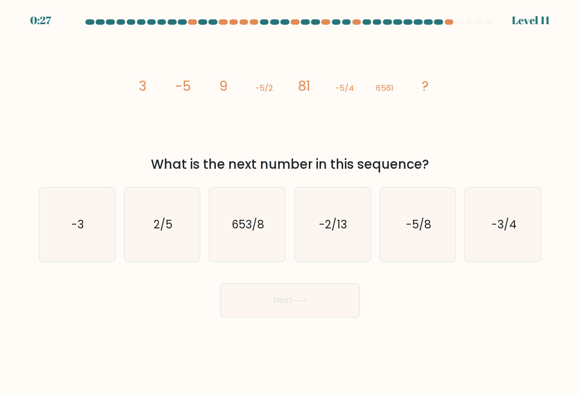
click at [279, 245] on icon "653/8" at bounding box center [248, 225] width 74 height 74
click at [290, 203] on input "c. 653/8" at bounding box center [290, 200] width 1 height 5
radio input "true"
click at [294, 301] on button "Next" at bounding box center [290, 301] width 140 height 34
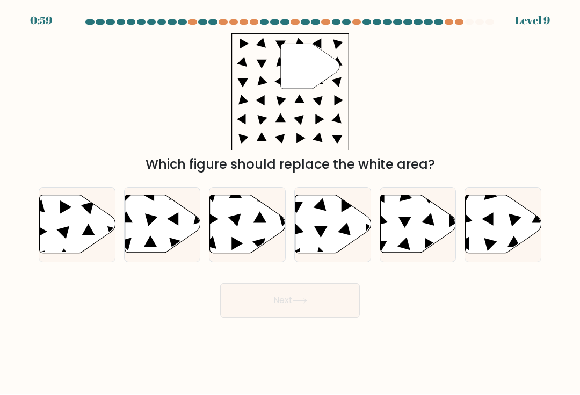
click at [416, 244] on icon at bounding box center [418, 224] width 76 height 58
click at [291, 203] on input "e." at bounding box center [290, 200] width 1 height 5
radio input "true"
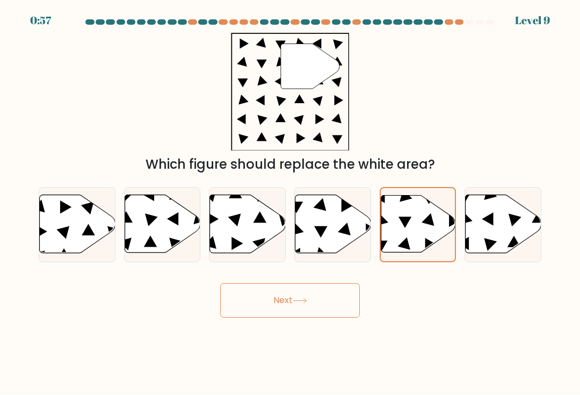
click at [505, 235] on icon at bounding box center [504, 224] width 76 height 58
click at [291, 203] on input "f." at bounding box center [290, 200] width 1 height 5
radio input "true"
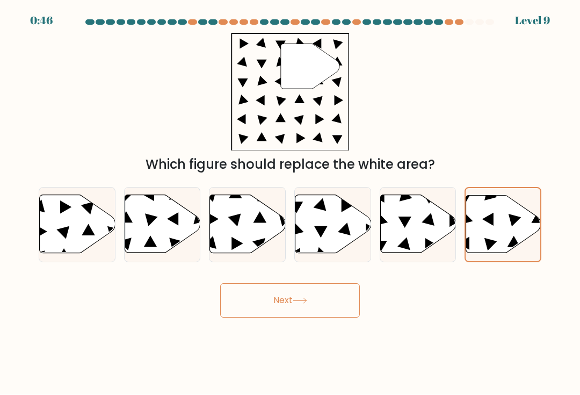
click at [344, 307] on button "Next" at bounding box center [290, 301] width 140 height 34
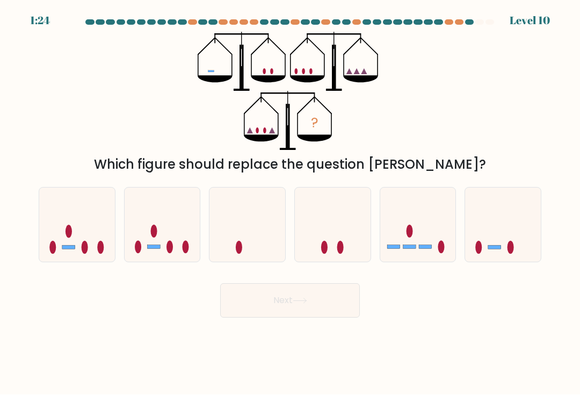
click at [149, 231] on icon at bounding box center [163, 224] width 76 height 63
click at [290, 203] on input "b." at bounding box center [290, 200] width 1 height 5
radio input "true"
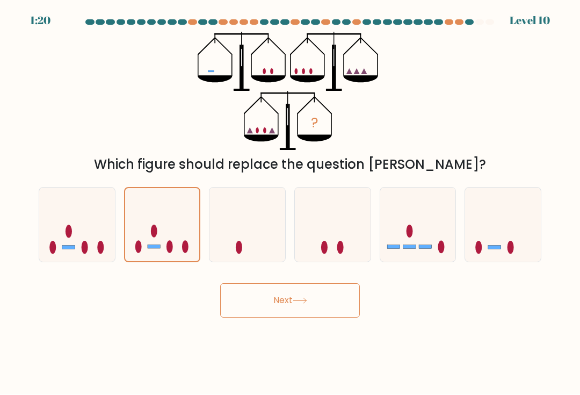
click at [94, 207] on icon at bounding box center [77, 224] width 76 height 63
click at [290, 203] on input "a." at bounding box center [290, 200] width 1 height 5
radio input "true"
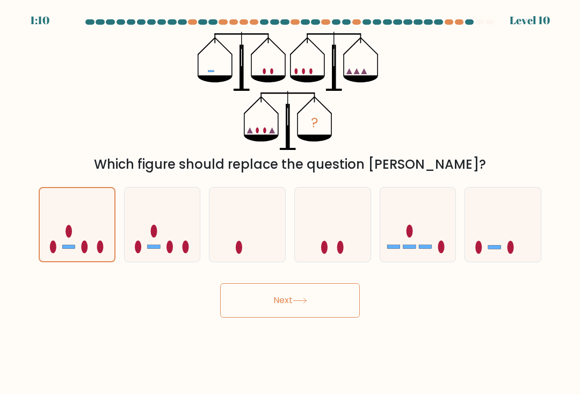
click at [139, 245] on icon at bounding box center [163, 224] width 76 height 63
click at [290, 203] on input "b." at bounding box center [290, 200] width 1 height 5
radio input "true"
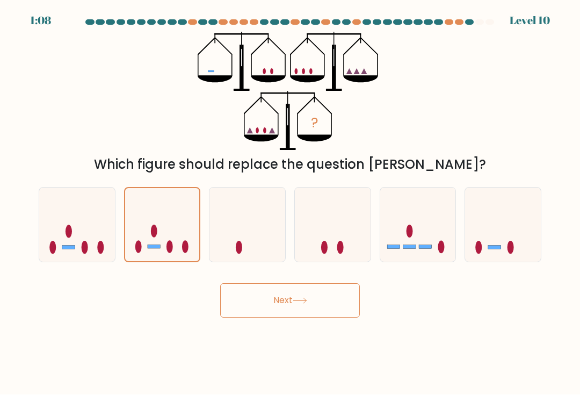
click at [432, 290] on div "Next" at bounding box center [290, 296] width 516 height 42
click at [447, 299] on div "Next" at bounding box center [290, 296] width 516 height 42
click at [503, 253] on icon at bounding box center [503, 224] width 76 height 63
click at [291, 203] on input "f." at bounding box center [290, 200] width 1 height 5
radio input "true"
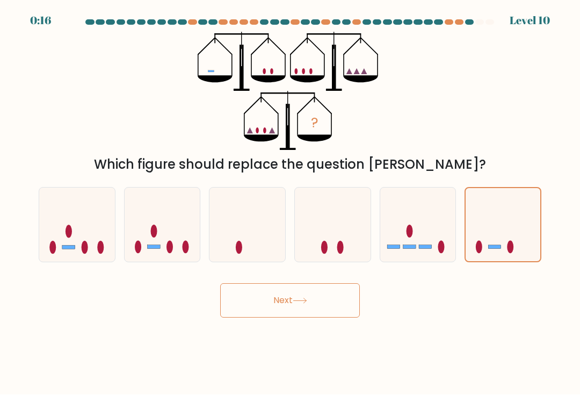
click at [330, 309] on button "Next" at bounding box center [290, 301] width 140 height 34
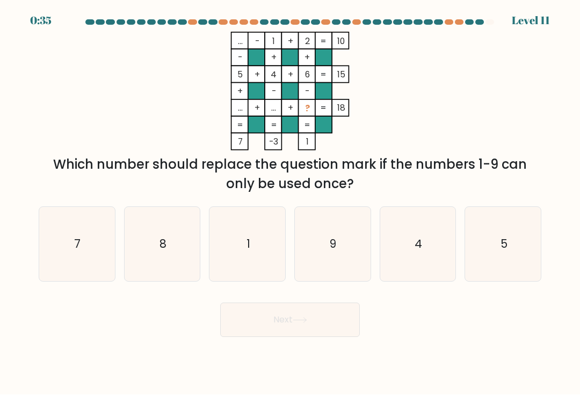
click at [132, 237] on icon "8" at bounding box center [162, 244] width 74 height 74
click at [290, 203] on input "b. 8" at bounding box center [290, 200] width 1 height 5
radio input "true"
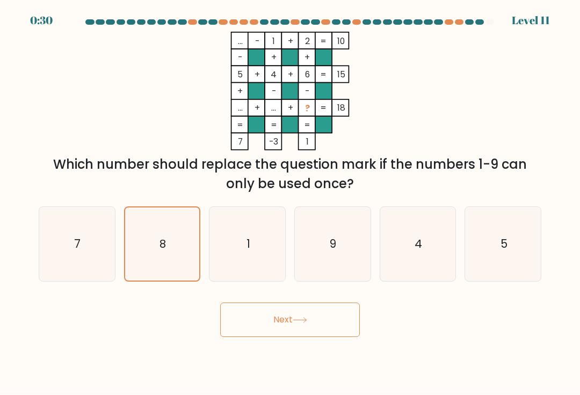
click at [340, 261] on icon "9" at bounding box center [332, 244] width 74 height 74
click at [291, 203] on input "d. 9" at bounding box center [290, 200] width 1 height 5
radio input "true"
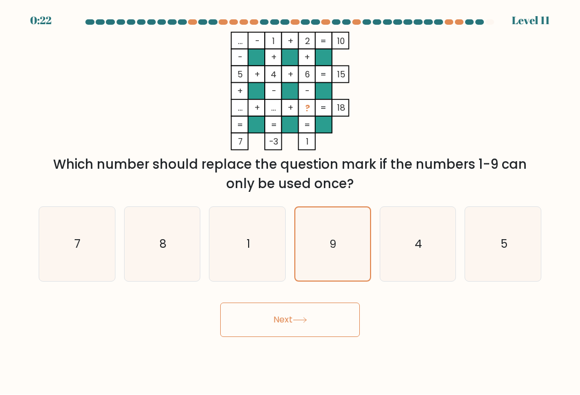
click at [159, 251] on icon "8" at bounding box center [162, 244] width 74 height 74
click at [290, 203] on input "b. 8" at bounding box center [290, 200] width 1 height 5
radio input "true"
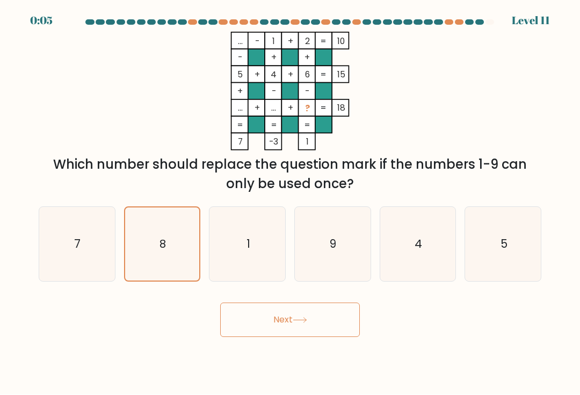
click at [346, 255] on icon "9" at bounding box center [332, 244] width 74 height 74
click at [291, 203] on input "d. 9" at bounding box center [290, 200] width 1 height 5
radio input "true"
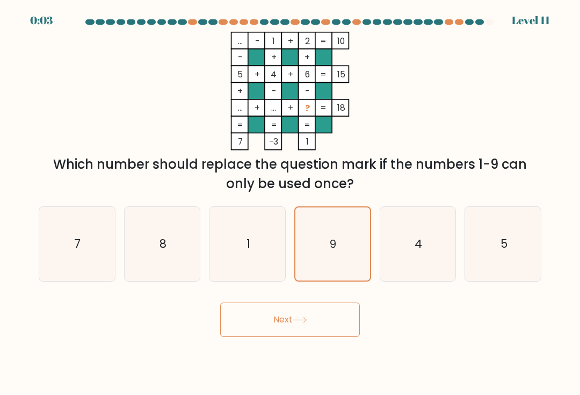
click at [331, 324] on button "Next" at bounding box center [290, 320] width 140 height 34
click at [333, 324] on button "Next" at bounding box center [290, 320] width 140 height 34
click at [332, 311] on button "Next" at bounding box center [290, 320] width 140 height 34
click at [329, 303] on button "Next" at bounding box center [290, 320] width 140 height 34
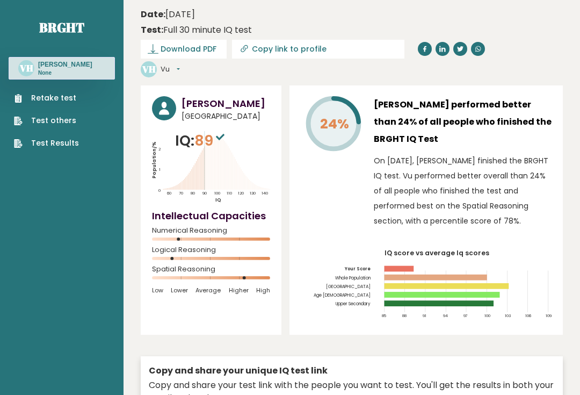
click at [33, 99] on link "Retake test" at bounding box center [46, 97] width 65 height 11
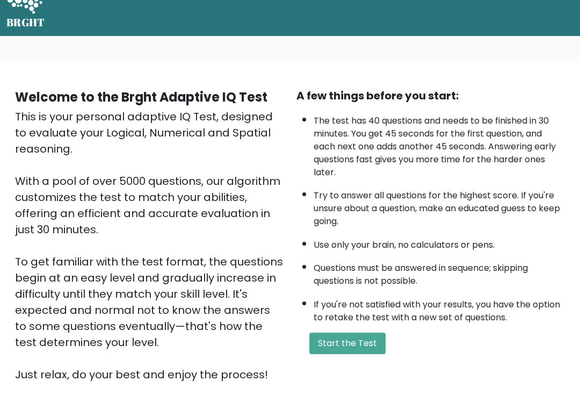
scroll to position [118, 0]
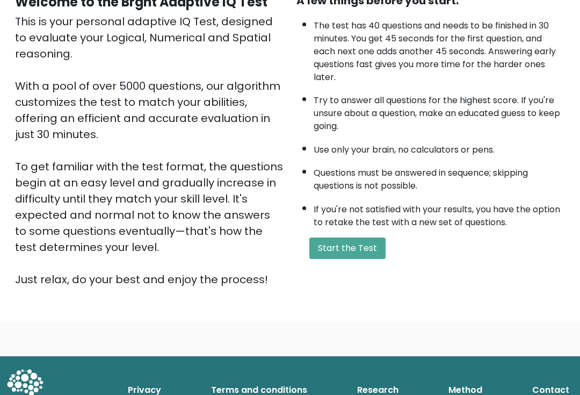
click at [347, 259] on button "Start the Test" at bounding box center [347, 247] width 76 height 21
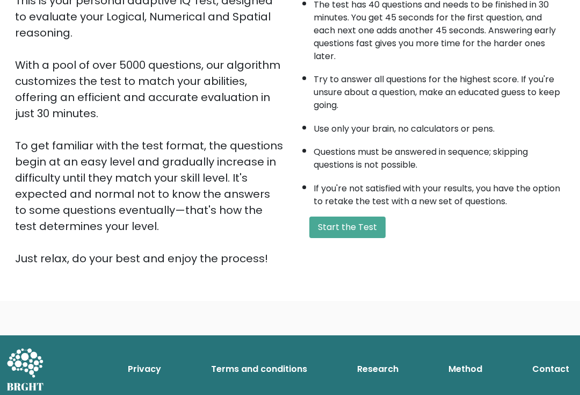
click at [367, 238] on button "Start the Test" at bounding box center [347, 226] width 76 height 21
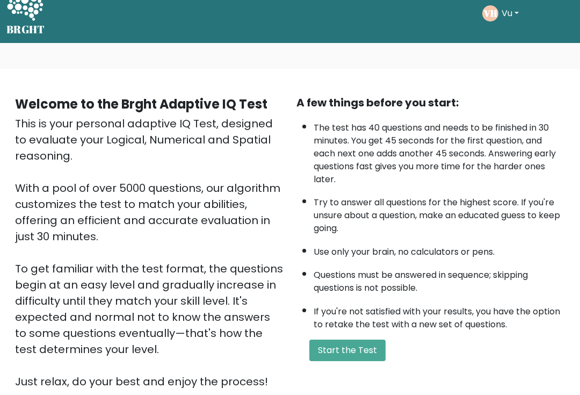
scroll to position [0, 0]
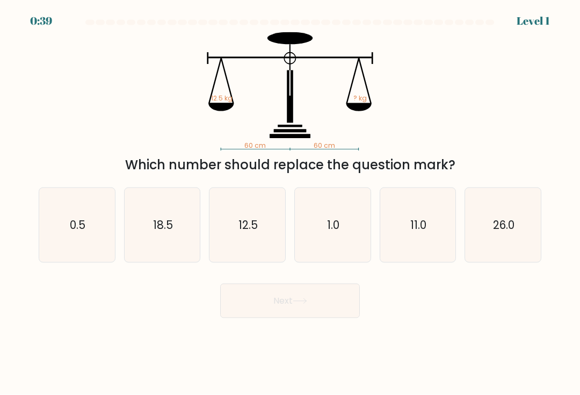
scroll to position [5, 0]
click at [241, 230] on text "12.5" at bounding box center [247, 225] width 19 height 16
click at [290, 203] on input "c. 12.5" at bounding box center [290, 200] width 1 height 5
radio input "true"
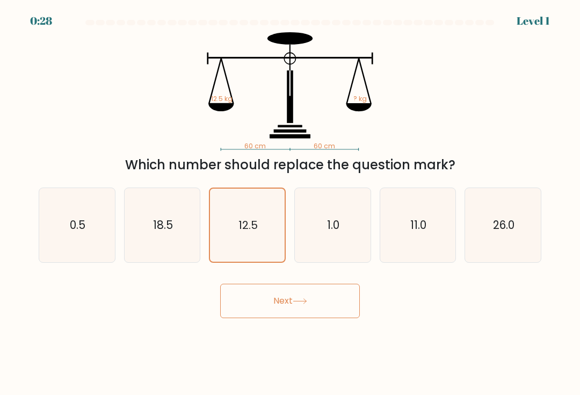
click at [245, 303] on button "Next" at bounding box center [290, 301] width 140 height 34
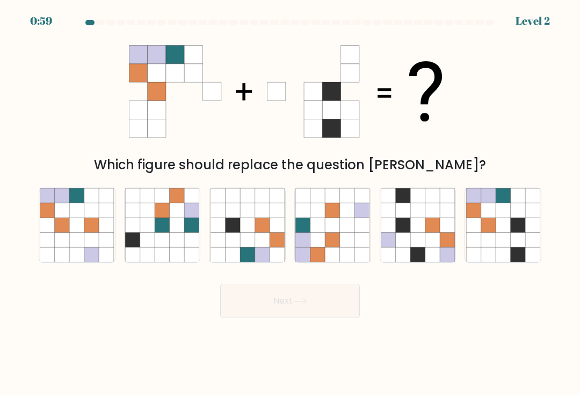
click at [504, 241] on icon at bounding box center [503, 239] width 14 height 14
click at [291, 203] on input "f." at bounding box center [290, 200] width 1 height 5
radio input "true"
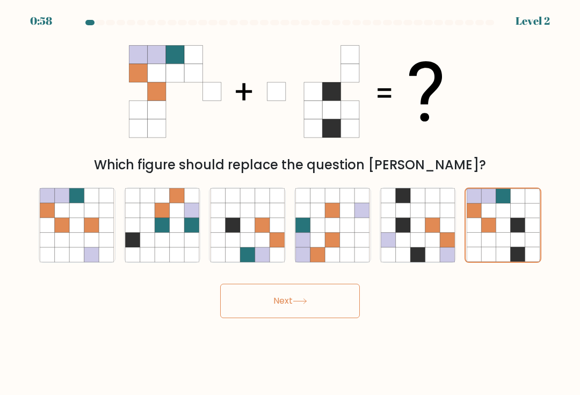
click at [249, 296] on button "Next" at bounding box center [290, 301] width 140 height 34
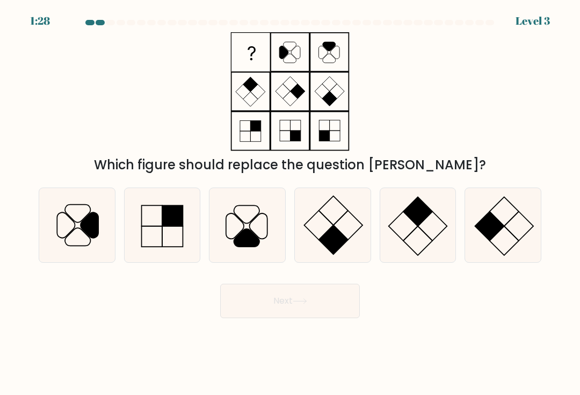
click at [239, 228] on icon at bounding box center [248, 225] width 74 height 74
click at [290, 203] on input "c." at bounding box center [290, 200] width 1 height 5
radio input "true"
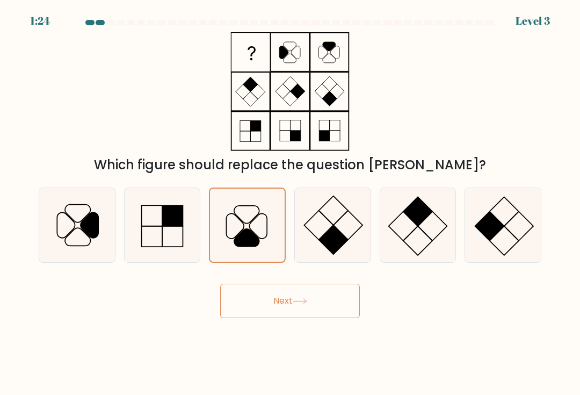
click at [78, 224] on icon at bounding box center [77, 225] width 74 height 74
click at [290, 203] on input "a." at bounding box center [290, 200] width 1 height 5
radio input "true"
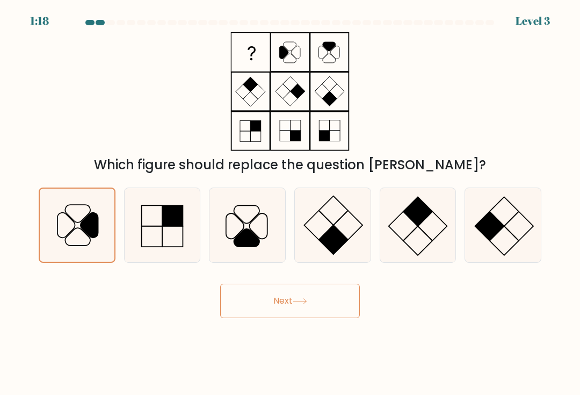
click at [347, 306] on button "Next" at bounding box center [290, 301] width 140 height 34
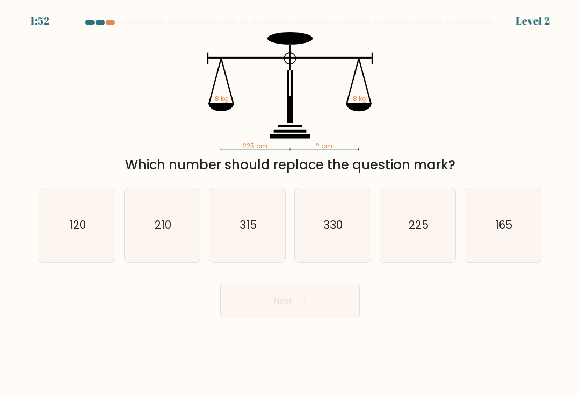
click at [109, 30] on form at bounding box center [290, 169] width 580 height 298
click at [107, 24] on div at bounding box center [110, 22] width 9 height 5
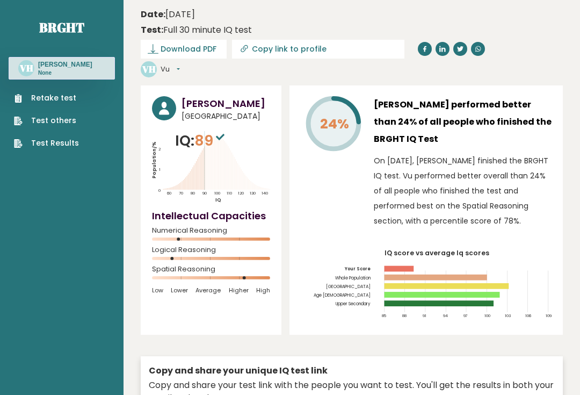
click at [26, 123] on link "Test others" at bounding box center [46, 120] width 65 height 11
click at [53, 98] on link "Retake test" at bounding box center [46, 97] width 65 height 11
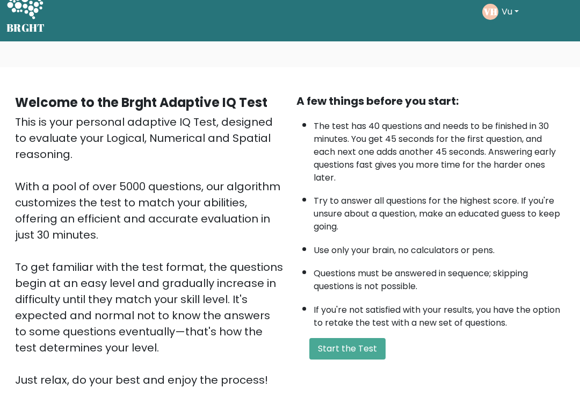
scroll to position [23, 0]
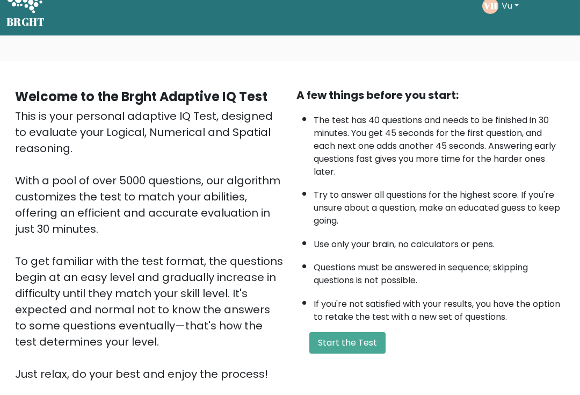
click at [366, 354] on button "Start the Test" at bounding box center [347, 342] width 76 height 21
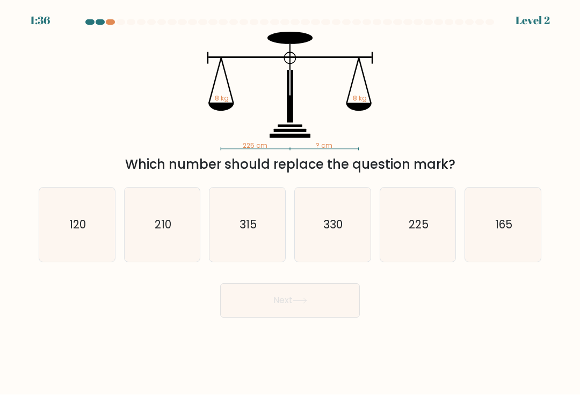
click at [89, 230] on icon "120" at bounding box center [77, 225] width 74 height 74
click at [290, 203] on input "a. 120" at bounding box center [290, 200] width 1 height 5
radio input "true"
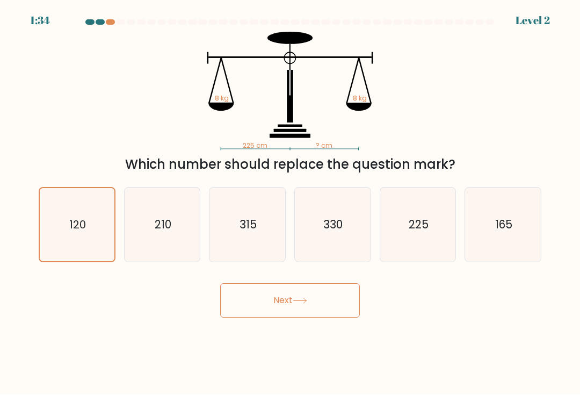
click at [337, 308] on button "Next" at bounding box center [290, 301] width 140 height 34
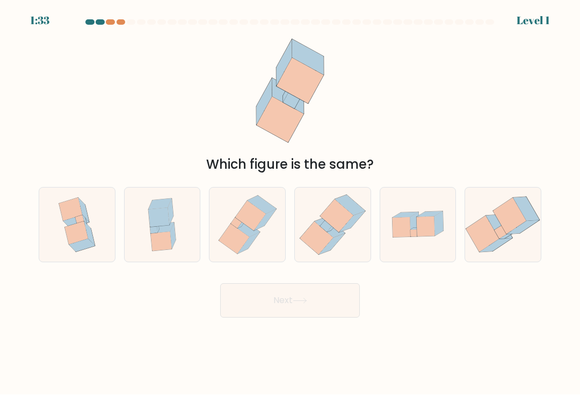
click at [147, 234] on icon at bounding box center [162, 225] width 52 height 74
click at [290, 203] on input "b." at bounding box center [290, 200] width 1 height 5
radio input "true"
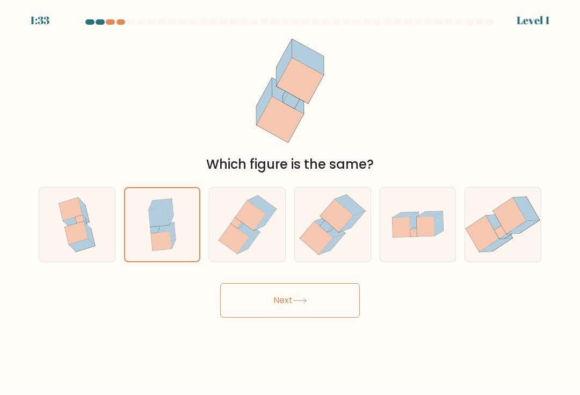
click at [332, 315] on button "Next" at bounding box center [290, 301] width 140 height 34
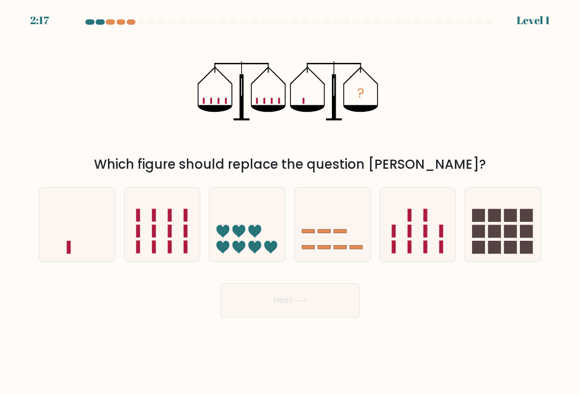
click at [316, 316] on button "Next" at bounding box center [290, 301] width 140 height 34
click at [314, 315] on button "Next" at bounding box center [290, 301] width 140 height 34
click at [316, 314] on button "Next" at bounding box center [290, 301] width 140 height 34
click at [315, 314] on button "Next" at bounding box center [290, 301] width 140 height 34
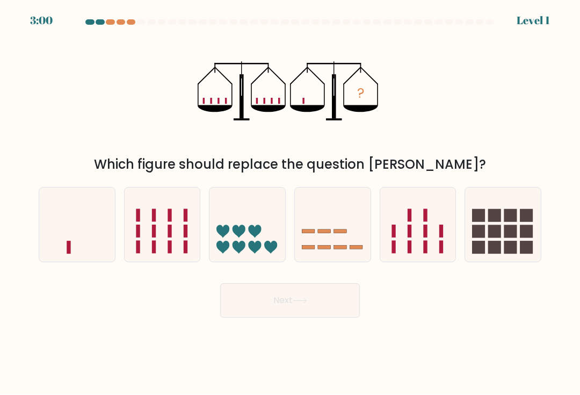
click at [156, 217] on rect at bounding box center [154, 215] width 4 height 13
click at [290, 203] on input "b." at bounding box center [290, 200] width 1 height 5
radio input "true"
click at [311, 307] on button "Next" at bounding box center [290, 301] width 140 height 34
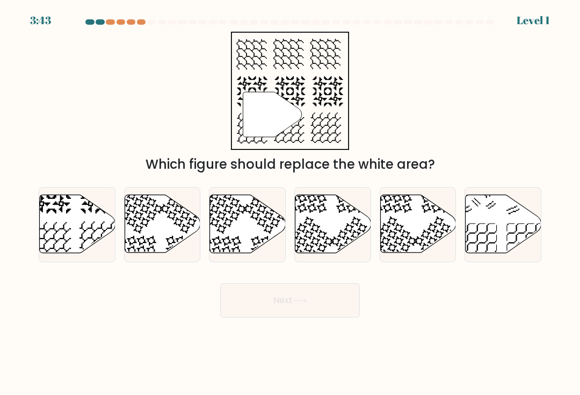
click at [318, 304] on button "Next" at bounding box center [290, 301] width 140 height 34
click at [317, 308] on button "Next" at bounding box center [290, 301] width 140 height 34
click at [320, 307] on button "Next" at bounding box center [290, 301] width 140 height 34
click at [314, 307] on button "Next" at bounding box center [290, 301] width 140 height 34
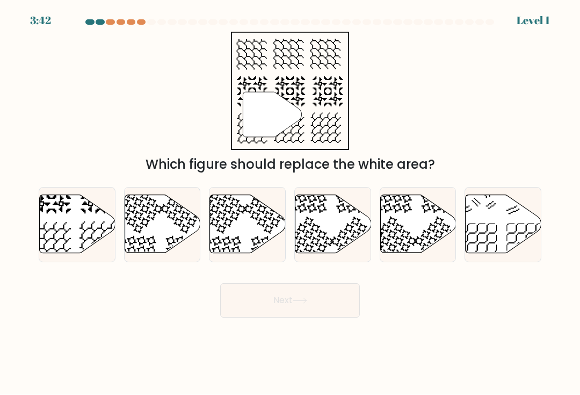
click at [241, 225] on icon at bounding box center [248, 224] width 76 height 58
click at [290, 203] on input "c." at bounding box center [290, 200] width 1 height 5
radio input "true"
click at [309, 302] on button "Next" at bounding box center [290, 301] width 140 height 34
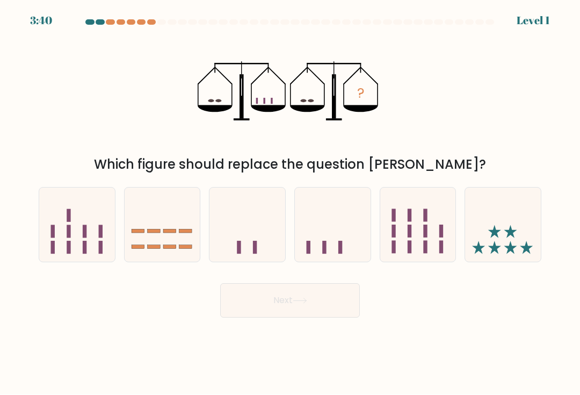
click at [311, 304] on button "Next" at bounding box center [290, 301] width 140 height 34
click at [320, 300] on button "Next" at bounding box center [290, 301] width 140 height 34
click at [320, 299] on button "Next" at bounding box center [290, 301] width 140 height 34
click at [241, 215] on icon at bounding box center [247, 224] width 76 height 63
click at [290, 203] on input "c." at bounding box center [290, 200] width 1 height 5
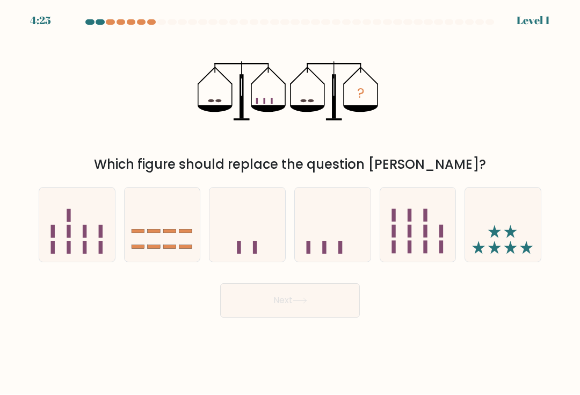
radio input "true"
click at [240, 214] on icon at bounding box center [247, 225] width 75 height 62
click at [290, 203] on input "c." at bounding box center [290, 200] width 1 height 5
click at [313, 300] on button "Next" at bounding box center [290, 301] width 140 height 34
click at [313, 305] on button "Next" at bounding box center [290, 301] width 140 height 34
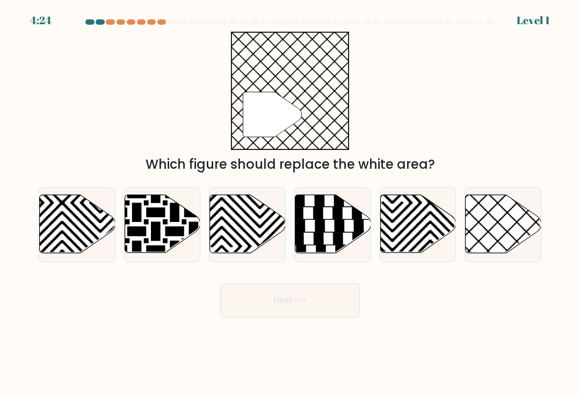
click at [316, 300] on button "Next" at bounding box center [290, 301] width 140 height 34
click at [318, 306] on button "Next" at bounding box center [290, 301] width 140 height 34
click at [318, 305] on button "Next" at bounding box center [290, 301] width 140 height 34
click at [147, 237] on icon at bounding box center [163, 224] width 76 height 58
click at [290, 203] on input "b." at bounding box center [290, 200] width 1 height 5
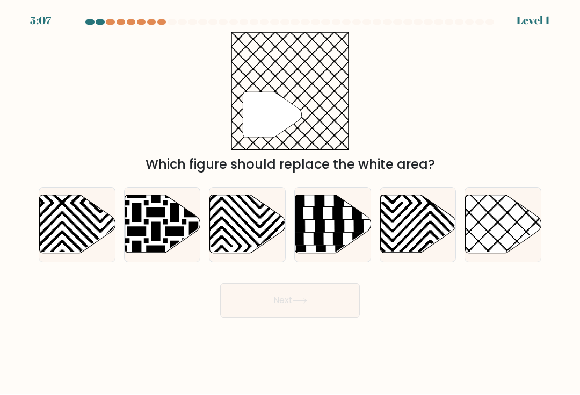
radio input "true"
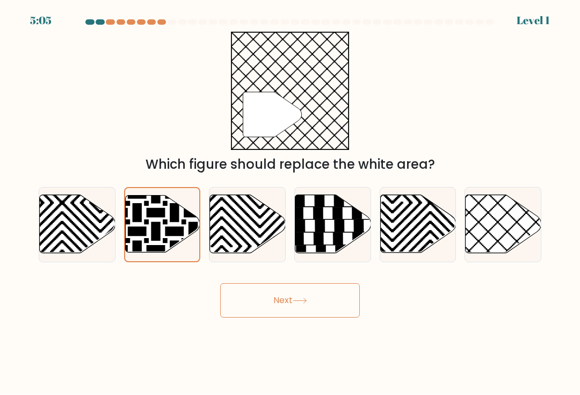
click at [500, 231] on icon at bounding box center [526, 194] width 153 height 153
click at [291, 203] on input "f." at bounding box center [290, 200] width 1 height 5
radio input "true"
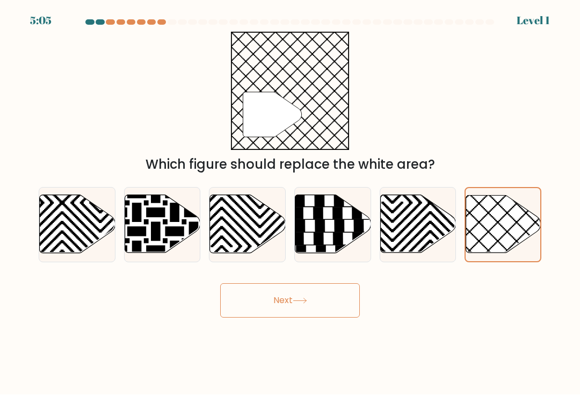
click at [322, 313] on button "Next" at bounding box center [290, 301] width 140 height 34
click at [322, 312] on button "Next" at bounding box center [290, 301] width 140 height 34
click at [327, 307] on button "Next" at bounding box center [290, 301] width 140 height 34
click at [326, 306] on button "Next" at bounding box center [290, 301] width 140 height 34
click at [328, 308] on button "Next" at bounding box center [290, 301] width 140 height 34
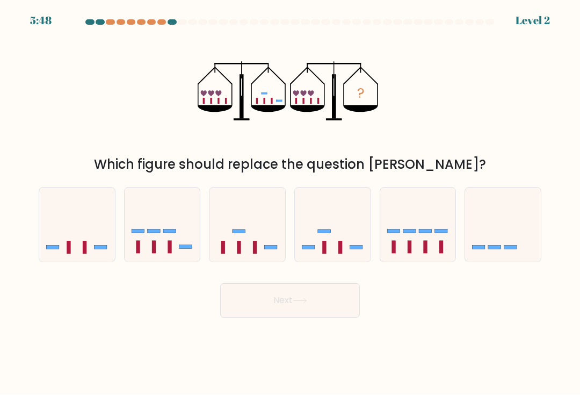
click at [384, 246] on icon at bounding box center [418, 224] width 76 height 63
click at [291, 203] on input "e." at bounding box center [290, 200] width 1 height 5
radio input "true"
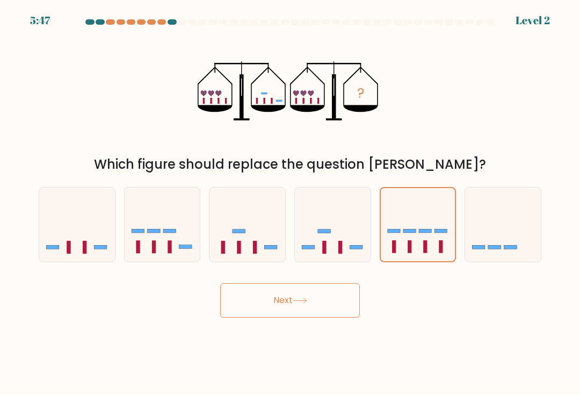
click at [326, 314] on button "Next" at bounding box center [290, 301] width 140 height 34
click at [330, 309] on button "Next" at bounding box center [290, 301] width 140 height 34
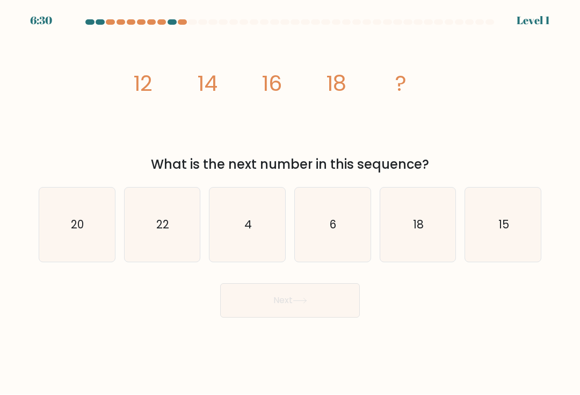
click at [354, 237] on icon "6" at bounding box center [332, 225] width 74 height 74
click at [291, 203] on input "d. 6" at bounding box center [290, 200] width 1 height 5
radio input "true"
click at [328, 312] on button "Next" at bounding box center [290, 301] width 140 height 34
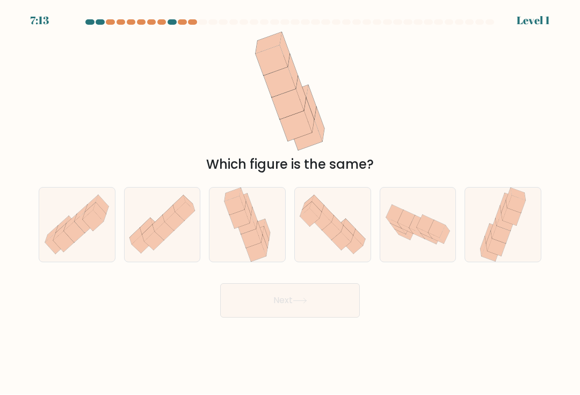
click at [363, 246] on icon at bounding box center [359, 237] width 12 height 17
click at [291, 203] on input "d." at bounding box center [290, 200] width 1 height 5
radio input "true"
click at [342, 318] on button "Next" at bounding box center [290, 301] width 140 height 34
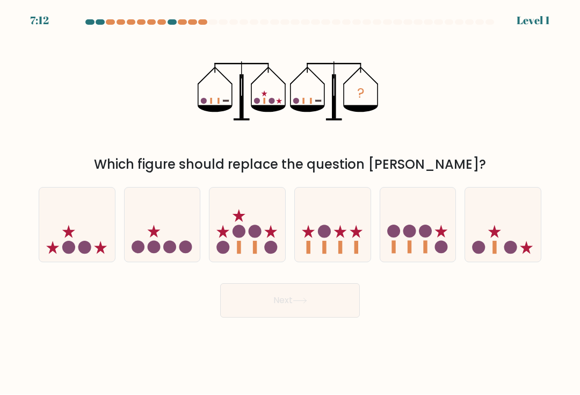
click at [368, 241] on icon at bounding box center [333, 224] width 76 height 63
click at [291, 203] on input "d." at bounding box center [290, 200] width 1 height 5
radio input "true"
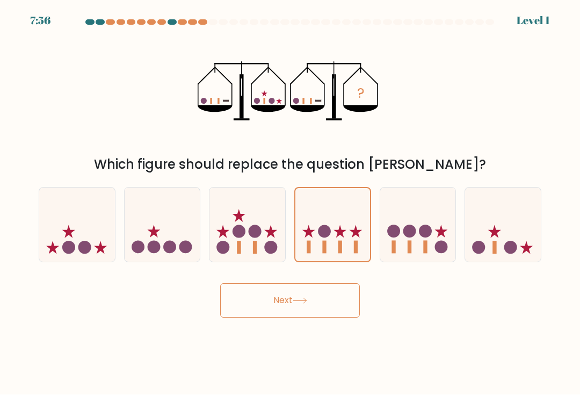
click at [343, 302] on button "Next" at bounding box center [290, 301] width 140 height 34
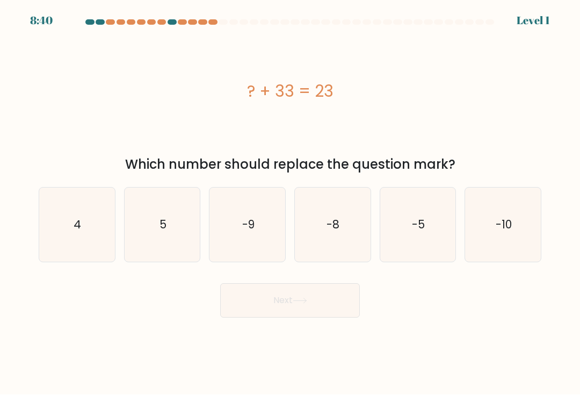
click at [381, 246] on icon "-5" at bounding box center [418, 225] width 74 height 74
click at [291, 203] on input "e. -5" at bounding box center [290, 200] width 1 height 5
radio input "true"
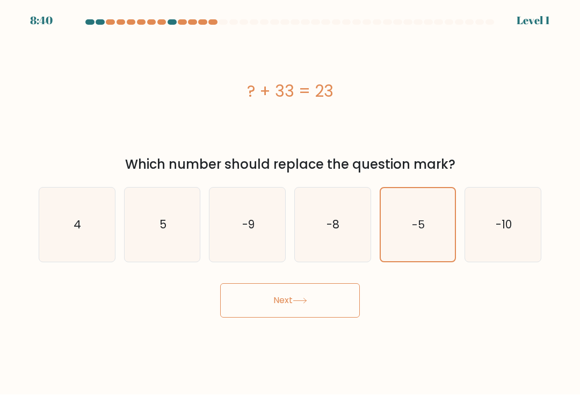
click at [345, 308] on button "Next" at bounding box center [290, 301] width 140 height 34
click at [339, 303] on button "Next" at bounding box center [290, 301] width 140 height 34
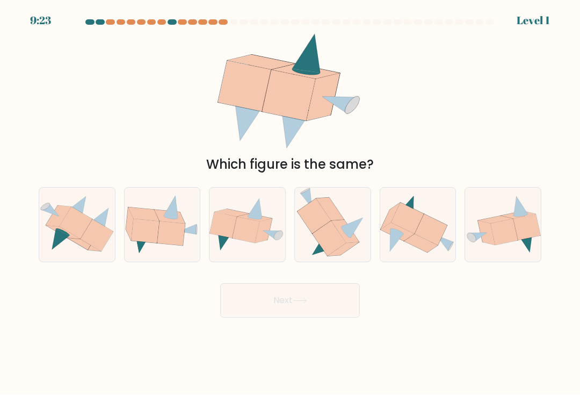
click at [362, 237] on icon at bounding box center [332, 225] width 71 height 74
click at [291, 203] on input "d." at bounding box center [290, 200] width 1 height 5
radio input "true"
click at [346, 304] on button "Next" at bounding box center [290, 301] width 140 height 34
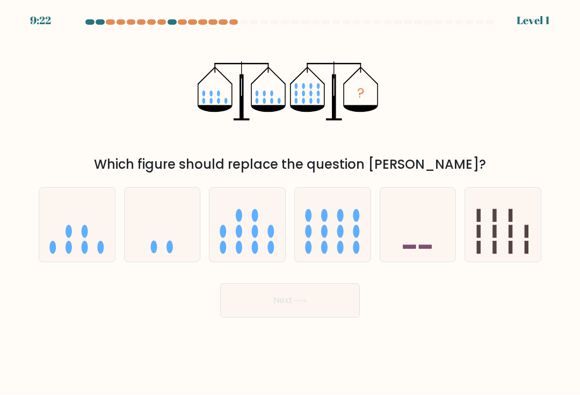
click at [348, 308] on button "Next" at bounding box center [290, 301] width 140 height 34
click at [400, 236] on icon at bounding box center [418, 224] width 76 height 63
click at [291, 203] on input "e." at bounding box center [290, 200] width 1 height 5
radio input "true"
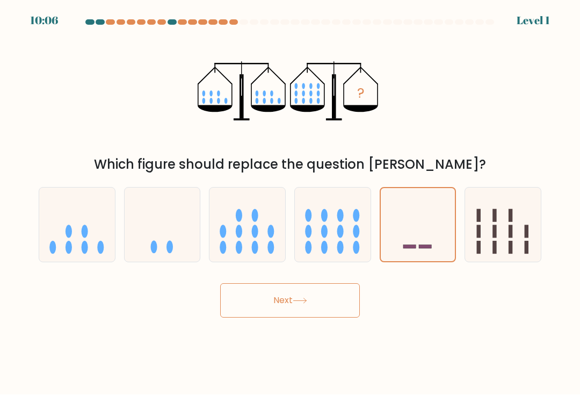
click at [344, 313] on button "Next" at bounding box center [290, 301] width 140 height 34
click at [335, 308] on button "Next" at bounding box center [290, 301] width 140 height 34
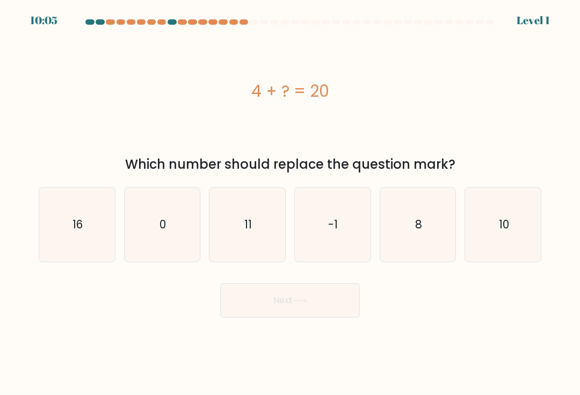
click at [360, 248] on icon "-1" at bounding box center [332, 225] width 74 height 74
click at [291, 203] on input "d. -1" at bounding box center [290, 200] width 1 height 5
radio input "true"
click at [342, 317] on button "Next" at bounding box center [290, 301] width 140 height 34
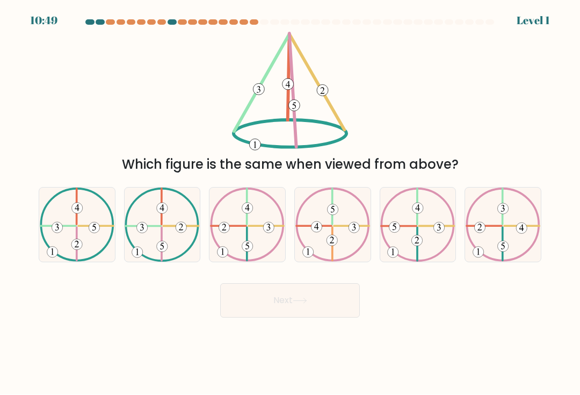
click at [380, 246] on icon at bounding box center [417, 225] width 75 height 74
click at [291, 203] on input "e." at bounding box center [290, 200] width 1 height 5
radio input "true"
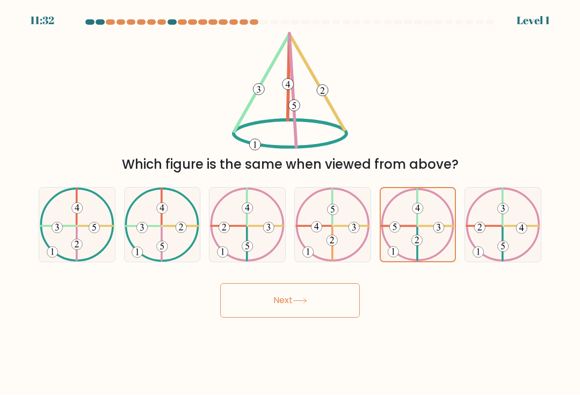
click at [355, 299] on button "Next" at bounding box center [290, 301] width 140 height 34
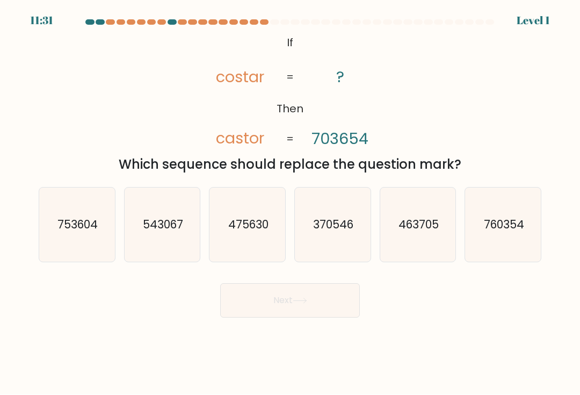
click at [369, 251] on icon "370546" at bounding box center [332, 225] width 74 height 74
click at [291, 203] on input "d. 370546" at bounding box center [290, 200] width 1 height 5
radio input "true"
click at [357, 310] on button "Next" at bounding box center [290, 301] width 140 height 34
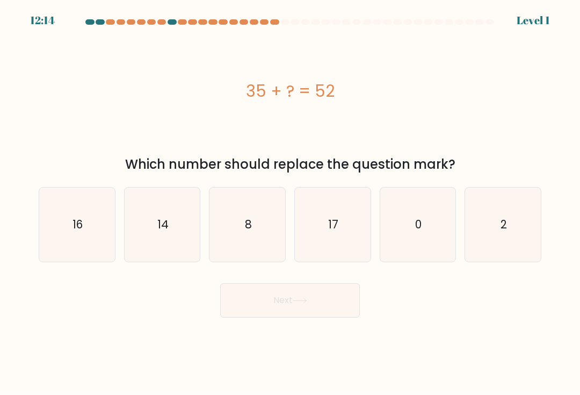
click at [383, 246] on icon "0" at bounding box center [418, 225] width 74 height 74
click at [291, 203] on input "e. 0" at bounding box center [290, 200] width 1 height 5
radio input "true"
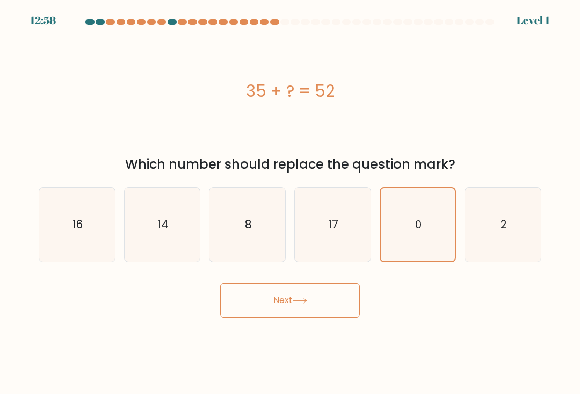
click at [357, 307] on button "Next" at bounding box center [290, 301] width 140 height 34
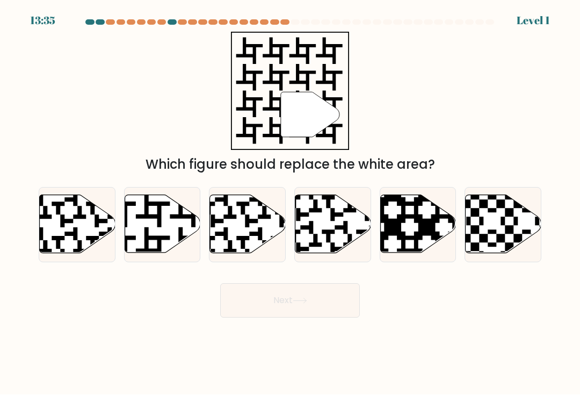
click at [401, 239] on icon at bounding box center [392, 193] width 137 height 137
click at [291, 203] on input "e." at bounding box center [290, 200] width 1 height 5
radio input "true"
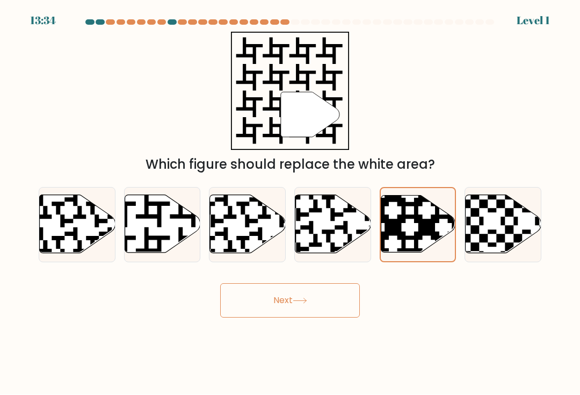
click at [321, 303] on button "Next" at bounding box center [290, 301] width 140 height 34
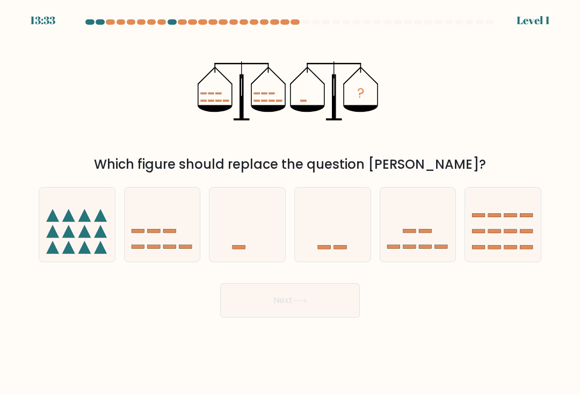
click at [385, 218] on icon at bounding box center [418, 224] width 76 height 63
click at [291, 203] on input "e." at bounding box center [290, 200] width 1 height 5
radio input "true"
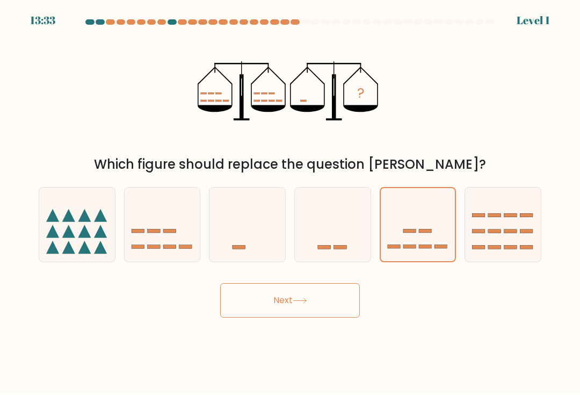
click at [332, 306] on button "Next" at bounding box center [290, 301] width 140 height 34
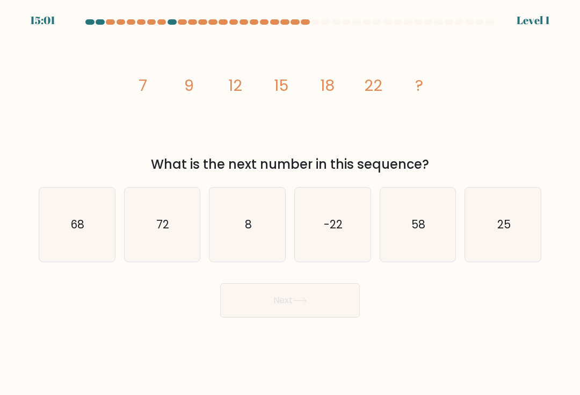
click at [364, 236] on icon "-22" at bounding box center [332, 225] width 74 height 74
click at [291, 203] on input "d. -22" at bounding box center [290, 200] width 1 height 5
radio input "true"
click at [336, 310] on button "Next" at bounding box center [290, 301] width 140 height 34
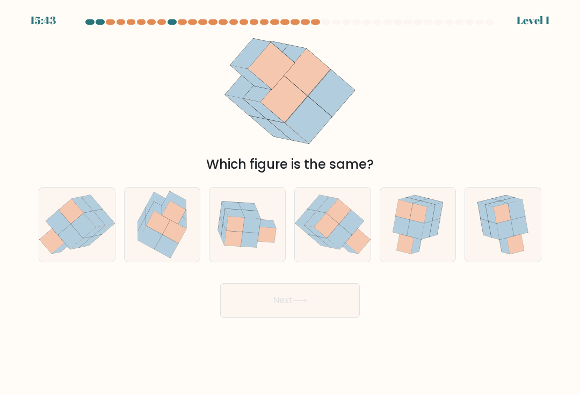
click at [420, 222] on icon at bounding box center [418, 214] width 17 height 20
click at [291, 203] on input "e." at bounding box center [290, 200] width 1 height 5
radio input "true"
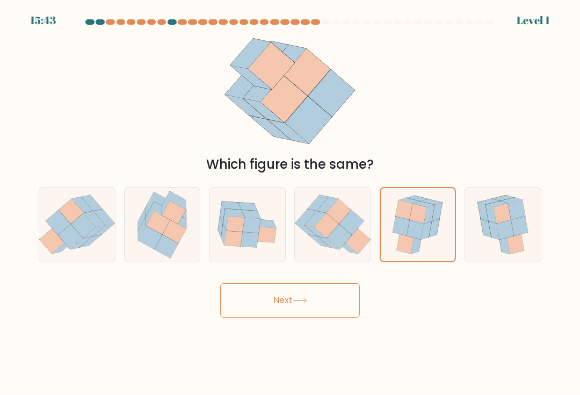
click at [329, 310] on button "Next" at bounding box center [290, 301] width 140 height 34
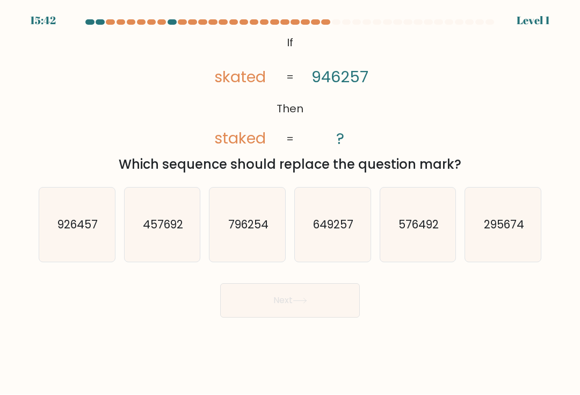
click at [354, 230] on icon "649257" at bounding box center [332, 225] width 74 height 74
click at [291, 203] on input "d. 649257" at bounding box center [290, 200] width 1 height 5
radio input "true"
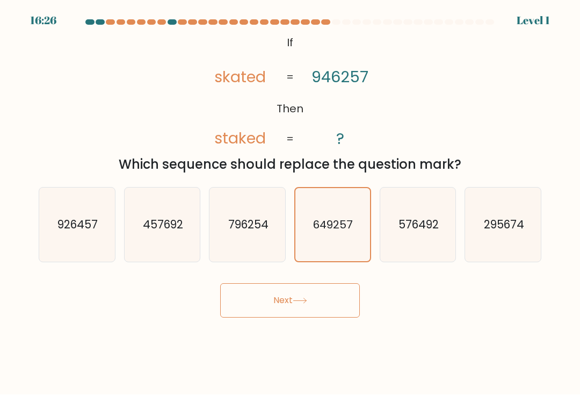
click at [330, 299] on button "Next" at bounding box center [290, 301] width 140 height 34
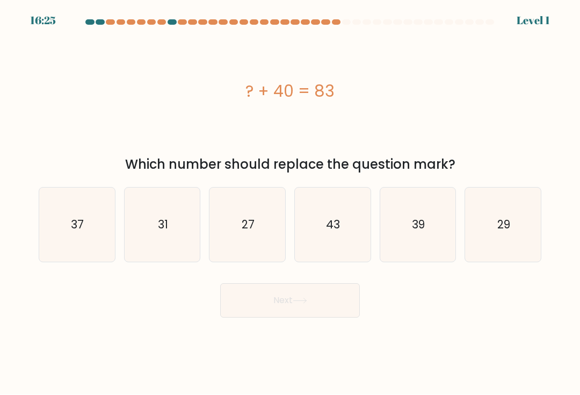
click at [362, 248] on icon "43" at bounding box center [332, 225] width 74 height 74
click at [291, 203] on input "d. 43" at bounding box center [290, 200] width 1 height 5
radio input "true"
click at [332, 314] on button "Next" at bounding box center [290, 301] width 140 height 34
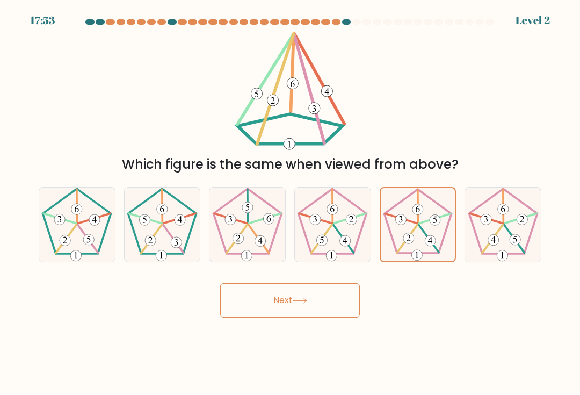
click at [340, 303] on button "Next" at bounding box center [290, 301] width 140 height 34
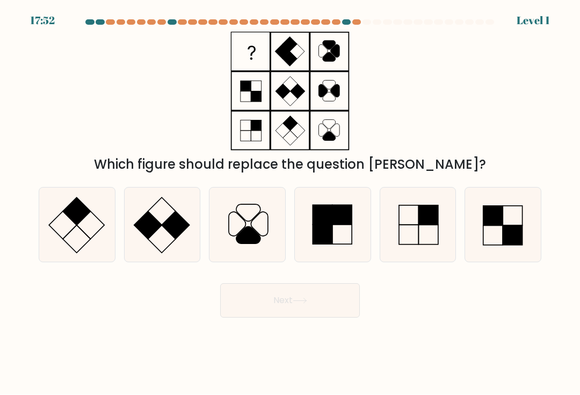
click at [395, 242] on icon at bounding box center [418, 225] width 74 height 74
click at [291, 203] on input "e." at bounding box center [290, 200] width 1 height 5
radio input "true"
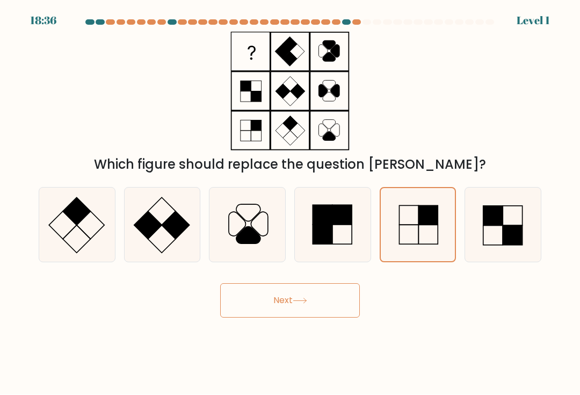
click at [343, 305] on button "Next" at bounding box center [290, 301] width 140 height 34
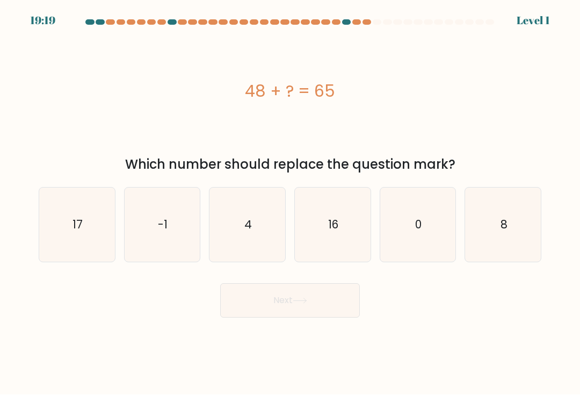
click at [348, 239] on icon "16" at bounding box center [332, 225] width 74 height 74
click at [291, 203] on input "d. 16" at bounding box center [290, 200] width 1 height 5
radio input "true"
click at [330, 306] on button "Next" at bounding box center [290, 301] width 140 height 34
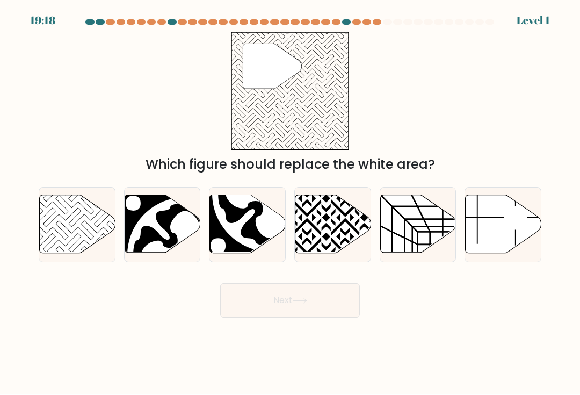
click at [427, 220] on icon at bounding box center [418, 224] width 76 height 58
click at [291, 203] on input "e." at bounding box center [290, 200] width 1 height 5
radio input "true"
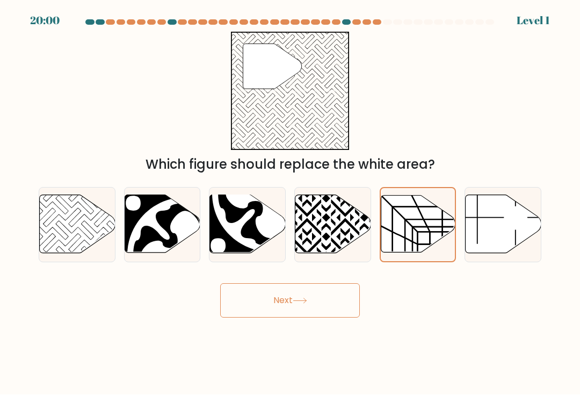
click at [77, 237] on icon at bounding box center [78, 224] width 76 height 58
click at [290, 203] on input "a." at bounding box center [290, 200] width 1 height 5
radio input "true"
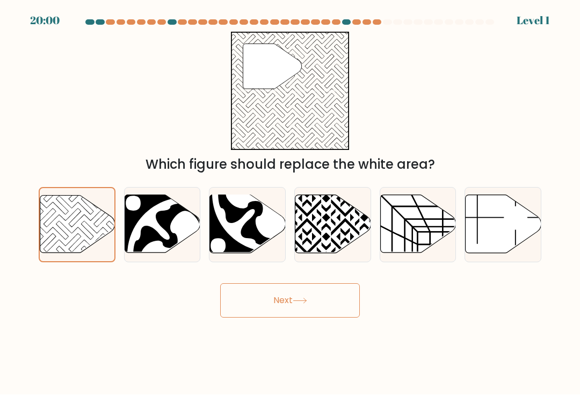
click at [323, 313] on button "Next" at bounding box center [290, 301] width 140 height 34
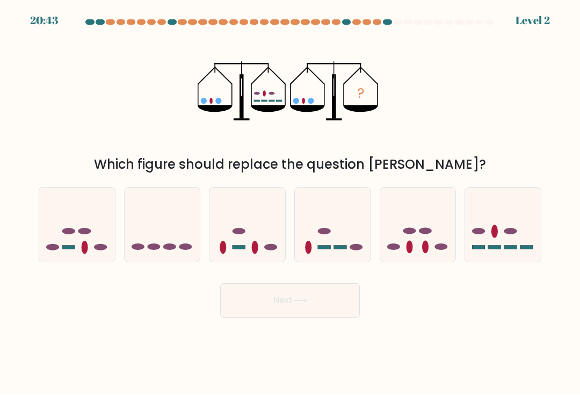
click at [344, 248] on icon at bounding box center [333, 224] width 76 height 63
click at [291, 203] on input "d." at bounding box center [290, 200] width 1 height 5
radio input "true"
click at [331, 304] on button "Next" at bounding box center [290, 301] width 140 height 34
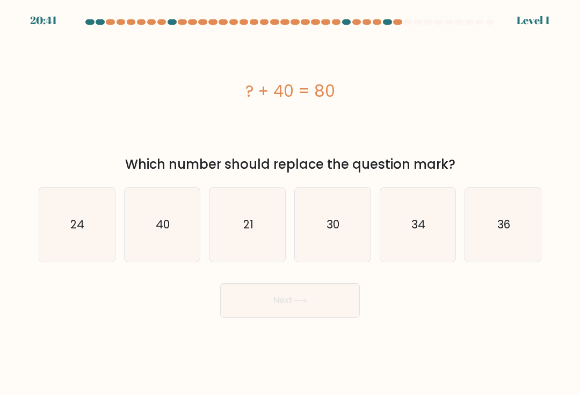
click at [362, 230] on icon "30" at bounding box center [332, 225] width 74 height 74
click at [291, 203] on input "d. 30" at bounding box center [290, 200] width 1 height 5
radio input "true"
click at [337, 311] on button "Next" at bounding box center [290, 301] width 140 height 34
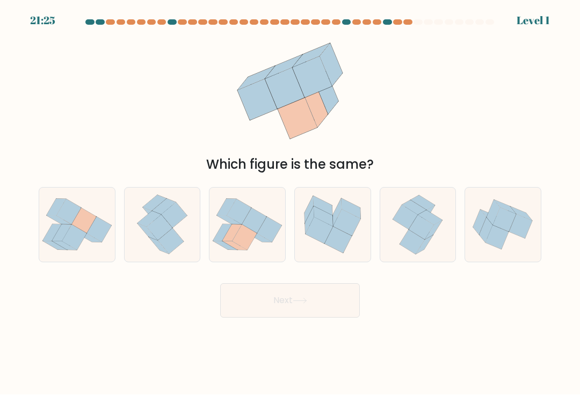
click at [396, 236] on icon at bounding box center [417, 225] width 61 height 74
click at [291, 203] on input "e." at bounding box center [290, 200] width 1 height 5
radio input "true"
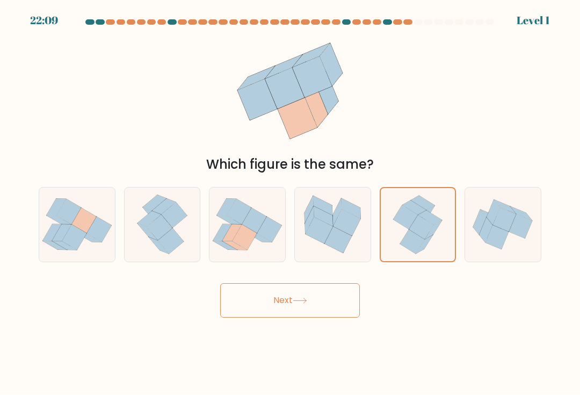
click at [335, 317] on button "Next" at bounding box center [290, 301] width 140 height 34
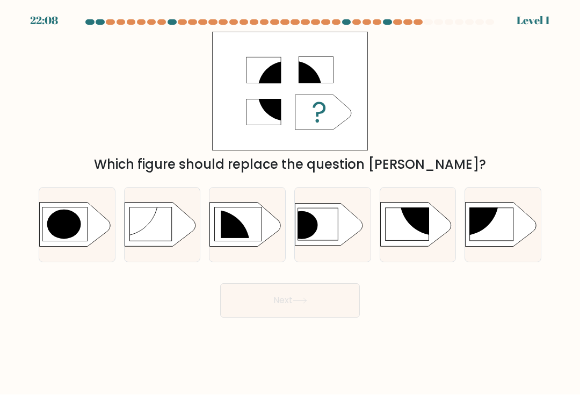
click at [331, 298] on button "Next" at bounding box center [290, 301] width 140 height 34
click at [393, 223] on rect at bounding box center [406, 224] width 43 height 33
click at [291, 203] on input "e." at bounding box center [290, 200] width 1 height 5
radio input "true"
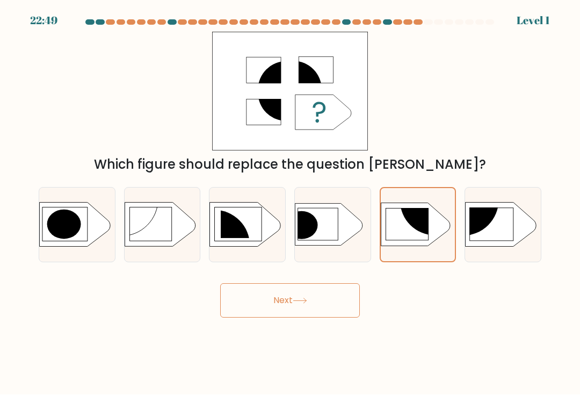
click at [506, 224] on rect at bounding box center [491, 224] width 43 height 33
click at [291, 203] on input "f." at bounding box center [290, 200] width 1 height 5
radio input "true"
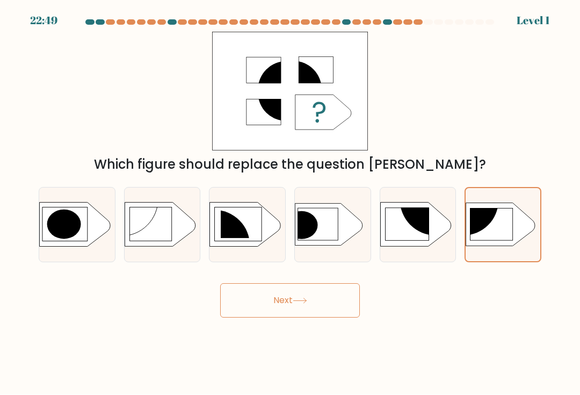
click at [330, 301] on button "Next" at bounding box center [290, 301] width 140 height 34
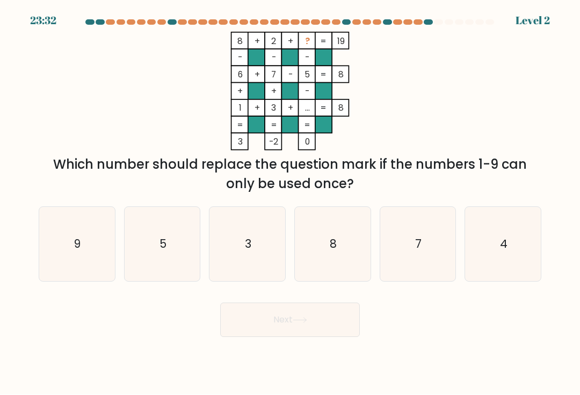
click at [352, 252] on icon "8" at bounding box center [332, 244] width 74 height 74
click at [291, 203] on input "d. 8" at bounding box center [290, 200] width 1 height 5
radio input "true"
click at [330, 324] on button "Next" at bounding box center [290, 320] width 140 height 34
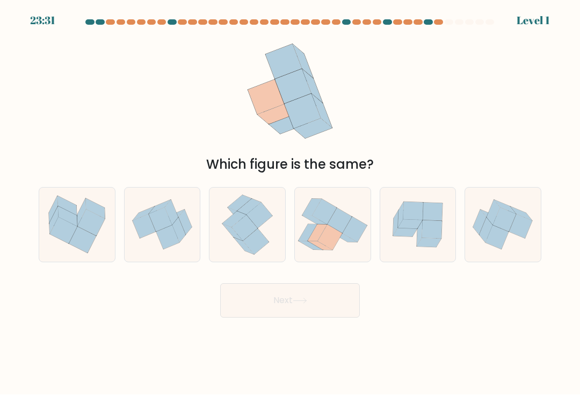
click at [371, 246] on div at bounding box center [332, 224] width 77 height 75
click at [291, 203] on input "d." at bounding box center [290, 200] width 1 height 5
radio input "true"
click at [333, 307] on button "Next" at bounding box center [290, 301] width 140 height 34
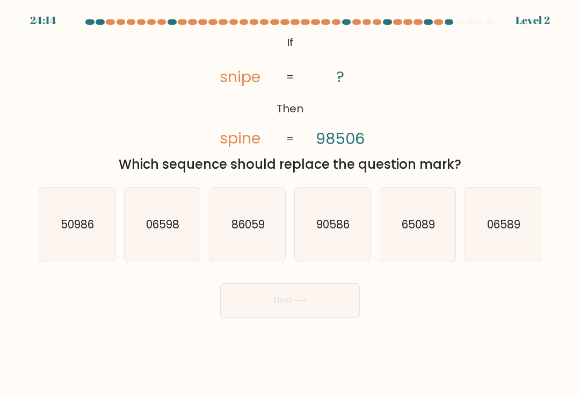
click at [354, 242] on icon "90586" at bounding box center [332, 225] width 74 height 74
click at [291, 203] on input "d. 90586" at bounding box center [290, 200] width 1 height 5
radio input "true"
click at [344, 308] on button "Next" at bounding box center [290, 301] width 140 height 34
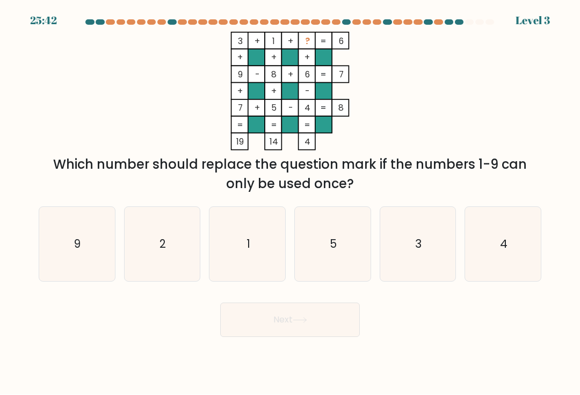
click at [347, 248] on icon "5" at bounding box center [332, 244] width 74 height 74
click at [291, 203] on input "d. 5" at bounding box center [290, 200] width 1 height 5
radio input "true"
click at [333, 308] on button "Next" at bounding box center [290, 320] width 140 height 34
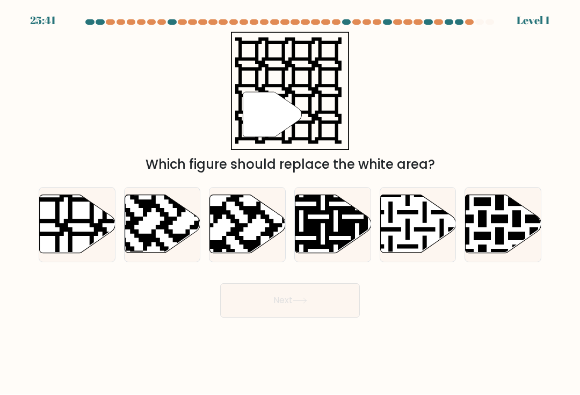
click at [349, 243] on icon at bounding box center [333, 224] width 76 height 58
click at [291, 203] on input "d." at bounding box center [290, 200] width 1 height 5
radio input "true"
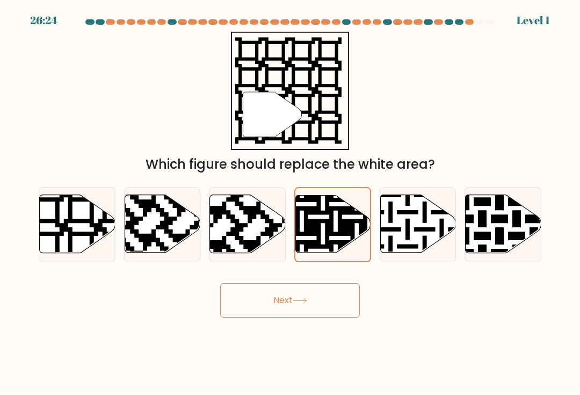
click at [47, 235] on icon at bounding box center [78, 224] width 76 height 58
click at [290, 203] on input "a." at bounding box center [290, 200] width 1 height 5
radio input "true"
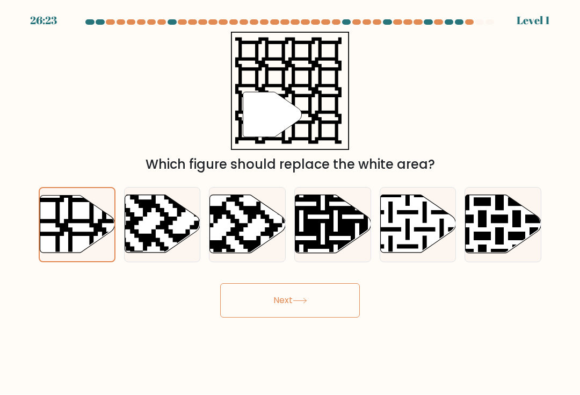
click at [353, 318] on button "Next" at bounding box center [290, 301] width 140 height 34
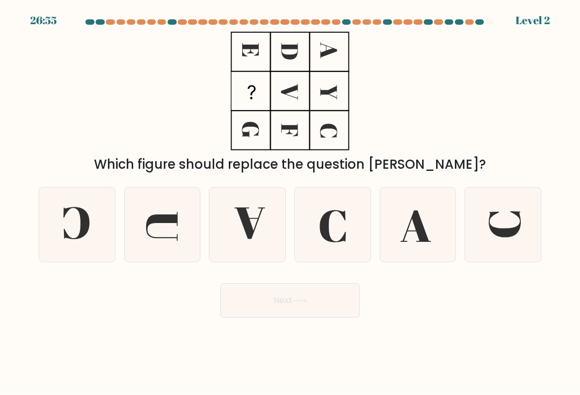
click at [142, 238] on icon at bounding box center [162, 225] width 74 height 74
click at [290, 203] on input "b." at bounding box center [290, 200] width 1 height 5
radio input "true"
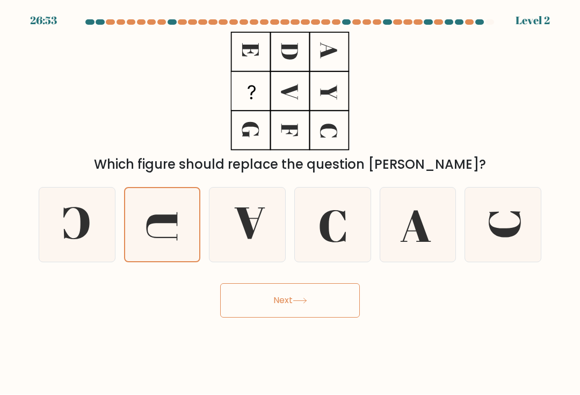
click at [317, 308] on button "Next" at bounding box center [290, 301] width 140 height 34
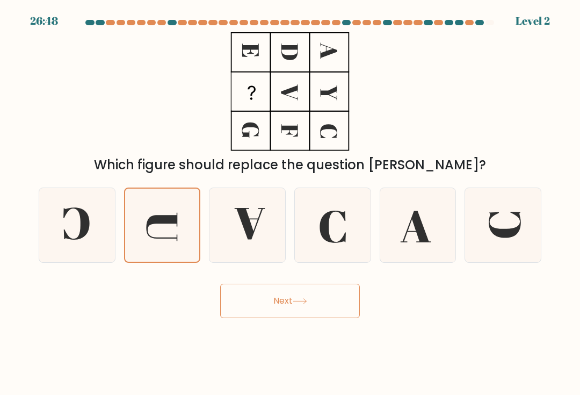
click at [303, 314] on button "Next" at bounding box center [290, 301] width 140 height 34
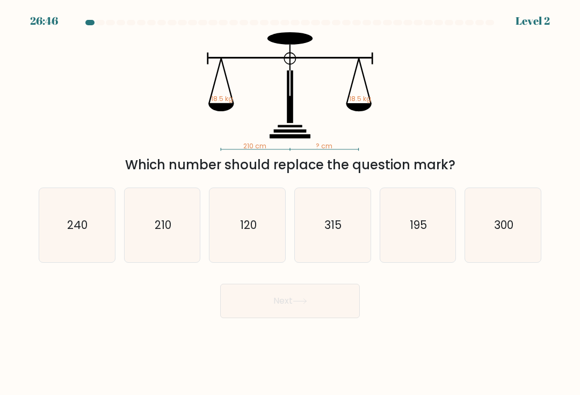
click at [360, 242] on icon "315" at bounding box center [332, 225] width 74 height 74
click at [291, 203] on input "d. 315" at bounding box center [290, 200] width 1 height 5
radio input "true"
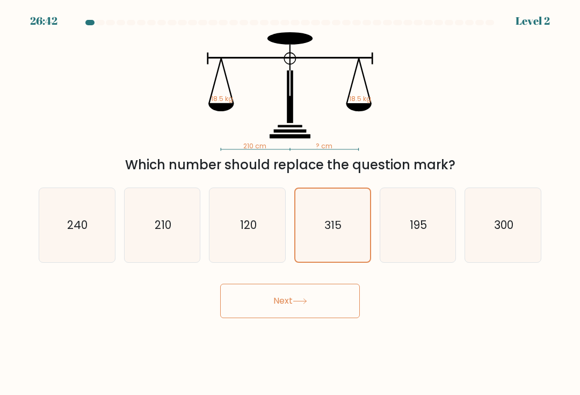
click at [333, 307] on button "Next" at bounding box center [290, 301] width 140 height 34
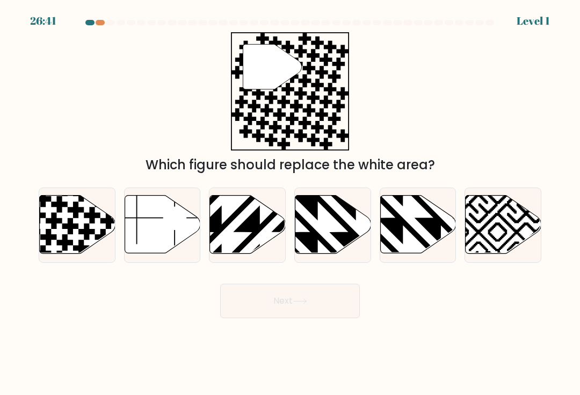
click at [362, 246] on icon at bounding box center [356, 194] width 153 height 153
click at [291, 203] on input "d." at bounding box center [290, 200] width 1 height 5
radio input "true"
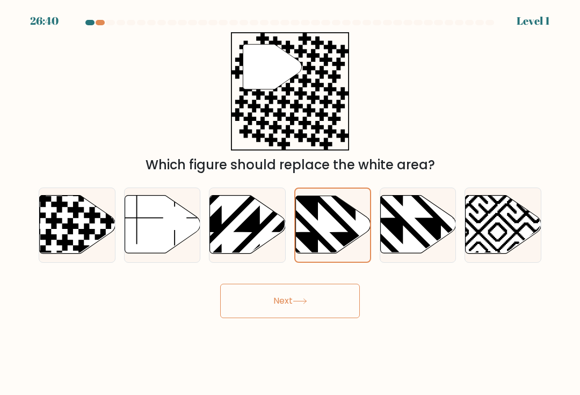
click at [54, 228] on icon at bounding box center [54, 221] width 16 height 16
click at [290, 203] on input "a." at bounding box center [290, 200] width 1 height 5
radio input "true"
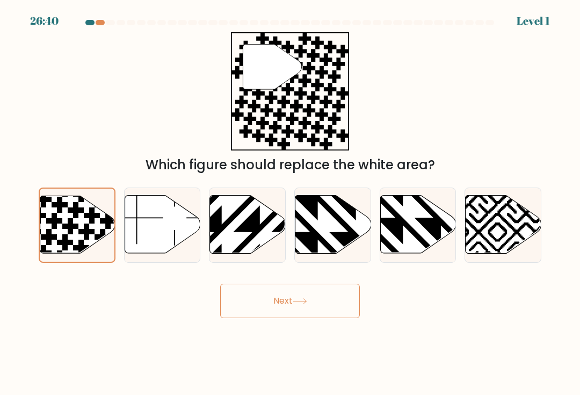
click at [332, 306] on button "Next" at bounding box center [290, 301] width 140 height 34
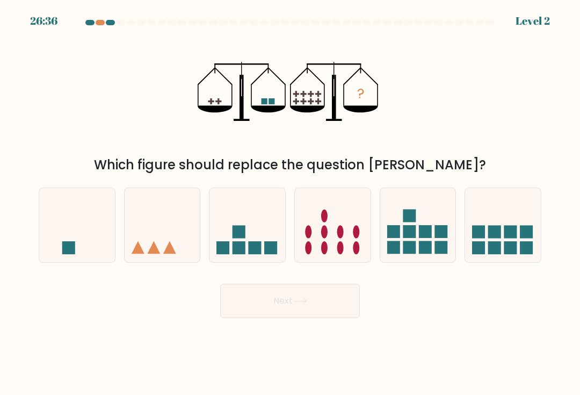
click at [351, 254] on icon at bounding box center [333, 224] width 76 height 63
click at [291, 203] on input "d." at bounding box center [290, 200] width 1 height 5
radio input "true"
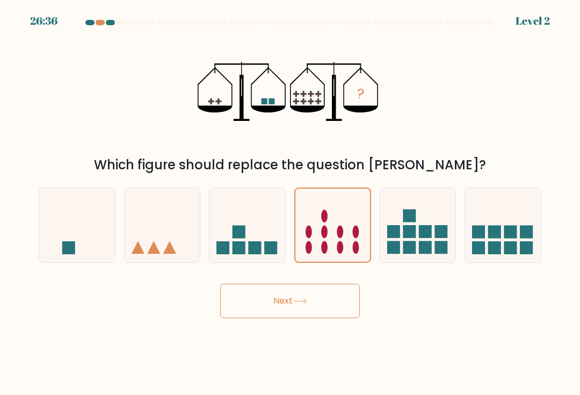
click at [334, 304] on button "Next" at bounding box center [290, 301] width 140 height 34
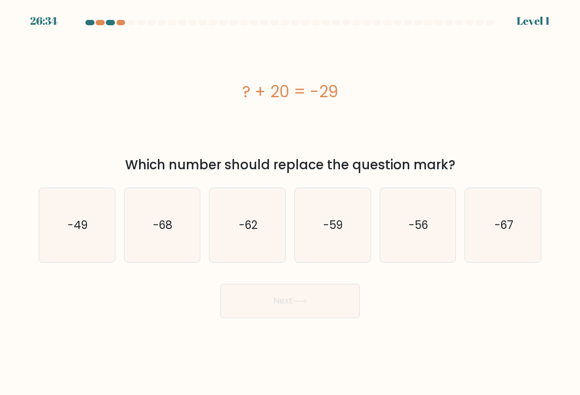
click at [405, 238] on icon "-56" at bounding box center [418, 225] width 74 height 74
click at [291, 203] on input "e. -56" at bounding box center [290, 200] width 1 height 5
radio input "true"
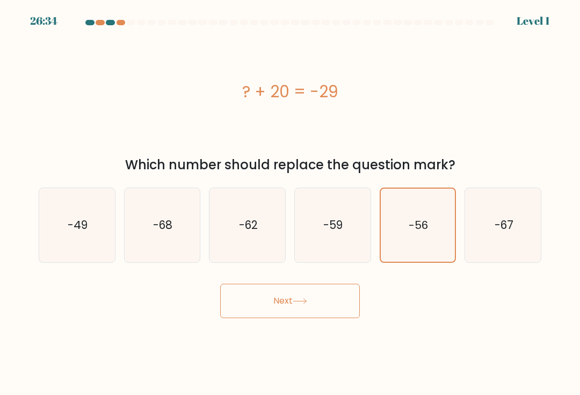
click at [333, 303] on button "Next" at bounding box center [290, 301] width 140 height 34
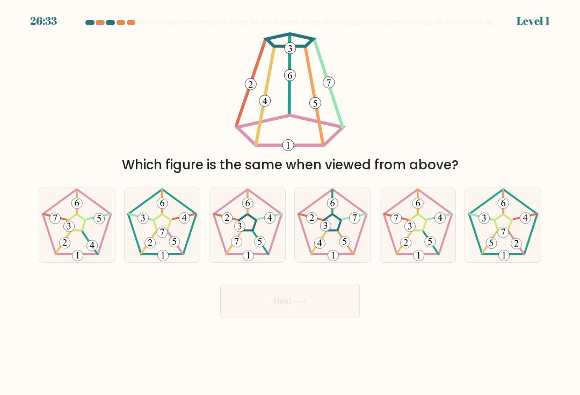
click at [343, 237] on icon at bounding box center [332, 225] width 74 height 74
click at [291, 203] on input "d." at bounding box center [290, 200] width 1 height 5
radio input "true"
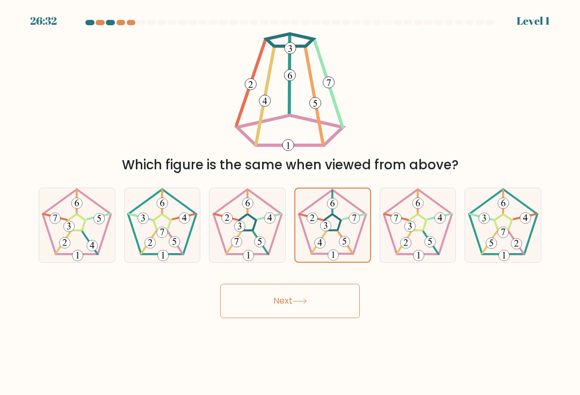
click at [330, 313] on button "Next" at bounding box center [290, 301] width 140 height 34
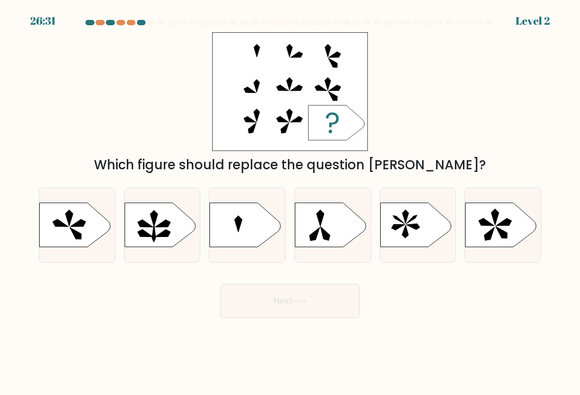
click at [69, 236] on icon at bounding box center [74, 224] width 71 height 44
click at [290, 203] on input "a." at bounding box center [290, 200] width 1 height 5
radio input "true"
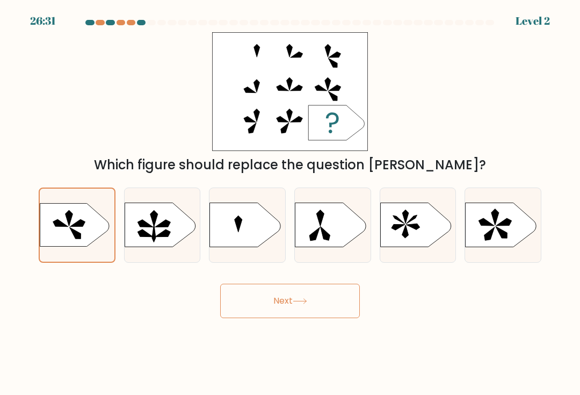
click at [334, 291] on button "Next" at bounding box center [290, 301] width 140 height 34
click at [328, 307] on button "Next" at bounding box center [290, 301] width 140 height 34
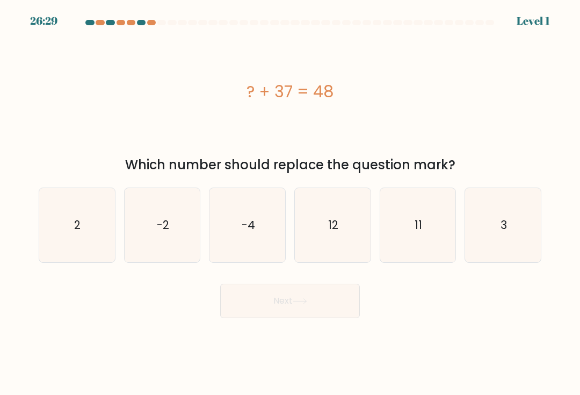
click at [67, 236] on icon "2" at bounding box center [77, 225] width 74 height 74
click at [290, 203] on input "a. 2" at bounding box center [290, 200] width 1 height 5
radio input "true"
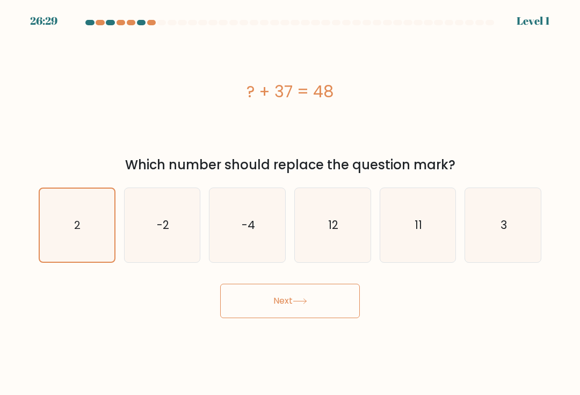
click at [329, 306] on button "Next" at bounding box center [290, 301] width 140 height 34
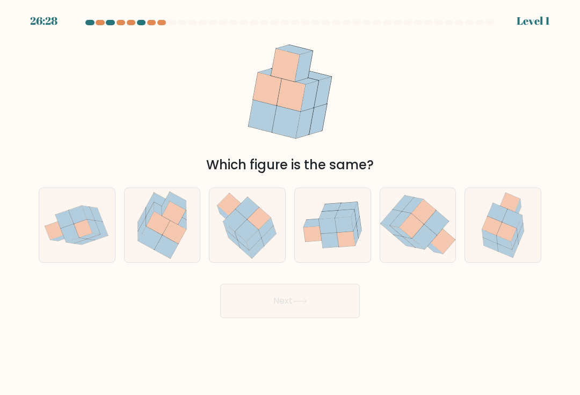
click at [326, 310] on button "Next" at bounding box center [290, 301] width 140 height 34
